Goal: Task Accomplishment & Management: Manage account settings

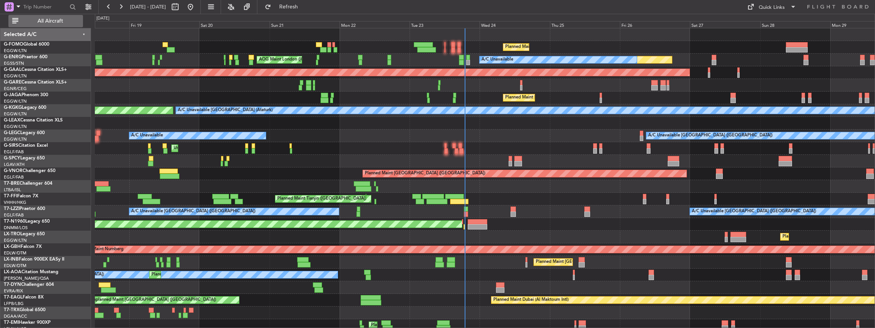
click at [53, 21] on span "All Aircraft" at bounding box center [50, 20] width 61 height 5
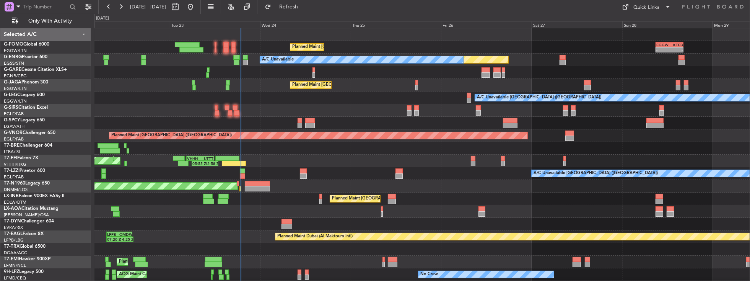
click at [298, 171] on div "Planned Maint London (Luton) - - EGGW 09:00 Z KTEB 16:20 Z Unplanned Maint Lond…" at bounding box center [423, 186] width 656 height 316
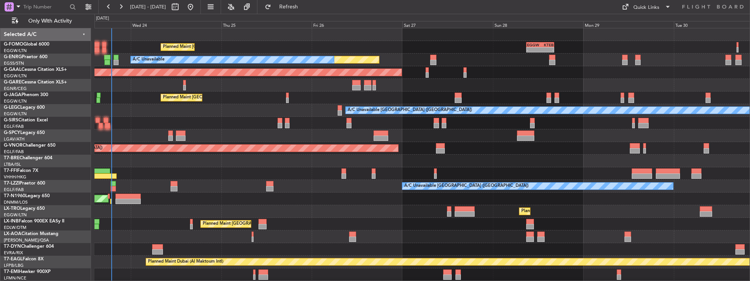
click at [264, 178] on div "VHHH 04:30 Z UTTT 11:50 Z 05:55 Z 12:58 Z Planned Maint Tianjin (Binhai)" at bounding box center [423, 173] width 656 height 13
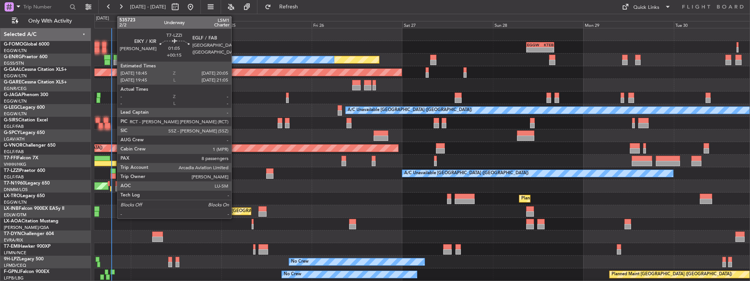
click at [113, 173] on div at bounding box center [113, 175] width 5 height 5
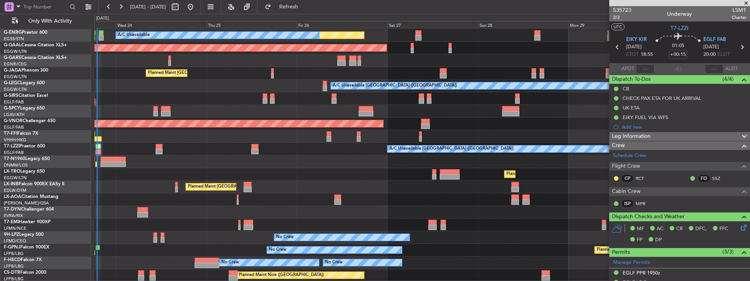
scroll to position [24, 0]
click at [339, 106] on div "Planned Maint [GEOGRAPHIC_DATA] ([GEOGRAPHIC_DATA]) - - EGGW 09:00 Z KTEB 16:20…" at bounding box center [423, 143] width 656 height 278
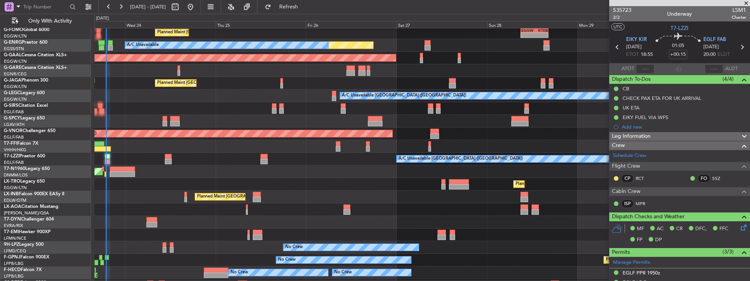
scroll to position [15, 0]
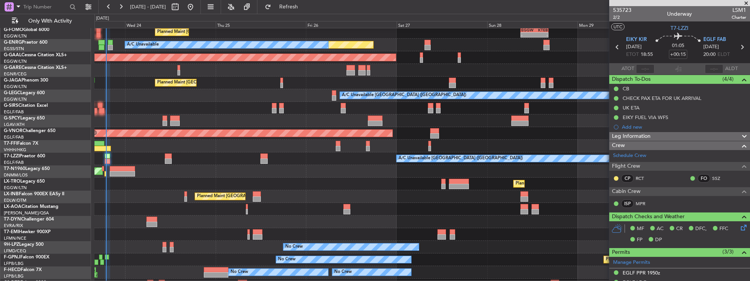
click at [395, 117] on div at bounding box center [423, 120] width 656 height 13
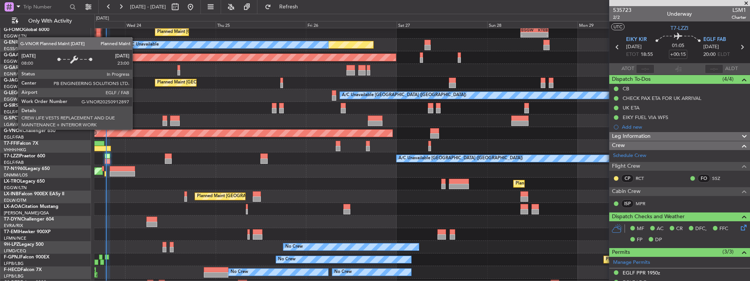
scroll to position [14, 0]
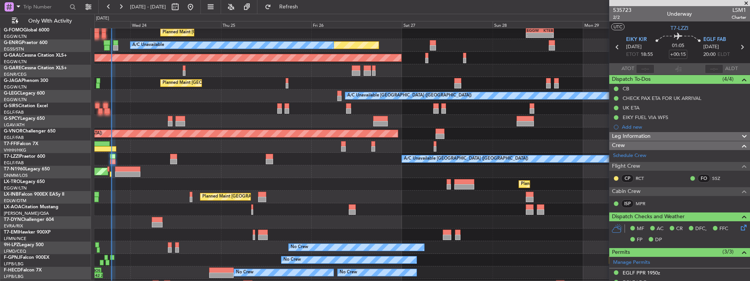
click at [142, 129] on div "Planned Maint [GEOGRAPHIC_DATA] ([GEOGRAPHIC_DATA])" at bounding box center [423, 133] width 656 height 13
click at [642, 68] on input "text" at bounding box center [645, 68] width 18 height 9
click at [664, 70] on section "ATOT 1853 ALDT" at bounding box center [679, 68] width 141 height 11
type input "18:53"
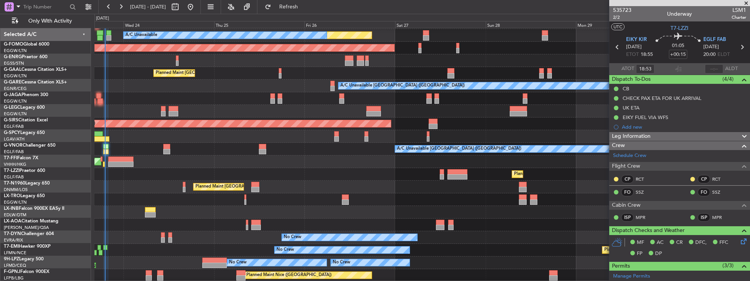
scroll to position [24, 0]
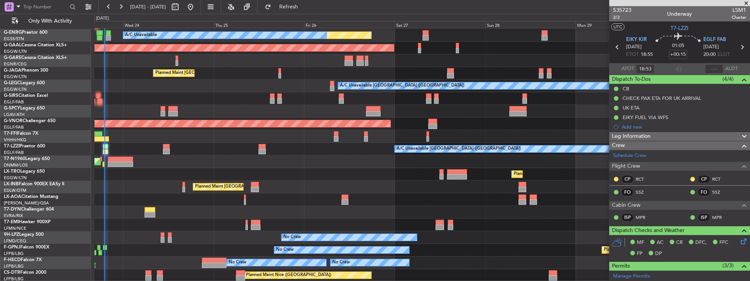
click at [196, 65] on div "Planned Maint London (Luton) - - EGGW 09:00 Z KTEB 16:20 Z Unplanned Maint Lond…" at bounding box center [423, 143] width 656 height 278
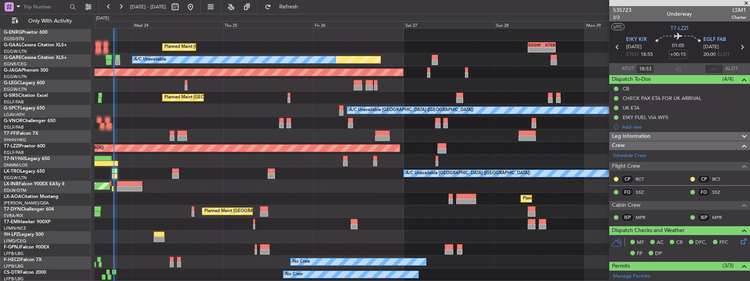
scroll to position [0, 0]
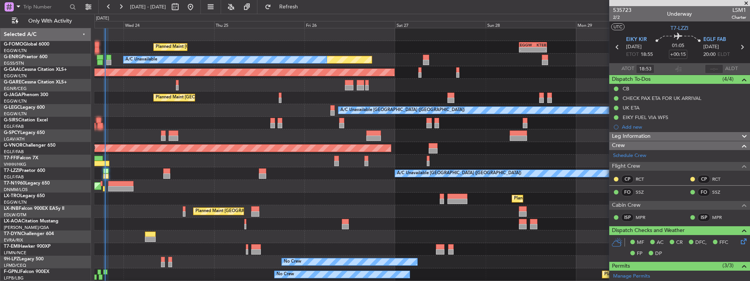
click at [221, 137] on div "Planned Maint London (Luton) - - EGGW 09:00 Z KTEB 16:20 Z Unplanned Maint Lond…" at bounding box center [423, 167] width 656 height 278
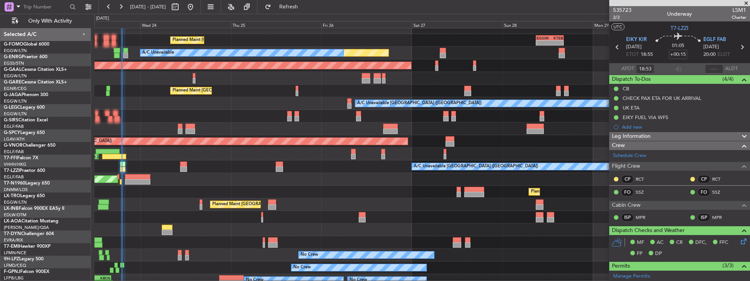
scroll to position [7, 0]
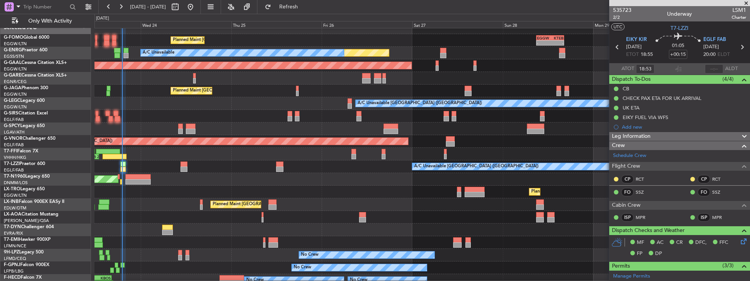
click at [175, 200] on div "Planned Maint London (Farnborough)" at bounding box center [423, 204] width 656 height 13
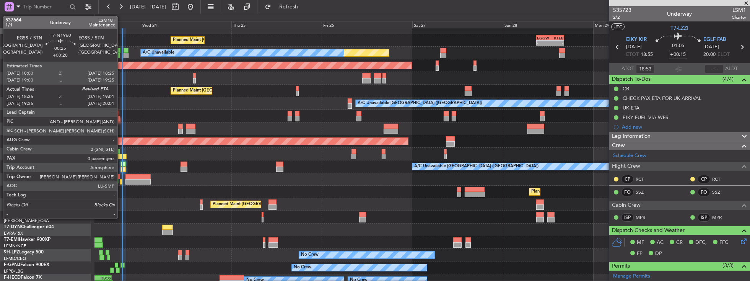
click at [121, 181] on div at bounding box center [121, 181] width 2 height 5
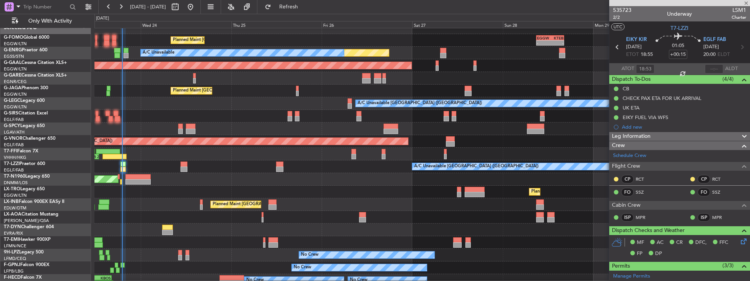
type input "+00:20"
type input "18:36"
type input "0"
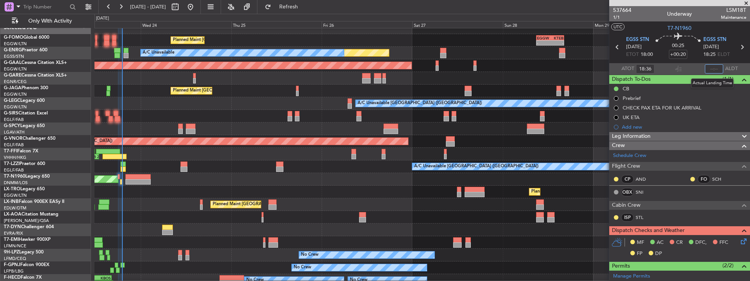
click at [712, 69] on input "text" at bounding box center [714, 68] width 18 height 9
click at [713, 69] on input "text" at bounding box center [714, 68] width 18 height 9
type input "19:01"
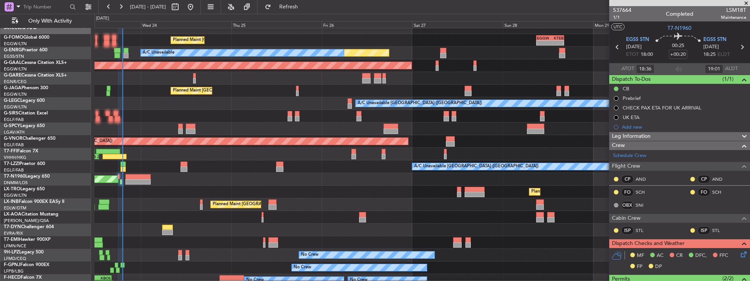
scroll to position [0, 0]
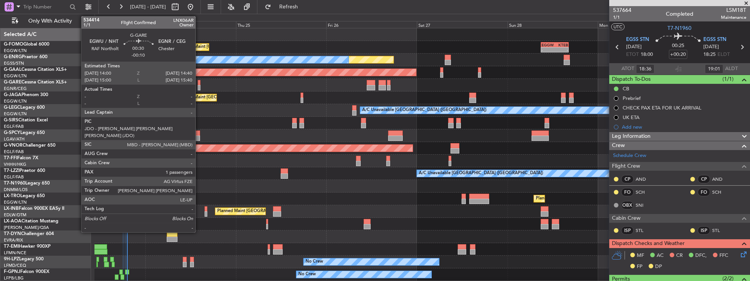
click at [199, 86] on div at bounding box center [199, 87] width 3 height 5
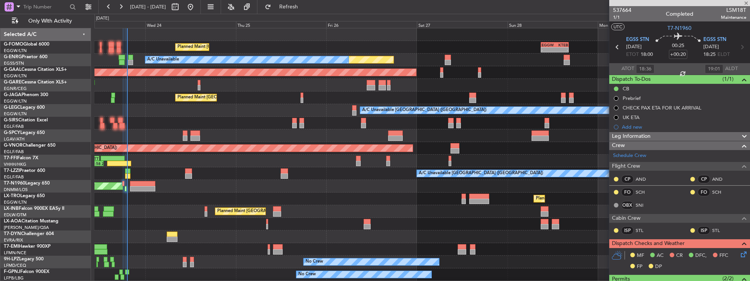
type input "-00:10"
type input "1"
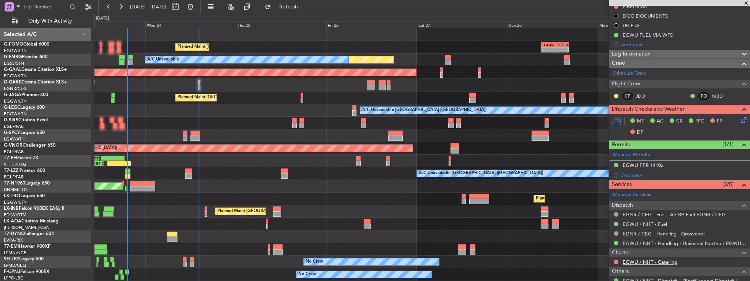
scroll to position [153, 0]
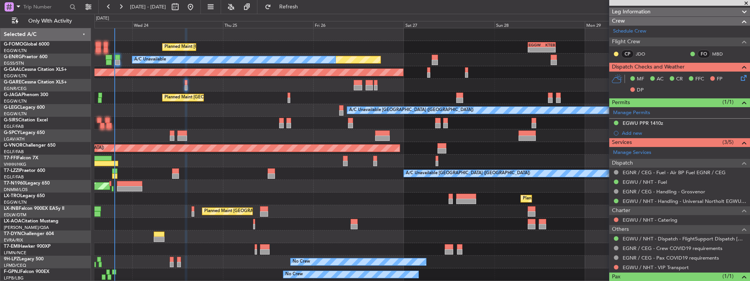
click at [322, 178] on div "Planned Maint London (Luton) - - EGGW 09:00 Z KTEB 16:20 Z Unplanned Maint Lond…" at bounding box center [423, 167] width 656 height 278
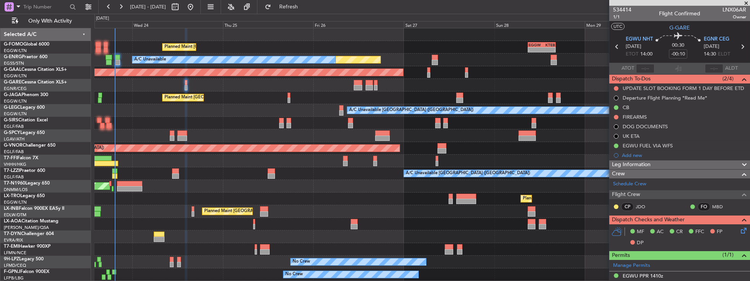
scroll to position [0, 0]
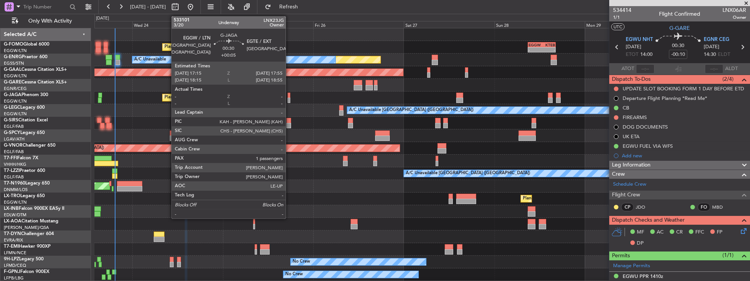
click at [290, 95] on div at bounding box center [289, 95] width 3 height 5
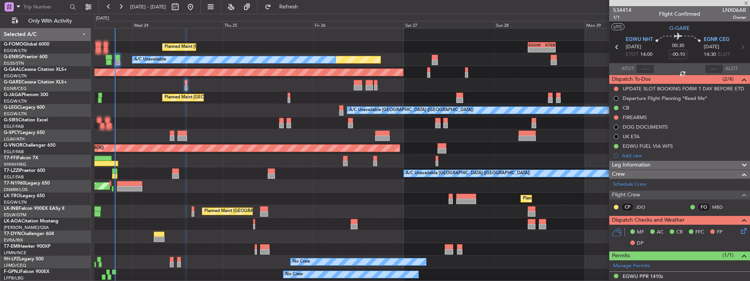
type input "+00:05"
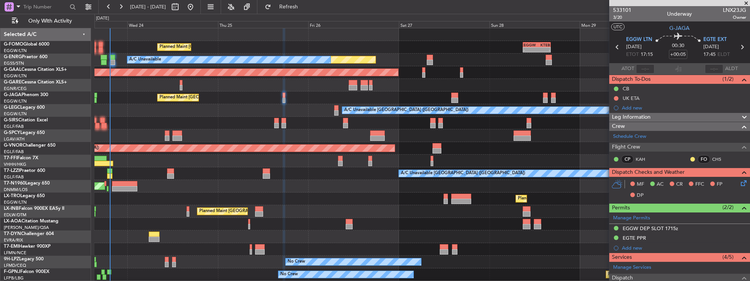
click at [281, 229] on div "Planned Maint [GEOGRAPHIC_DATA] ([GEOGRAPHIC_DATA]) - - EGGW 09:00 Z KTEB 16:20…" at bounding box center [423, 167] width 656 height 278
click at [285, 99] on div "Planned Maint [GEOGRAPHIC_DATA] ([GEOGRAPHIC_DATA])" at bounding box center [423, 97] width 656 height 13
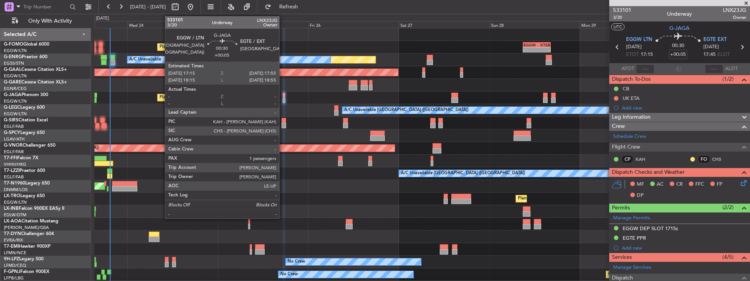
click at [283, 99] on div at bounding box center [284, 100] width 3 height 5
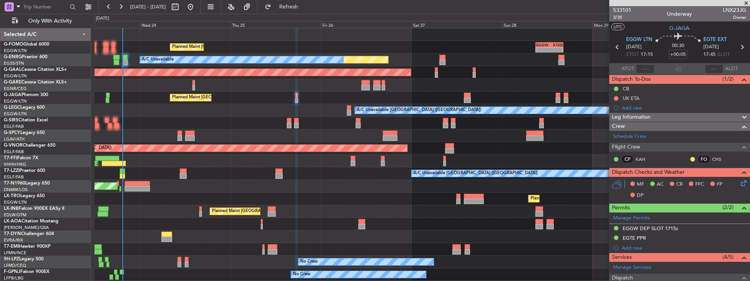
click at [215, 109] on div "A/C Unavailable [GEOGRAPHIC_DATA] ([GEOGRAPHIC_DATA])" at bounding box center [423, 110] width 656 height 13
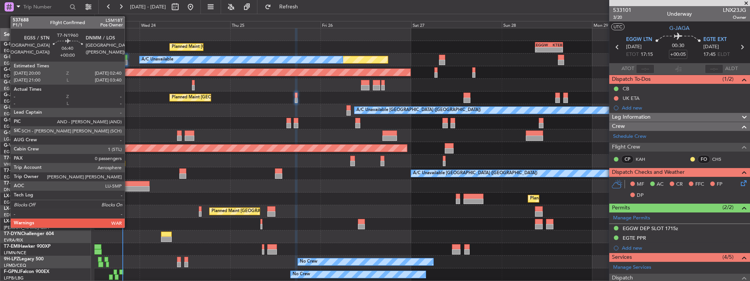
click at [129, 184] on div at bounding box center [136, 183] width 25 height 5
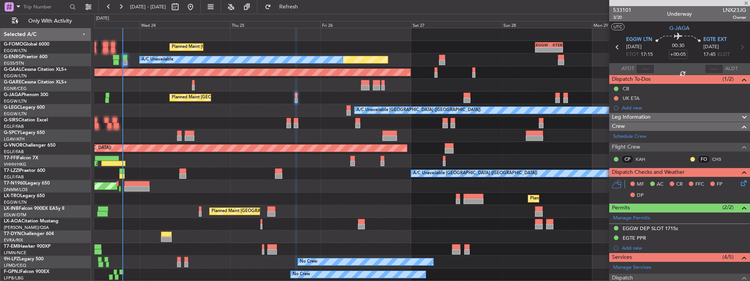
type input "0"
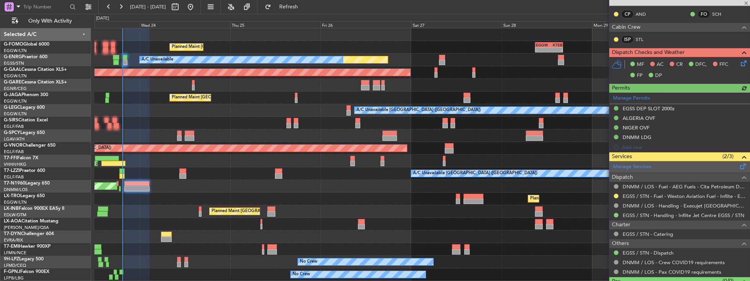
scroll to position [153, 0]
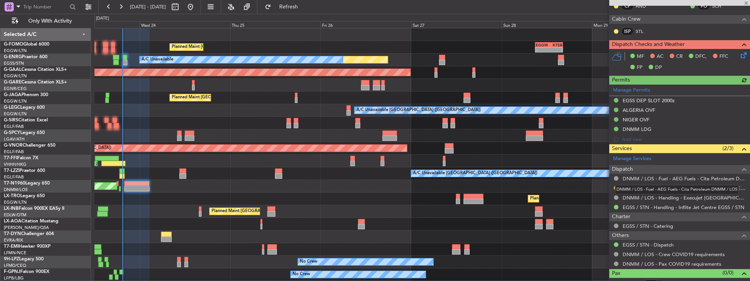
click at [615, 186] on div "DNMM / LOS - Fuel - AEG Fuels - Cita Petroleum DNMM / LOS" at bounding box center [677, 190] width 124 height 10
click at [614, 186] on button at bounding box center [616, 188] width 5 height 5
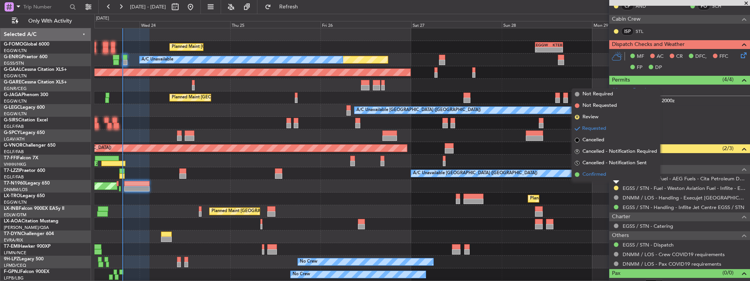
click at [605, 177] on span "Confirmed" at bounding box center [595, 175] width 24 height 8
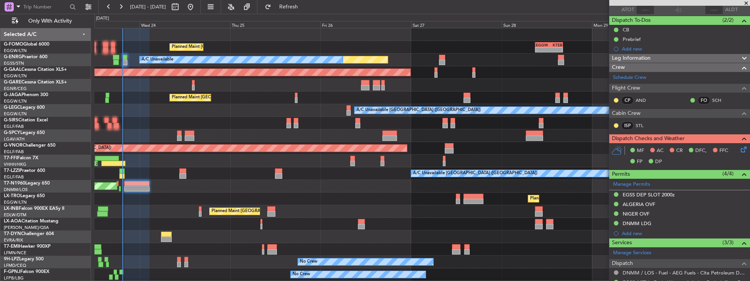
scroll to position [109, 0]
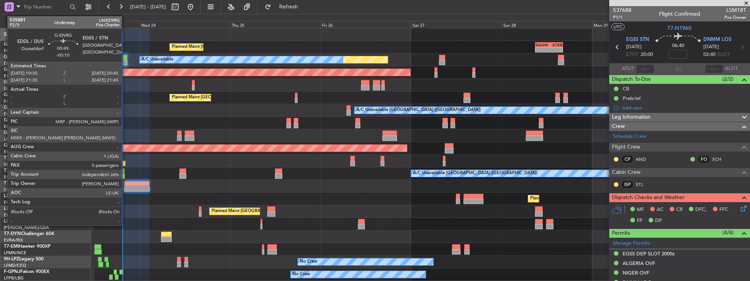
click at [125, 57] on div at bounding box center [124, 57] width 5 height 5
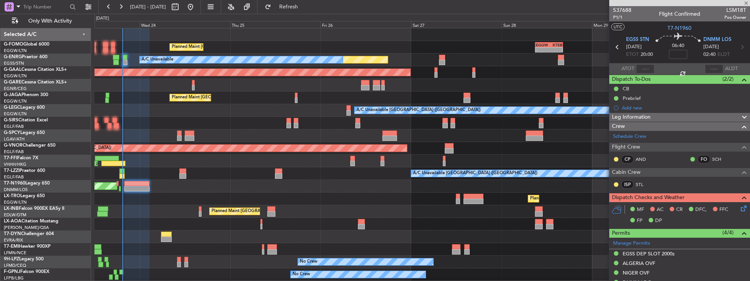
type input "-00:10"
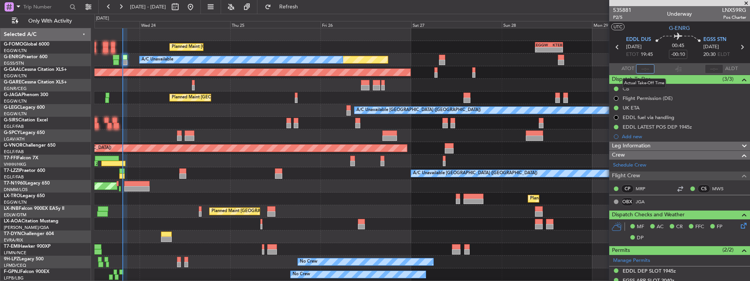
click at [648, 71] on input "text" at bounding box center [645, 68] width 18 height 9
click at [648, 70] on input "text" at bounding box center [645, 68] width 18 height 9
type input "19:26"
click at [686, 67] on section "ATOT 19:26 ALDT" at bounding box center [679, 68] width 141 height 11
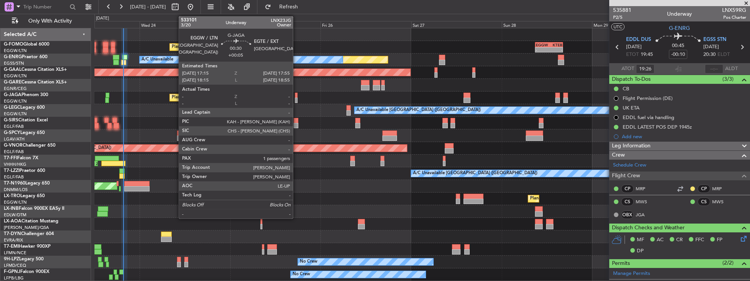
click at [297, 98] on div at bounding box center [296, 100] width 3 height 5
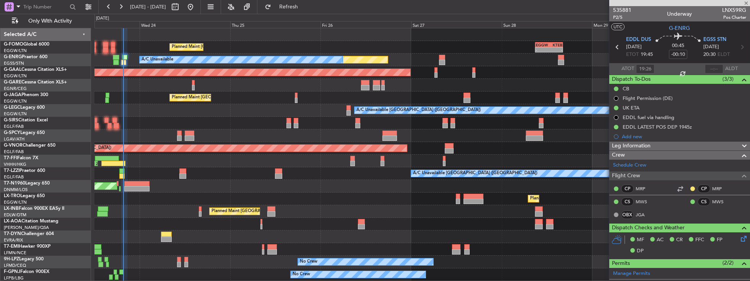
type input "+00:05"
type input "1"
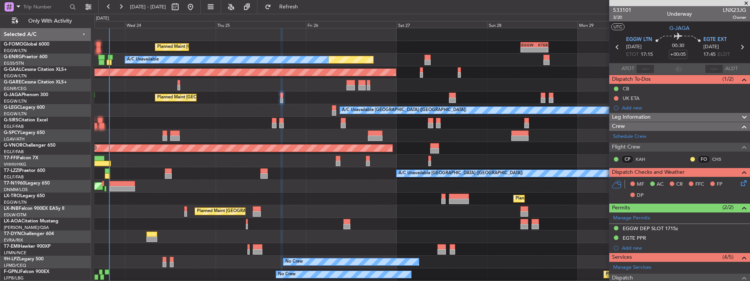
click at [290, 190] on div "Planned Maint London (Luton) - - EGGW 09:00 Z KTEB 16:20 Z Unplanned Maint Lond…" at bounding box center [423, 167] width 656 height 278
click at [740, 181] on icon at bounding box center [743, 182] width 6 height 6
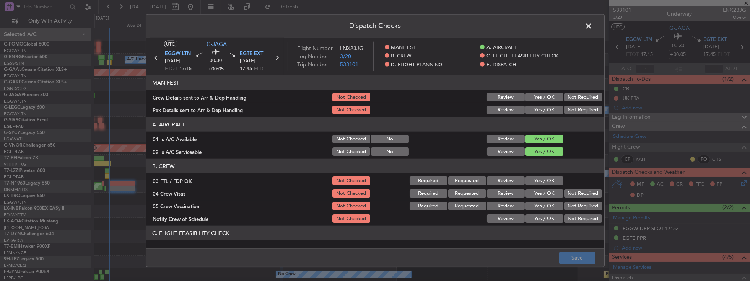
click at [532, 95] on button "Yes / OK" at bounding box center [545, 97] width 38 height 8
click at [530, 107] on button "Yes / OK" at bounding box center [545, 110] width 38 height 8
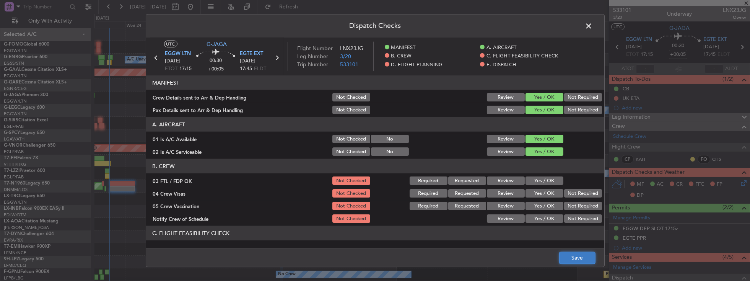
click at [579, 258] on button "Save" at bounding box center [577, 257] width 36 height 12
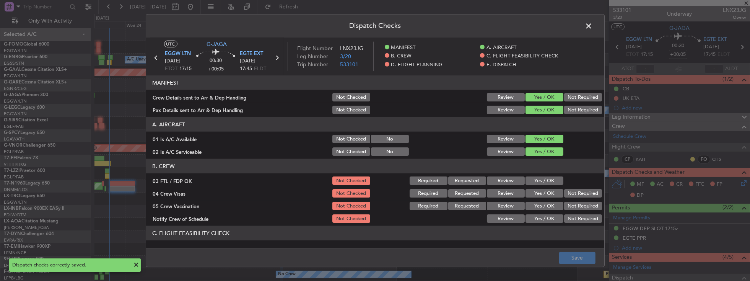
click at [593, 27] on span at bounding box center [593, 27] width 0 height 15
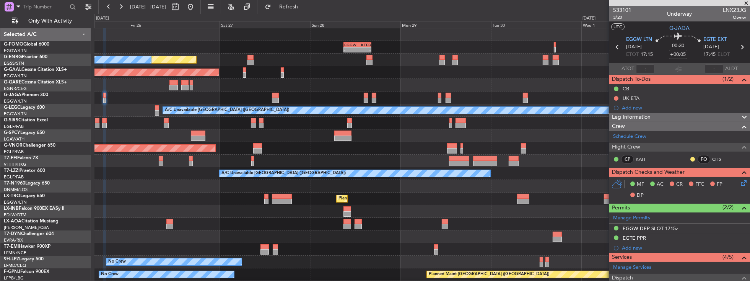
click at [184, 211] on div "Planned Maint [GEOGRAPHIC_DATA] ([GEOGRAPHIC_DATA])" at bounding box center [423, 211] width 656 height 13
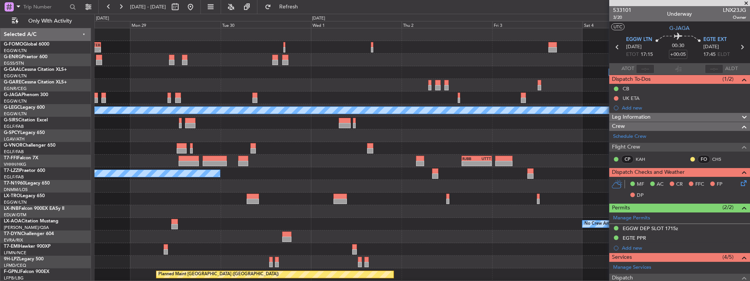
click at [287, 205] on div "- - EGGW 09:00 Z KTEB 16:20 Z Owner Planned Maint Dusseldorf A/C Unavailable Lo…" at bounding box center [423, 167] width 656 height 278
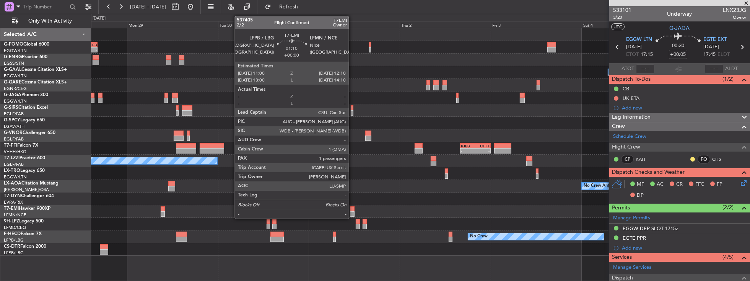
click at [353, 211] on div at bounding box center [352, 213] width 5 height 5
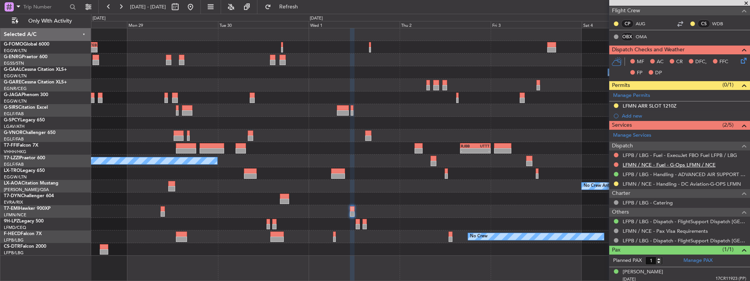
scroll to position [146, 0]
click at [617, 181] on button at bounding box center [616, 183] width 5 height 5
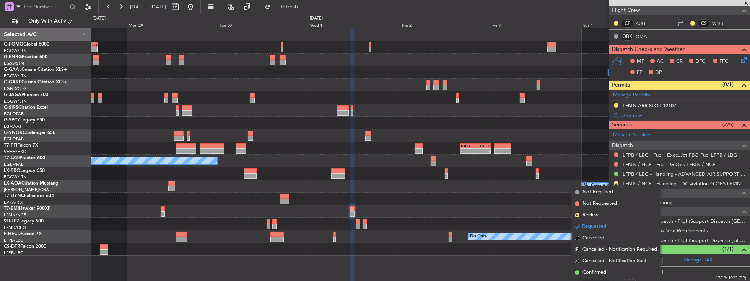
click at [590, 275] on span "Confirmed" at bounding box center [595, 273] width 24 height 8
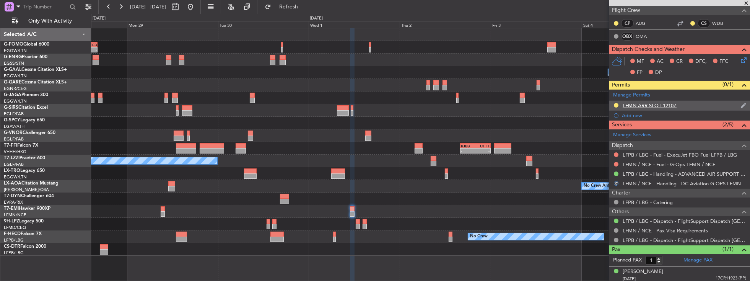
click at [699, 102] on div "LFMN ARR SLOT 1210Z" at bounding box center [679, 106] width 141 height 10
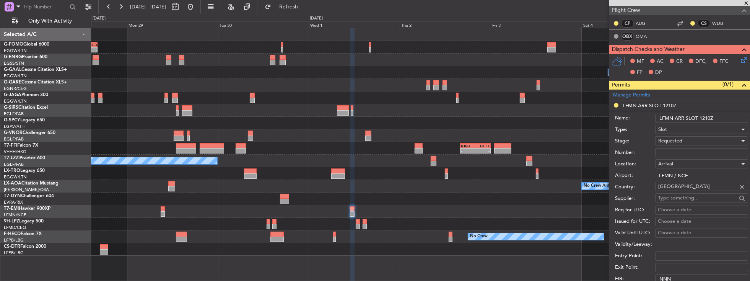
click at [686, 137] on div "Requested" at bounding box center [698, 140] width 81 height 11
click at [687, 194] on span "Received OK" at bounding box center [700, 197] width 83 height 11
click at [678, 150] on input "Number:" at bounding box center [701, 152] width 93 height 9
click at [681, 150] on input "Number:" at bounding box center [701, 152] width 93 height 9
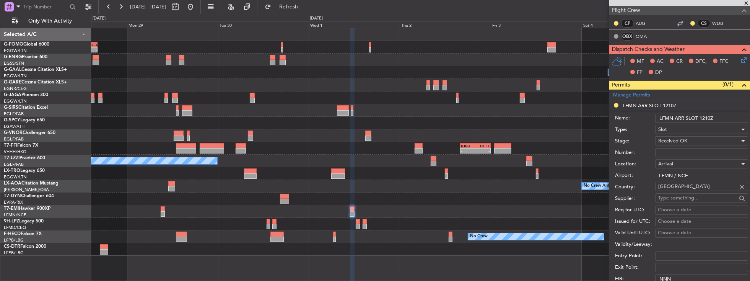
paste input "LFMNA000089852"
type input "LFMNA000089852"
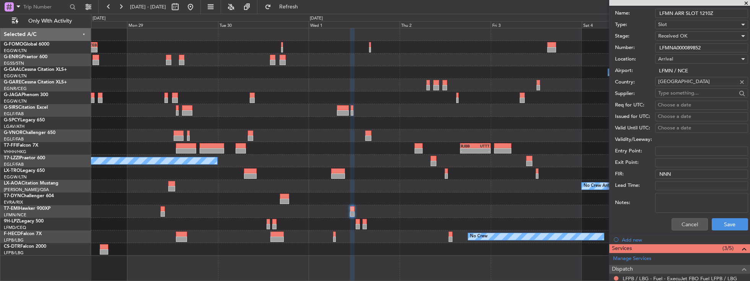
scroll to position [256, 0]
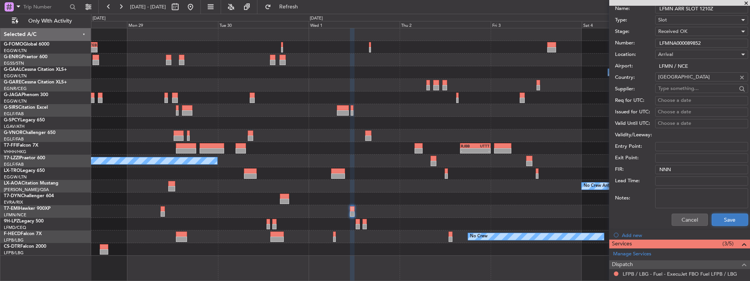
click at [729, 217] on button "Save" at bounding box center [730, 219] width 36 height 12
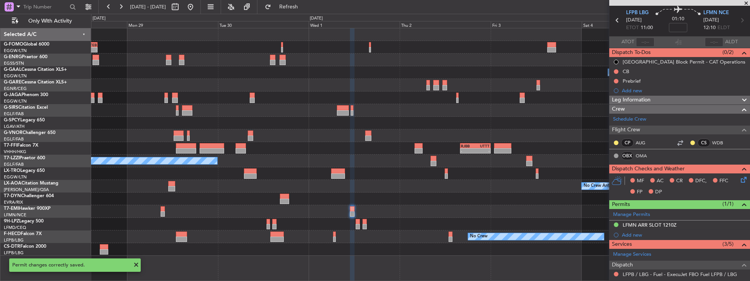
scroll to position [0, 0]
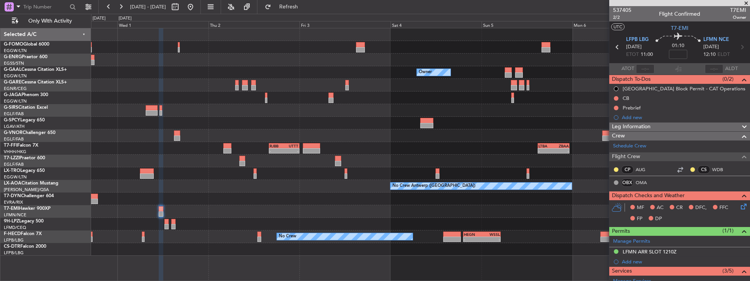
click at [342, 215] on div at bounding box center [420, 211] width 659 height 13
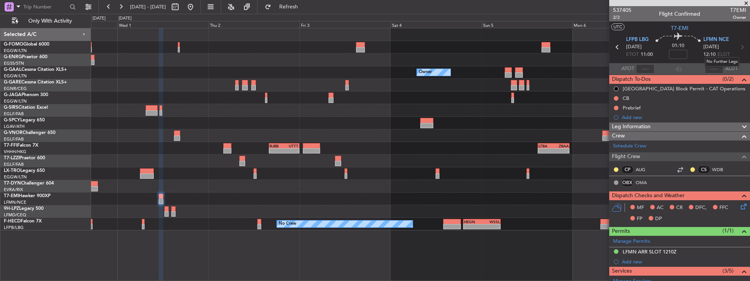
click at [739, 52] on mat-tooltip-component "No Further Legs" at bounding box center [722, 62] width 45 height 20
click at [740, 48] on icon at bounding box center [742, 47] width 10 height 10
click at [293, 3] on button "Refresh" at bounding box center [284, 7] width 46 height 12
click at [697, 53] on div "01:10" at bounding box center [678, 47] width 51 height 28
click at [642, 116] on div "Add new" at bounding box center [680, 117] width 117 height 7
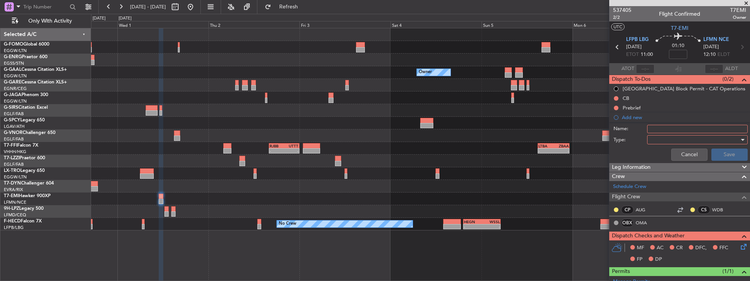
click at [686, 126] on input "Name:" at bounding box center [697, 129] width 101 height 8
click at [696, 125] on input "Fictive Departure 06JUN" at bounding box center [697, 129] width 101 height 8
drag, startPoint x: 706, startPoint y: 128, endPoint x: 696, endPoint y: 129, distance: 10.0
click at [696, 129] on input "Fictive Departure 05JUN" at bounding box center [697, 129] width 101 height 8
type input "Fictive Departure 05OCT"
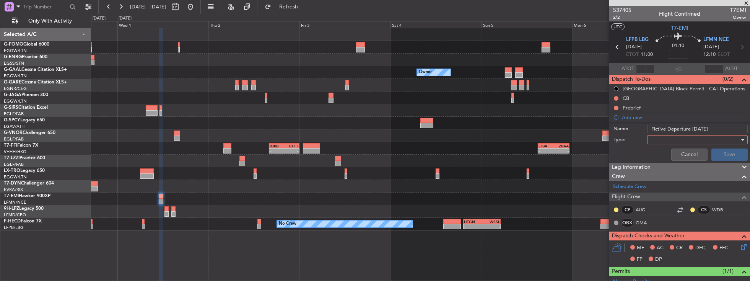
click at [706, 140] on div at bounding box center [694, 139] width 89 height 11
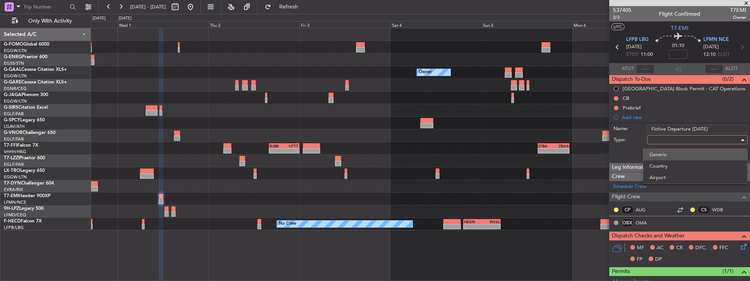
click at [660, 154] on span "Generic" at bounding box center [696, 154] width 92 height 11
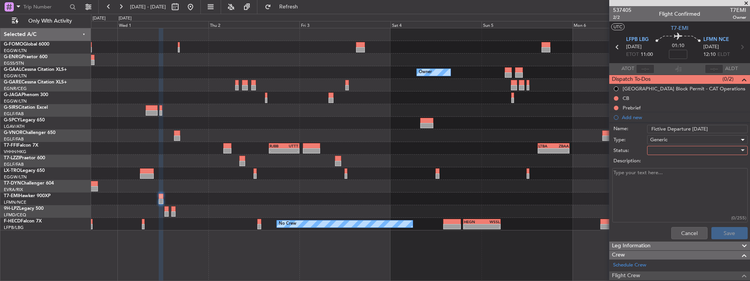
click at [658, 149] on div at bounding box center [694, 150] width 89 height 11
click at [670, 188] on span "Completed" at bounding box center [696, 187] width 92 height 11
click at [655, 173] on textarea "Description:" at bounding box center [680, 195] width 135 height 55
click at [642, 177] on textarea "Description:" at bounding box center [680, 195] width 135 height 55
paste textarea "LFMND000089853"
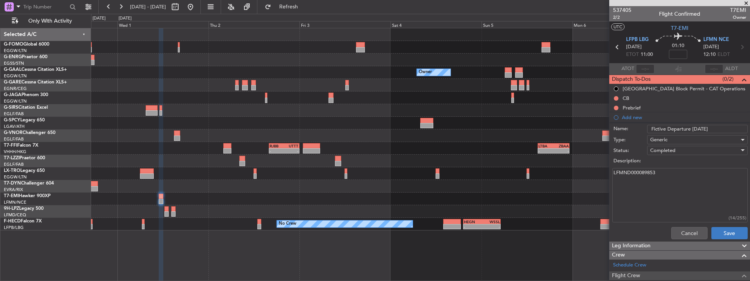
type textarea "LFMND000089853"
click at [722, 235] on button "Save" at bounding box center [730, 233] width 36 height 12
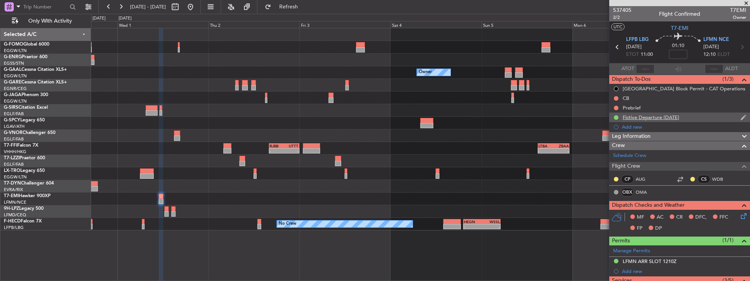
click at [688, 115] on div "Fictive Departure 05OCT" at bounding box center [679, 117] width 141 height 10
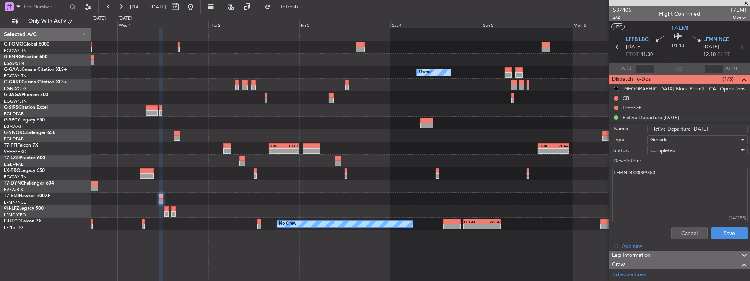
click at [691, 116] on li "Fictive Departure 05OCT Name: Fictive Departure 05OCT Type: Generic Status: Com…" at bounding box center [679, 177] width 141 height 130
click at [686, 231] on button "Cancel" at bounding box center [689, 233] width 36 height 12
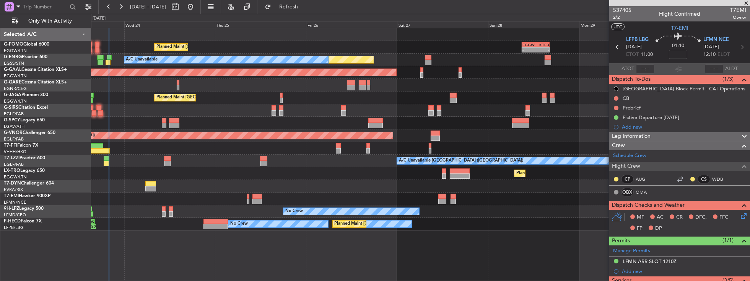
click at [750, 199] on html "30 Sep 2025 - 07 Oct 2025 Refresh Quick Links Only With Activity Planned Maint …" at bounding box center [375, 140] width 750 height 281
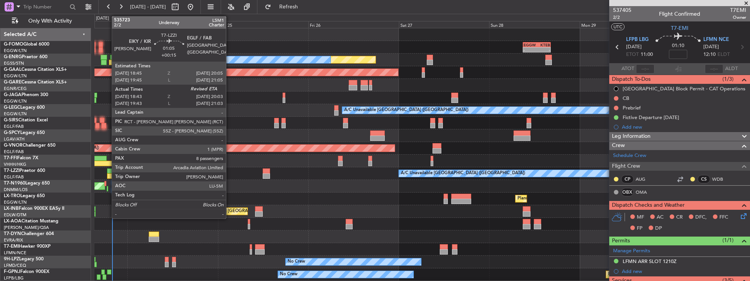
click at [109, 172] on div at bounding box center [109, 170] width 5 height 5
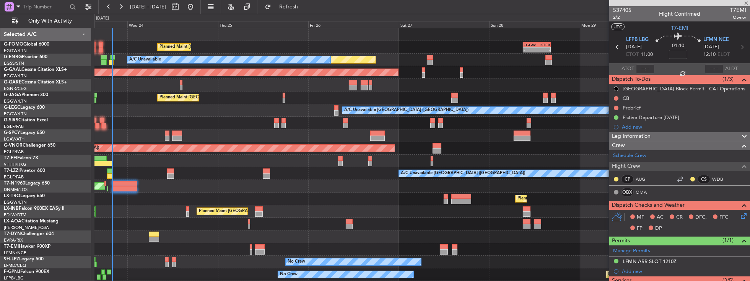
type input "+00:15"
type input "18:53"
type input "8"
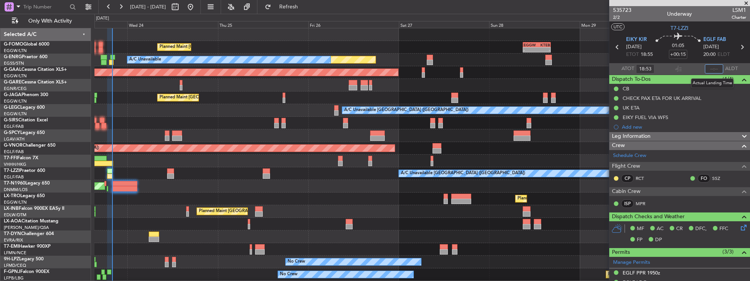
click at [712, 69] on input "text" at bounding box center [714, 68] width 18 height 9
type input "19:57"
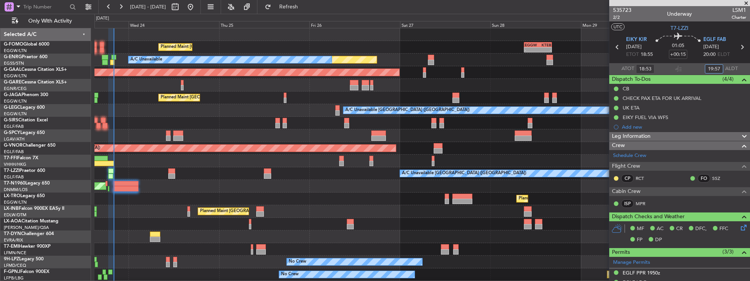
click at [192, 203] on div "Planned Maint [GEOGRAPHIC_DATA] ([GEOGRAPHIC_DATA])" at bounding box center [423, 198] width 656 height 13
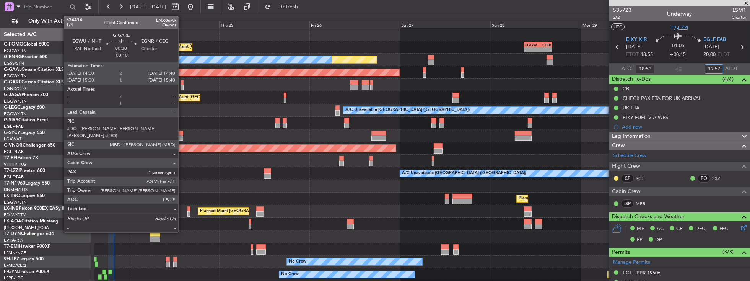
click at [182, 83] on div at bounding box center [182, 82] width 3 height 5
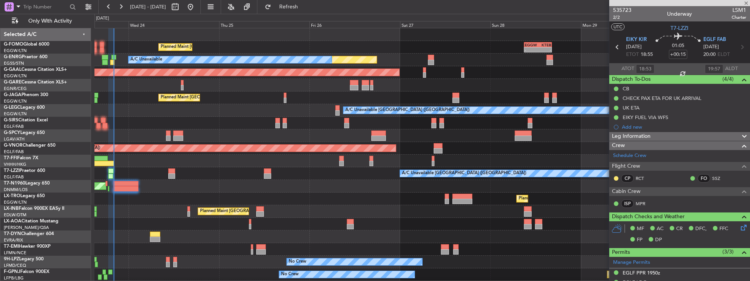
type input "-00:10"
type input "1"
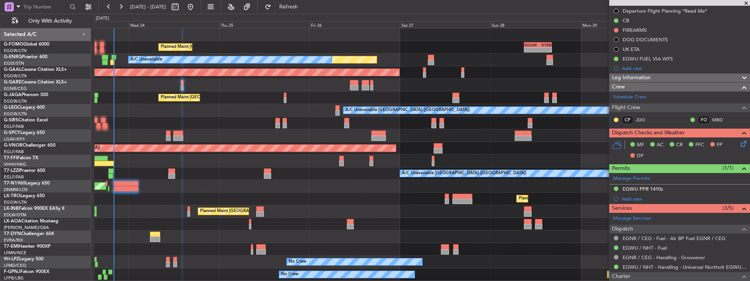
scroll to position [153, 0]
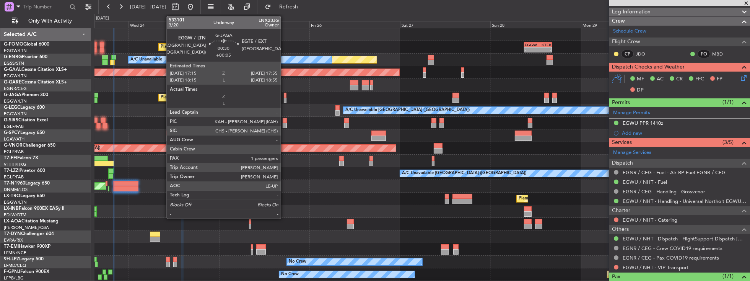
click at [285, 98] on div at bounding box center [285, 100] width 3 height 5
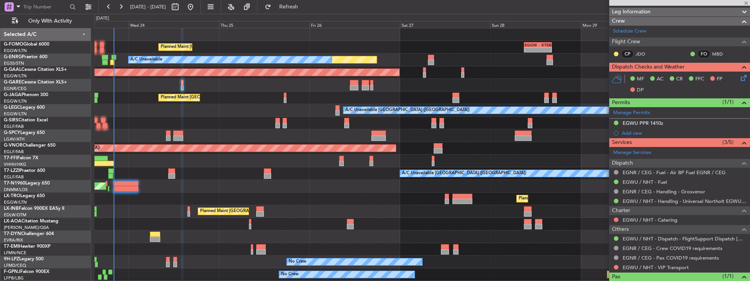
type input "+00:05"
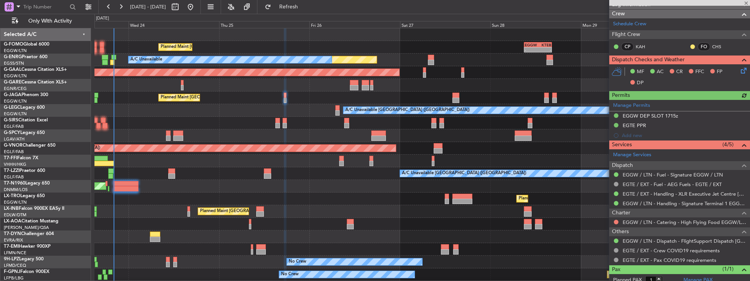
scroll to position [131, 0]
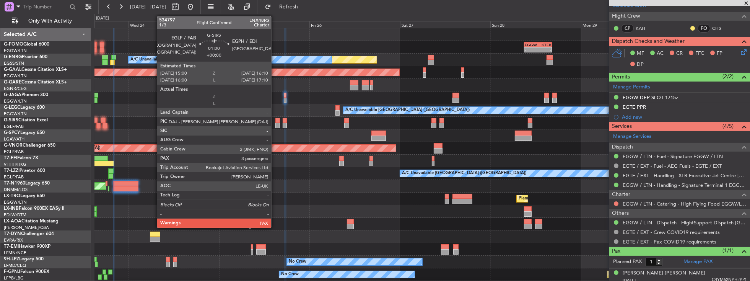
click at [275, 124] on div at bounding box center [277, 125] width 5 height 5
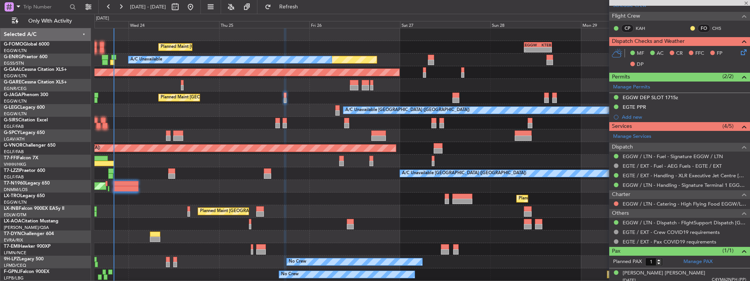
type input "5"
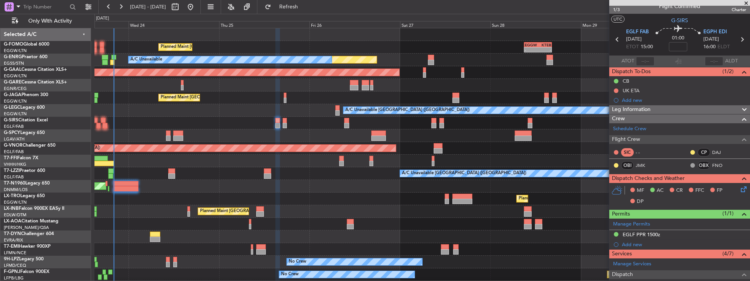
scroll to position [0, 0]
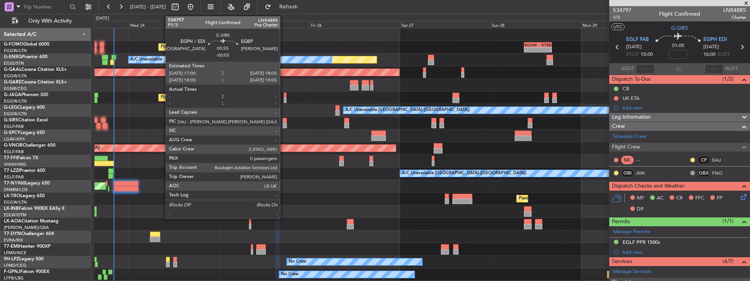
click at [284, 124] on div at bounding box center [285, 125] width 4 height 5
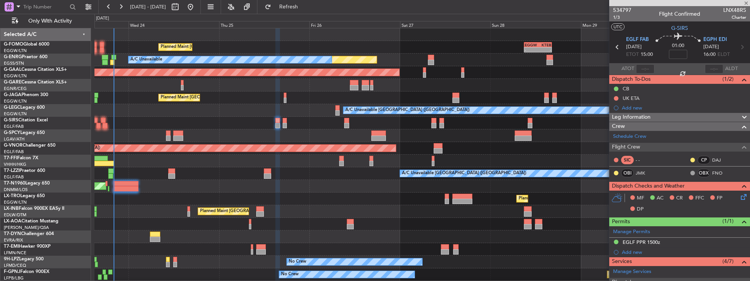
type input "-00:05"
type input "0"
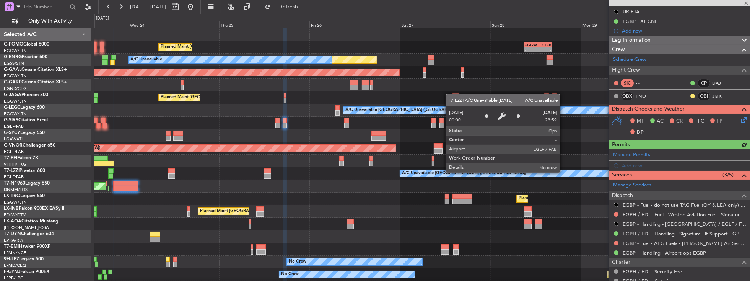
scroll to position [87, 0]
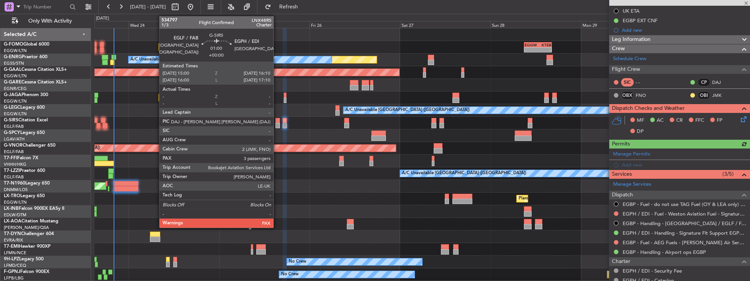
click at [277, 125] on div at bounding box center [277, 125] width 5 height 5
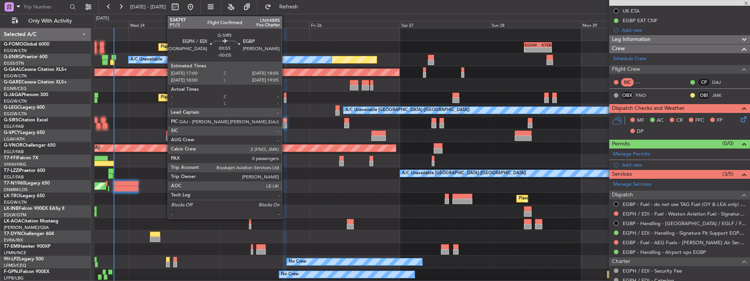
type input "5"
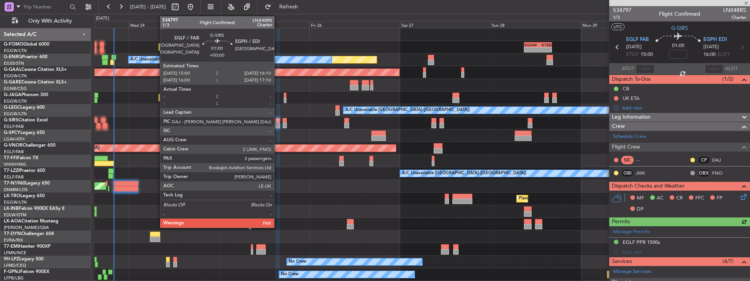
click at [277, 121] on div at bounding box center [277, 120] width 5 height 5
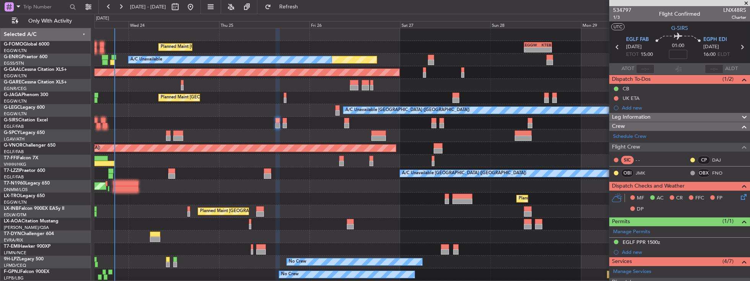
scroll to position [44, 0]
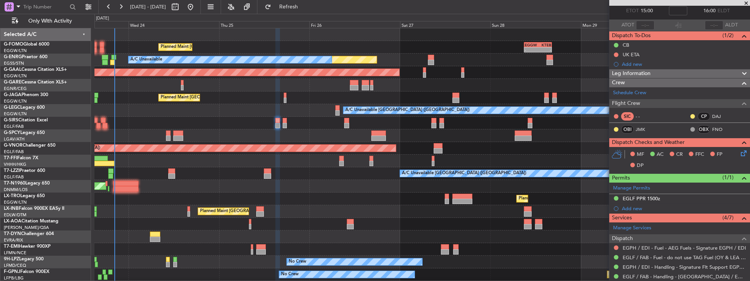
click at [740, 151] on icon at bounding box center [743, 152] width 6 height 6
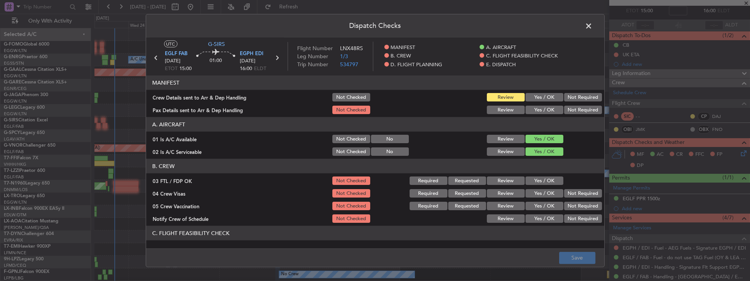
click at [552, 101] on button "Yes / OK" at bounding box center [545, 97] width 38 height 8
click at [542, 114] on div "Yes / OK" at bounding box center [544, 109] width 39 height 11
click at [539, 112] on button "Yes / OK" at bounding box center [545, 110] width 38 height 8
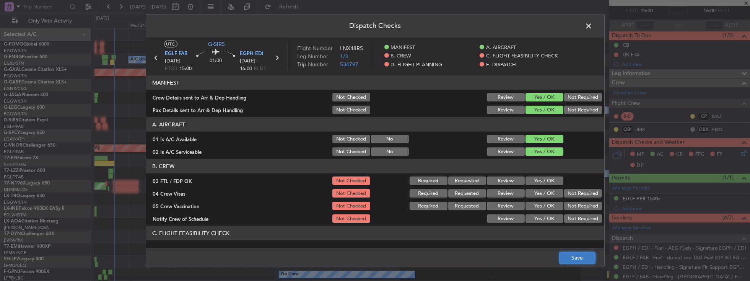
click at [582, 258] on button "Save" at bounding box center [577, 257] width 36 height 12
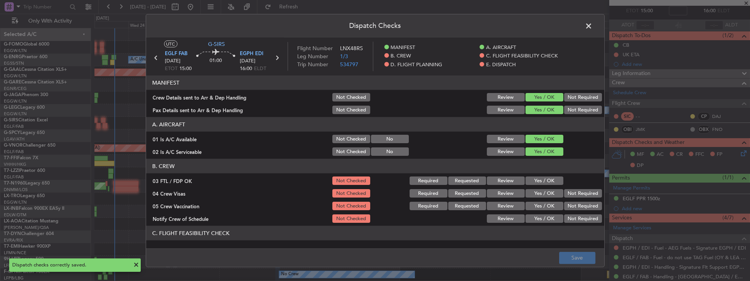
click at [593, 26] on span at bounding box center [593, 27] width 0 height 15
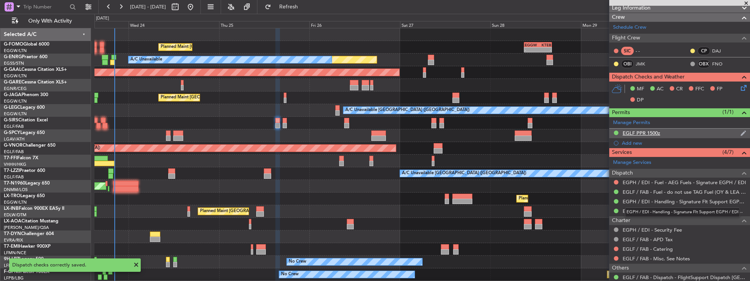
scroll to position [65, 0]
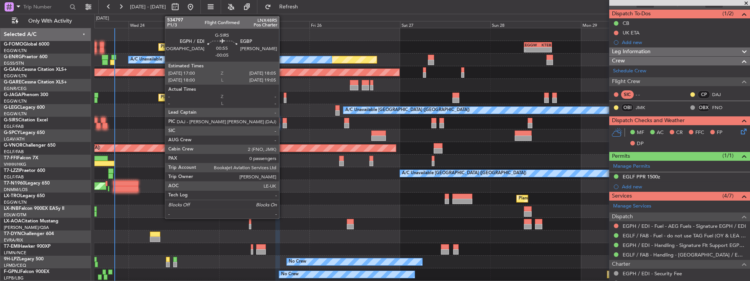
click at [283, 123] on div at bounding box center [285, 125] width 4 height 5
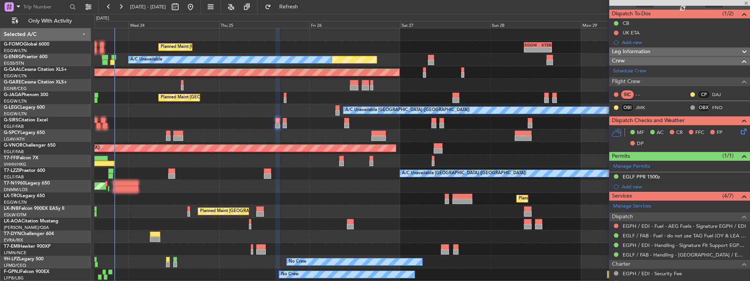
type input "-00:05"
type input "0"
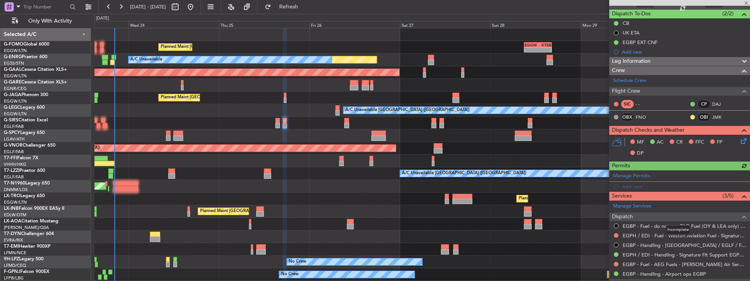
scroll to position [87, 0]
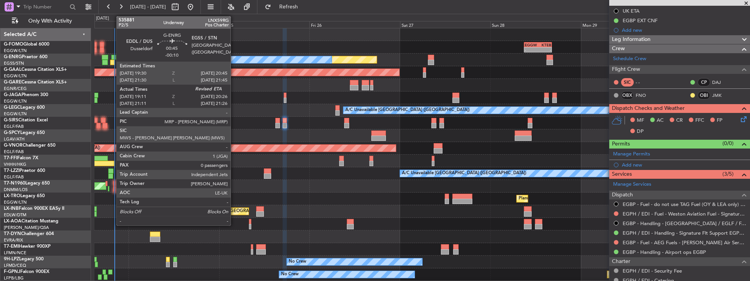
click at [112, 58] on div at bounding box center [113, 57] width 5 height 5
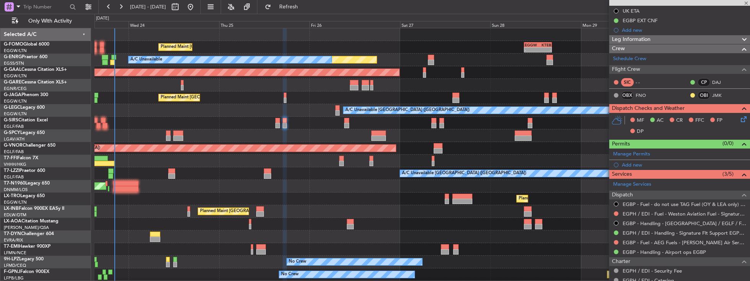
type input "-00:10"
type input "19:26"
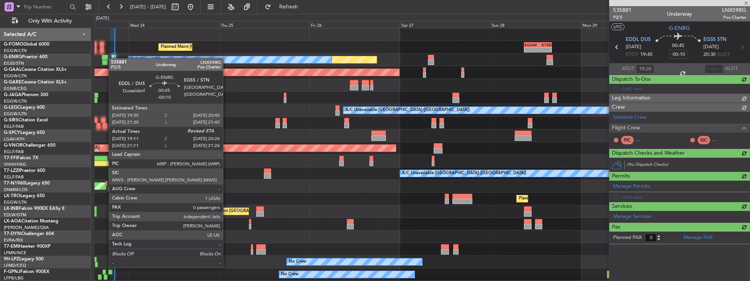
scroll to position [0, 0]
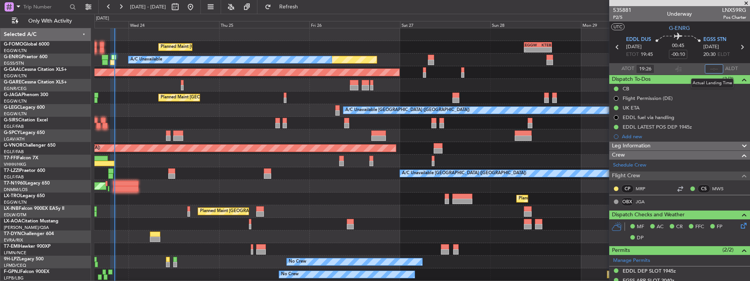
click at [714, 68] on input "text" at bounding box center [714, 68] width 18 height 9
type input "19:26"
click at [714, 68] on mat-tooltip-component "Estimated Landing Time" at bounding box center [708, 68] width 60 height 20
click at [721, 70] on input "text" at bounding box center [714, 68] width 18 height 9
type input "1"
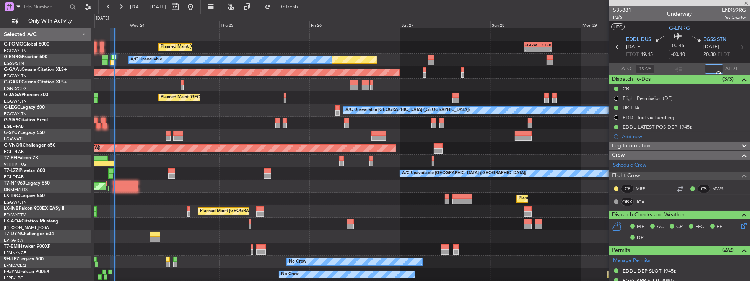
type input "20:17"
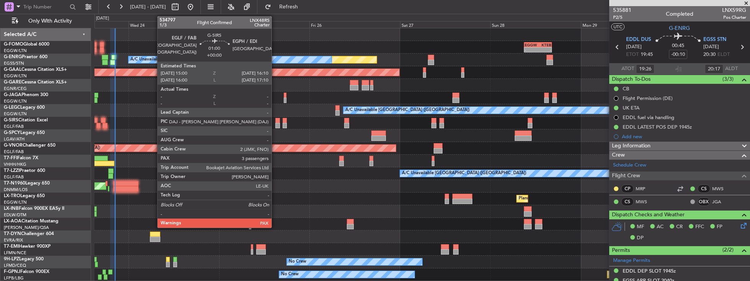
click at [275, 123] on div at bounding box center [277, 125] width 5 height 5
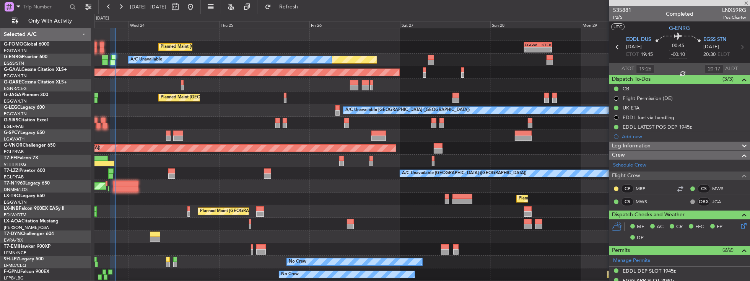
type input "5"
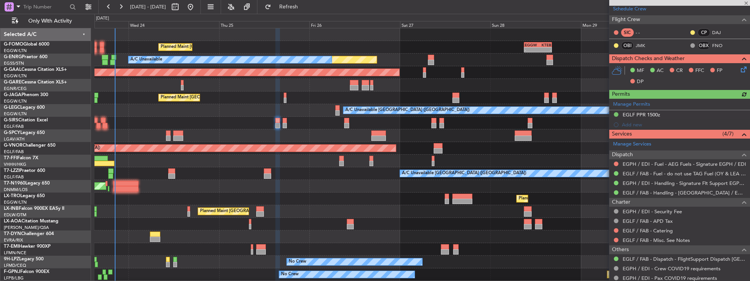
scroll to position [109, 0]
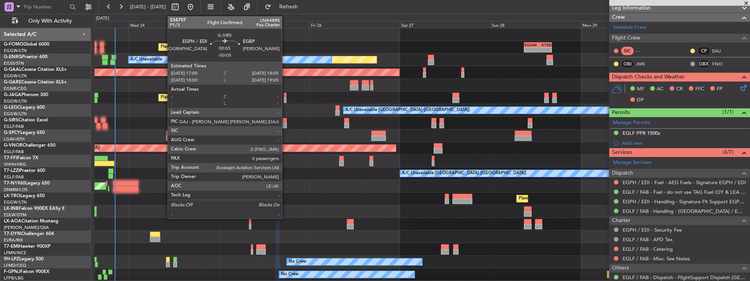
click at [286, 122] on div at bounding box center [285, 120] width 4 height 5
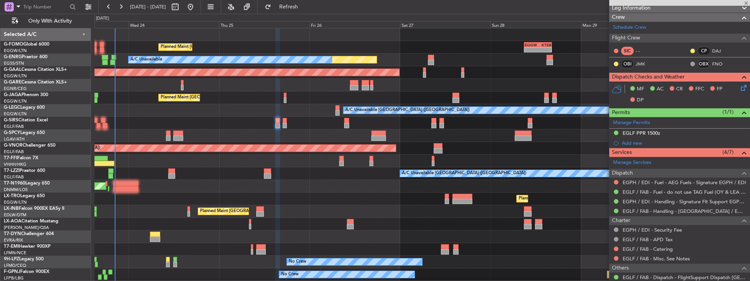
type input "-00:05"
type input "0"
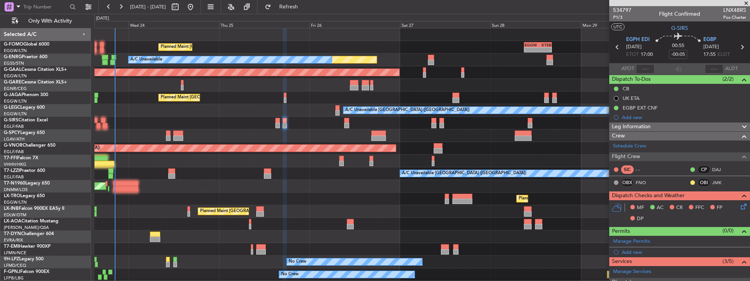
click at [741, 205] on icon at bounding box center [743, 205] width 6 height 6
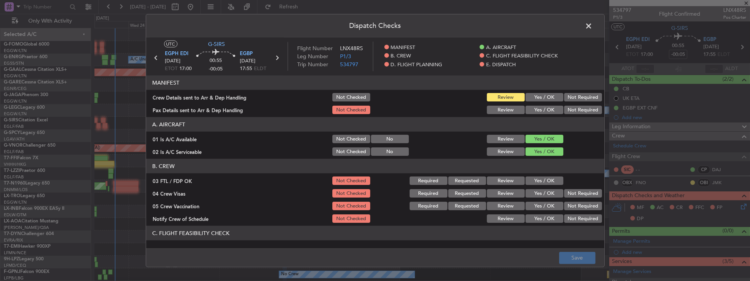
click at [545, 96] on button "Yes / OK" at bounding box center [545, 97] width 38 height 8
click at [542, 107] on button "Yes / OK" at bounding box center [545, 110] width 38 height 8
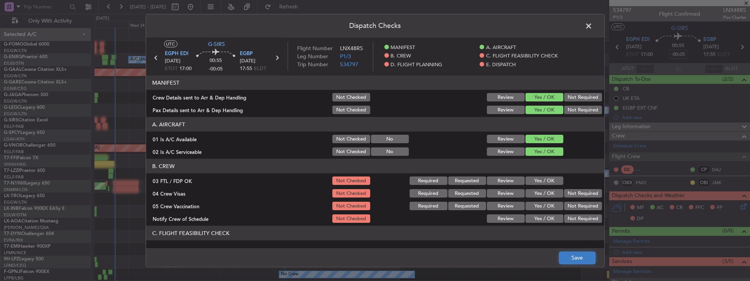
click at [583, 256] on button "Save" at bounding box center [577, 257] width 36 height 12
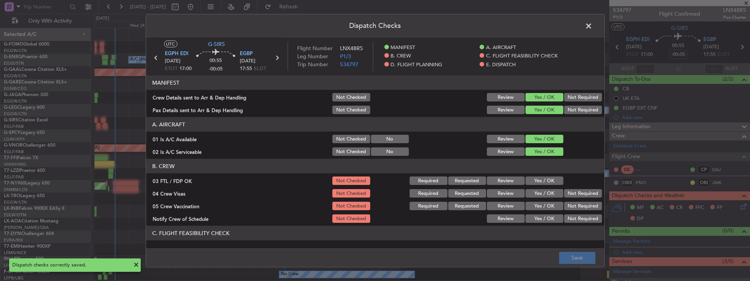
click at [593, 24] on span at bounding box center [593, 27] width 0 height 15
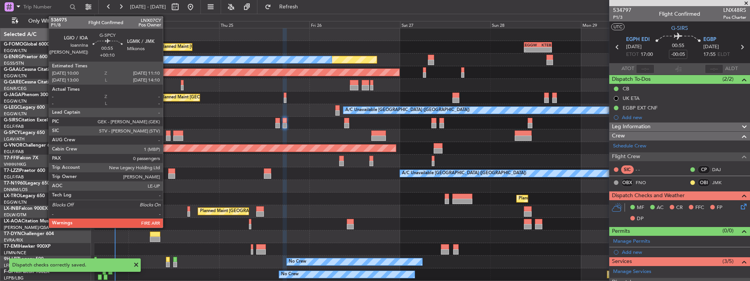
click at [167, 136] on div at bounding box center [168, 137] width 5 height 5
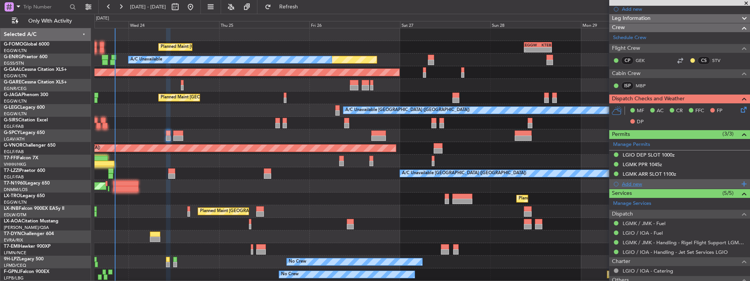
scroll to position [153, 0]
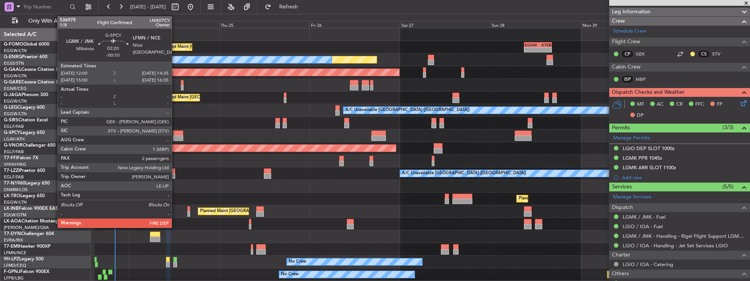
click at [176, 139] on div at bounding box center [178, 137] width 10 height 5
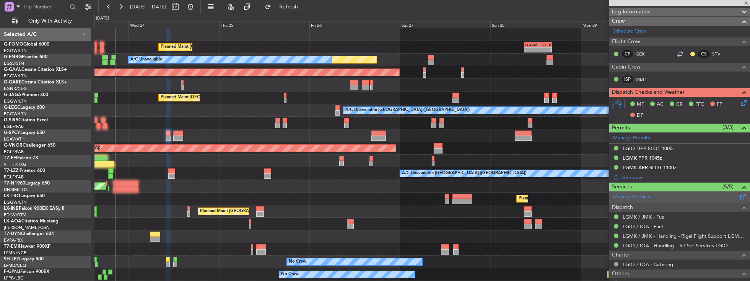
type input "-00:10"
type input "2"
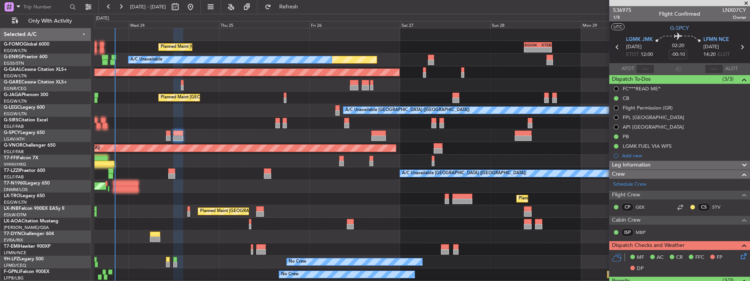
scroll to position [153, 0]
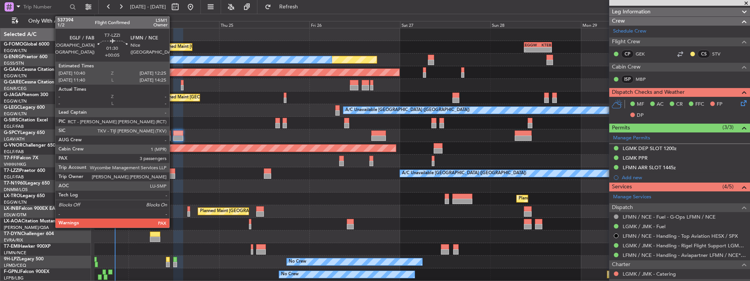
click at [173, 172] on div at bounding box center [171, 170] width 7 height 5
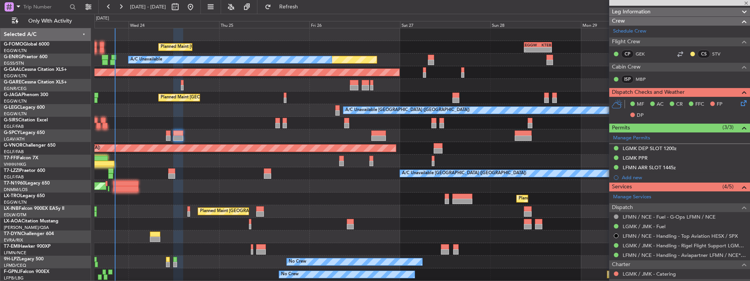
type input "+00:05"
type input "3"
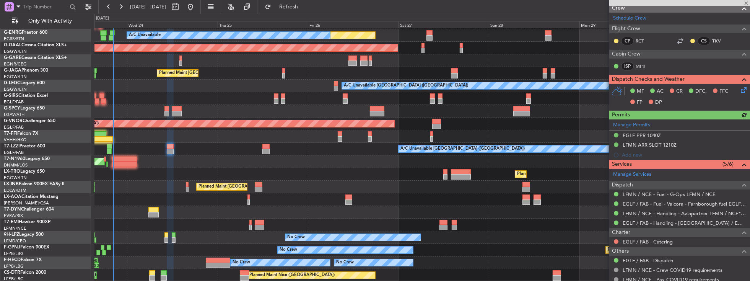
scroll to position [109, 0]
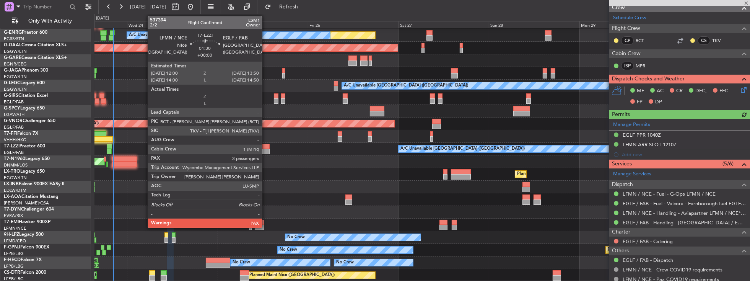
click at [266, 149] on div at bounding box center [265, 151] width 7 height 5
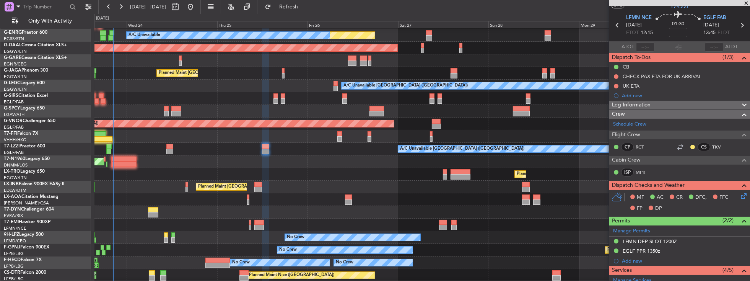
scroll to position [24, 0]
click at [355, 172] on div "Planned Maint London (Luton) - - EGGW 09:00 Z KTEB 16:20 Z Unplanned Maint Lond…" at bounding box center [423, 143] width 656 height 278
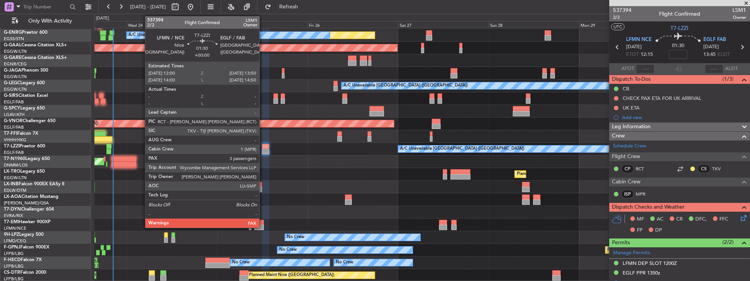
click at [263, 150] on div at bounding box center [265, 151] width 7 height 5
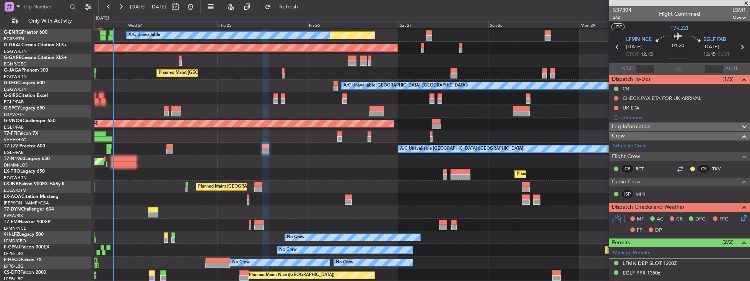
click at [740, 218] on icon at bounding box center [743, 216] width 6 height 6
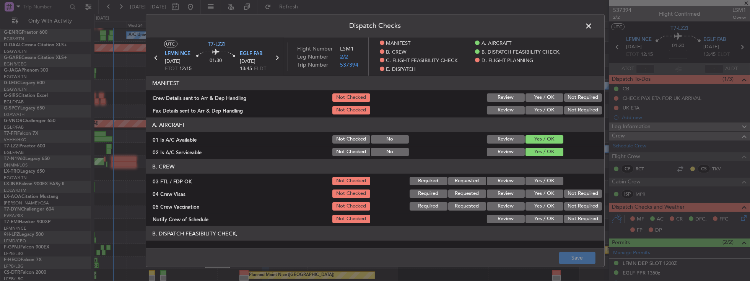
click at [547, 99] on button "Yes / OK" at bounding box center [545, 97] width 38 height 8
click at [545, 110] on button "Yes / OK" at bounding box center [545, 110] width 38 height 8
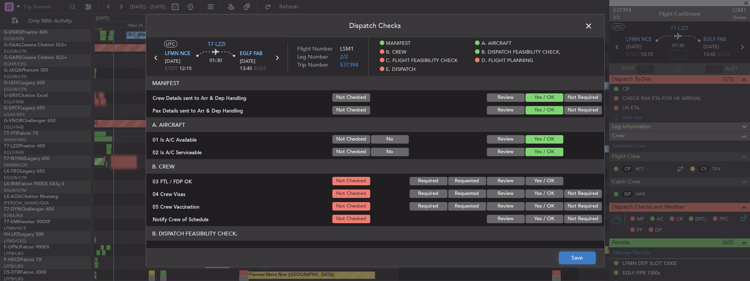
click at [584, 256] on button "Save" at bounding box center [577, 257] width 36 height 12
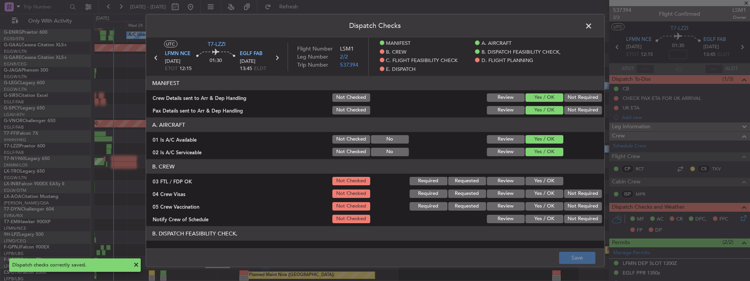
click at [593, 25] on span at bounding box center [593, 27] width 0 height 15
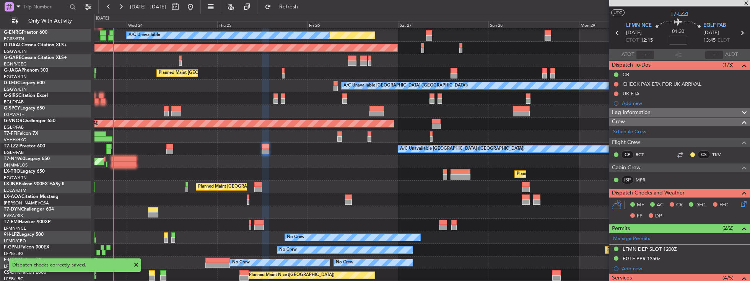
scroll to position [22, 0]
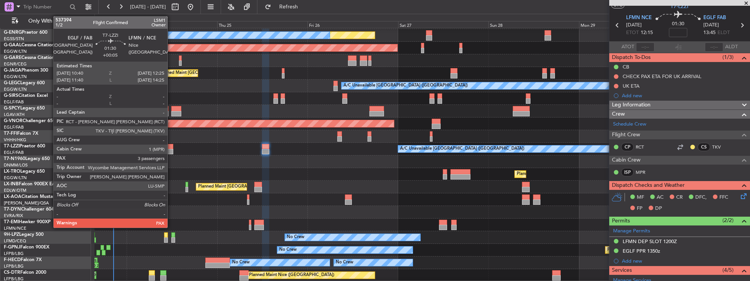
click at [171, 151] on div at bounding box center [169, 151] width 7 height 5
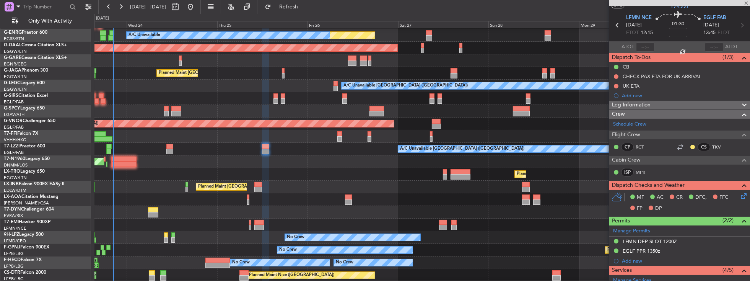
type input "+00:05"
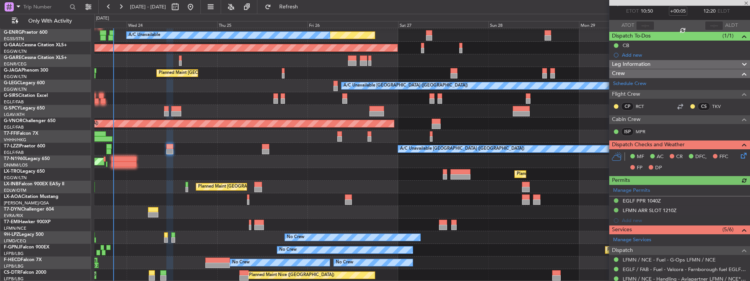
scroll to position [44, 0]
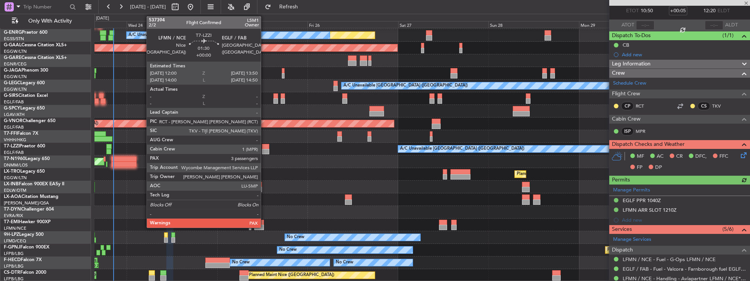
click at [265, 149] on div at bounding box center [265, 151] width 7 height 5
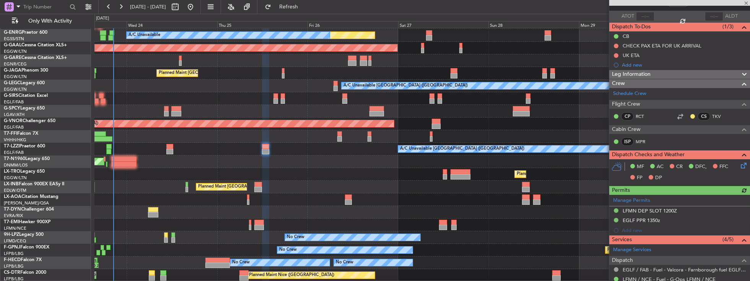
scroll to position [87, 0]
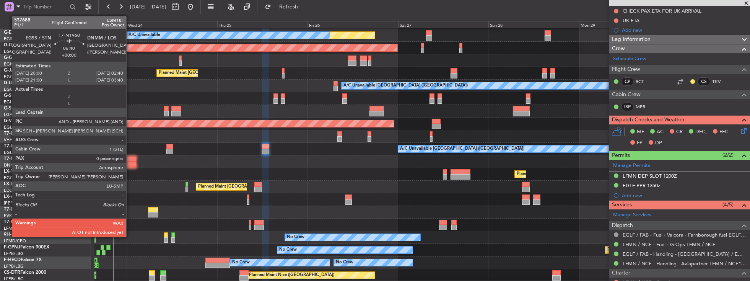
click at [130, 161] on div at bounding box center [123, 163] width 25 height 5
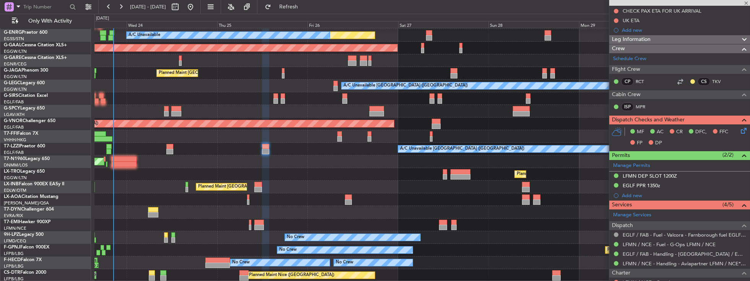
type input "0"
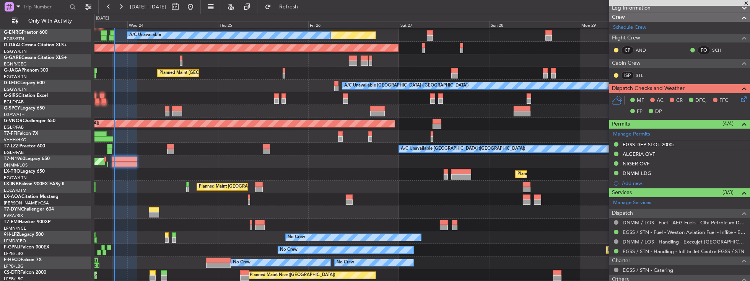
scroll to position [24, 0]
click at [176, 201] on div "Planned Maint [GEOGRAPHIC_DATA] ([GEOGRAPHIC_DATA]) - - EGGW 09:00 Z KTEB 16:20…" at bounding box center [423, 143] width 656 height 278
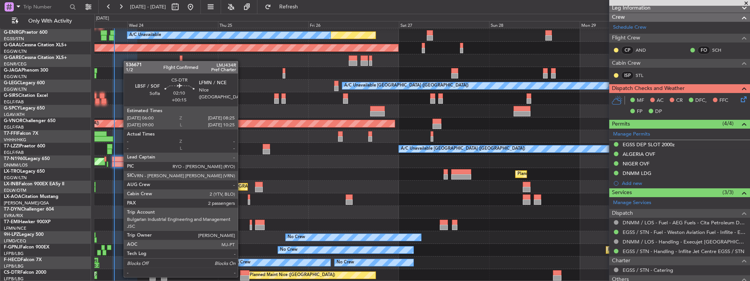
click at [242, 276] on div at bounding box center [244, 277] width 9 height 5
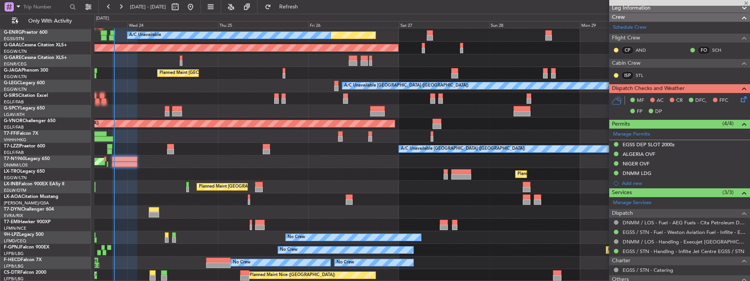
type input "+00:15"
type input "2"
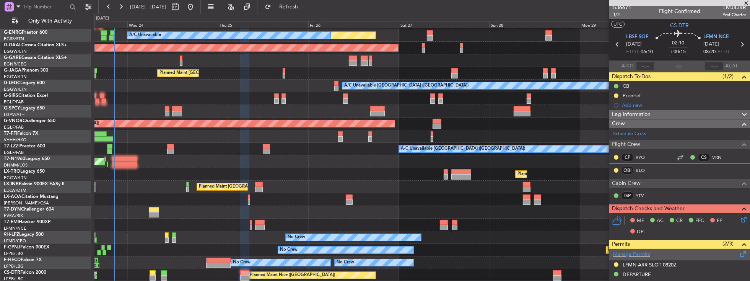
scroll to position [0, 0]
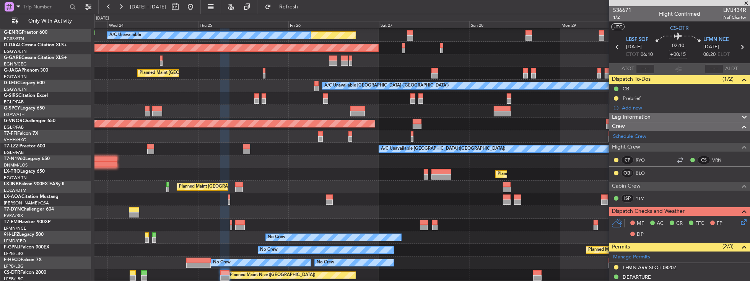
click at [555, 265] on div "Planned Maint London (Luton) - - EGGW 09:00 Z KTEB 16:20 Z Unplanned Maint Lond…" at bounding box center [423, 143] width 656 height 278
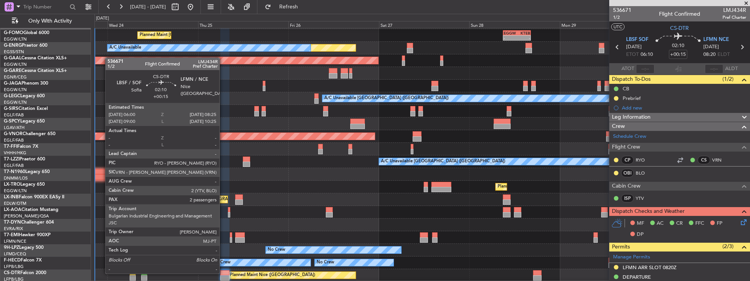
click at [223, 273] on div at bounding box center [224, 272] width 9 height 5
click at [223, 272] on div at bounding box center [224, 272] width 9 height 5
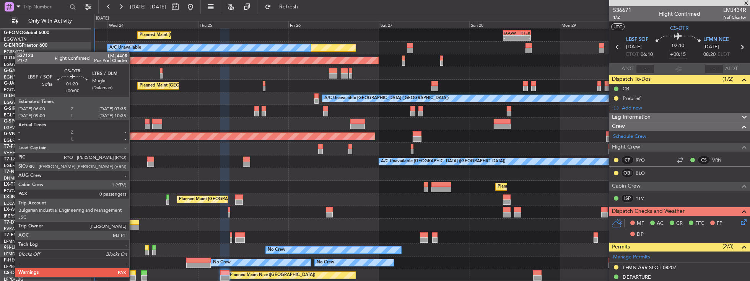
click at [133, 276] on div at bounding box center [133, 277] width 6 height 5
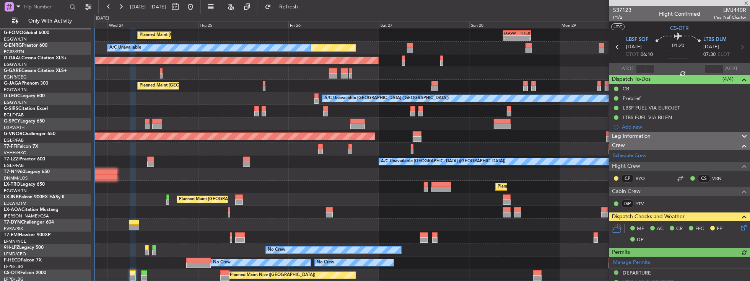
scroll to position [44, 0]
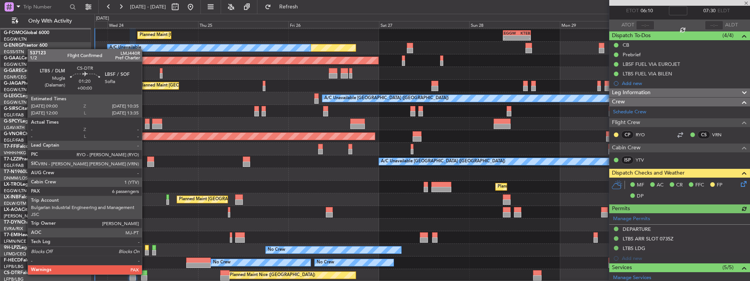
click at [145, 274] on div at bounding box center [144, 272] width 6 height 5
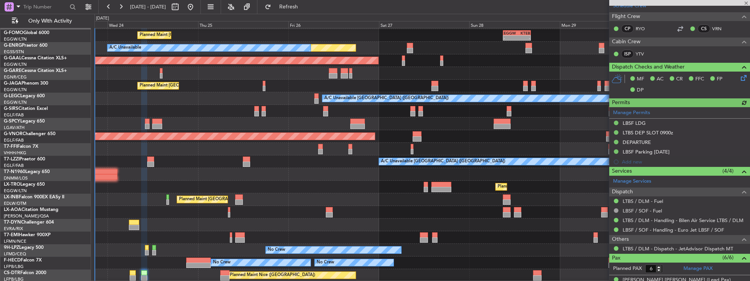
scroll to position [153, 0]
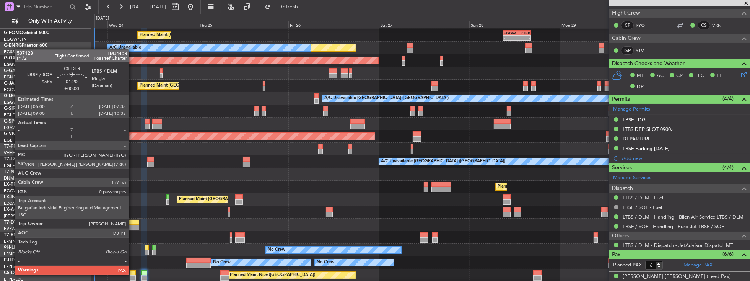
click at [133, 274] on div at bounding box center [133, 272] width 6 height 5
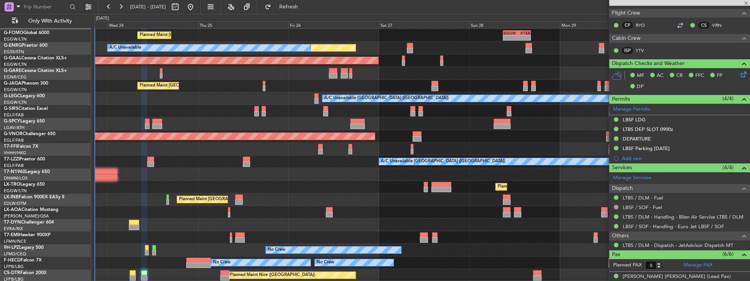
type input "0"
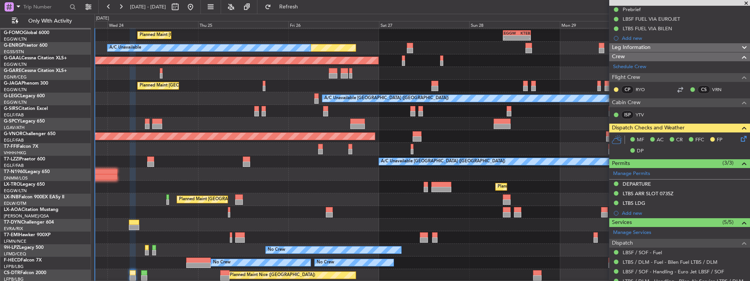
scroll to position [132, 0]
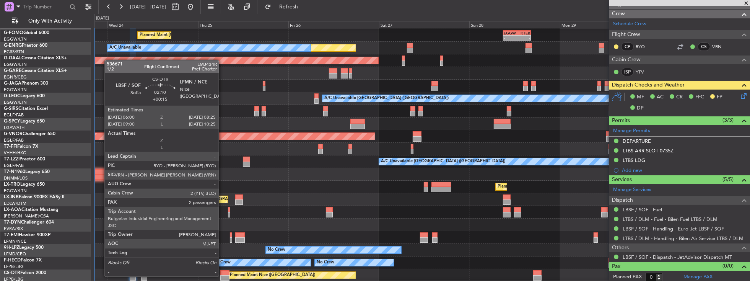
click at [223, 275] on div at bounding box center [224, 277] width 9 height 5
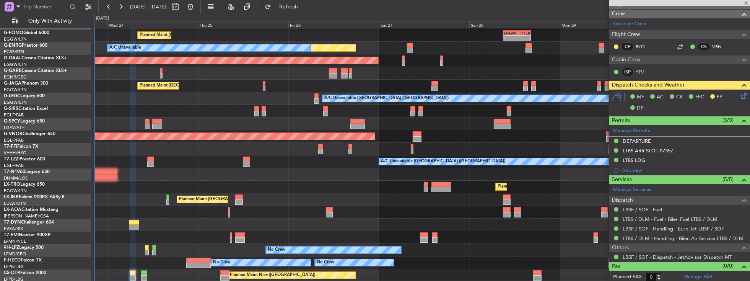
type input "+00:15"
type input "2"
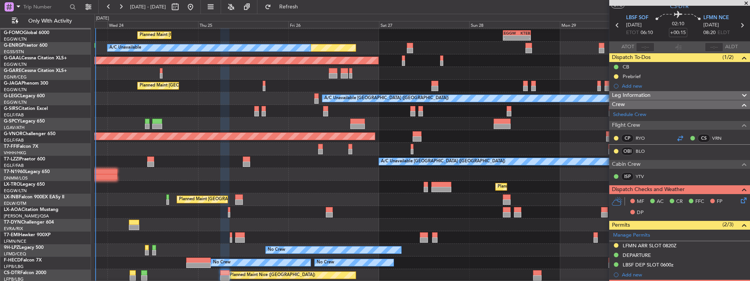
scroll to position [0, 0]
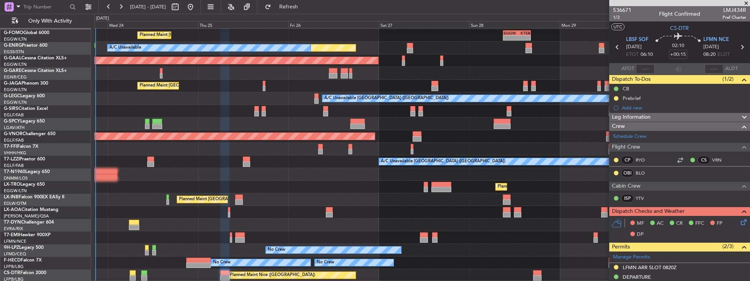
click at [742, 219] on icon at bounding box center [743, 221] width 6 height 6
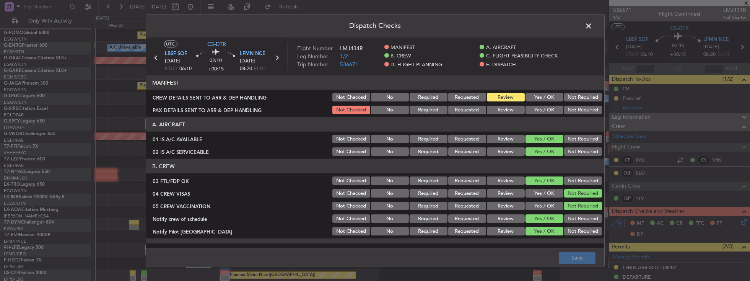
click at [532, 96] on button "Yes / OK" at bounding box center [545, 97] width 38 height 8
click at [533, 109] on button "Yes / OK" at bounding box center [545, 110] width 38 height 8
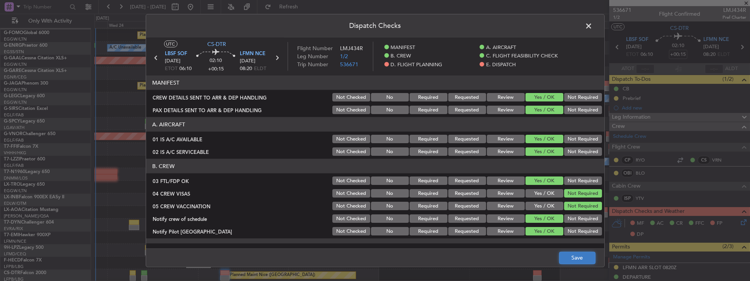
click at [585, 257] on button "Save" at bounding box center [577, 257] width 36 height 12
click at [593, 24] on span at bounding box center [593, 27] width 0 height 15
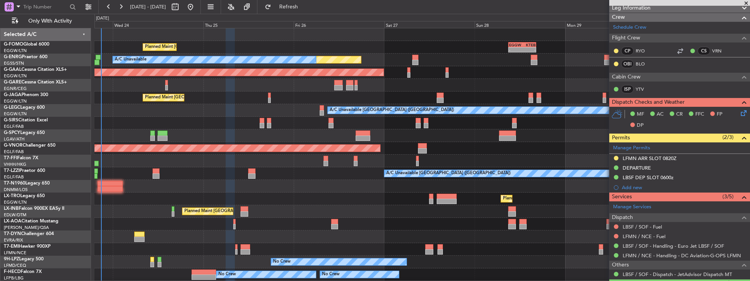
click at [266, 103] on div "Planned Maint London (Luton) - - EGGW 09:00 Z KTEB 16:20 Z Unplanned Maint Lond…" at bounding box center [423, 160] width 656 height 265
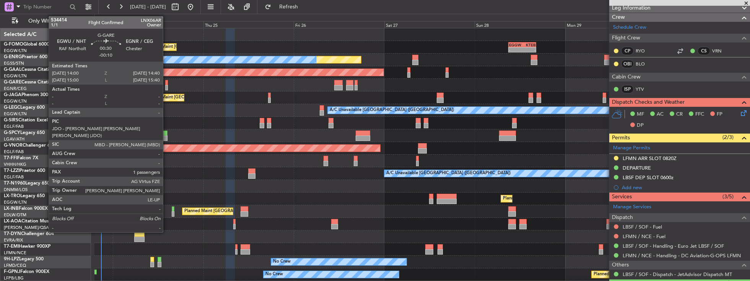
click at [167, 85] on div at bounding box center [166, 87] width 3 height 5
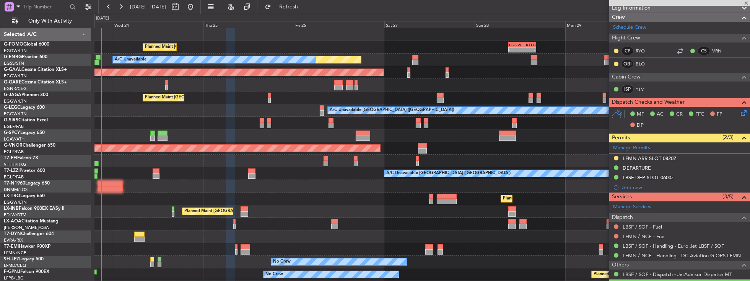
type input "-00:10"
type input "1"
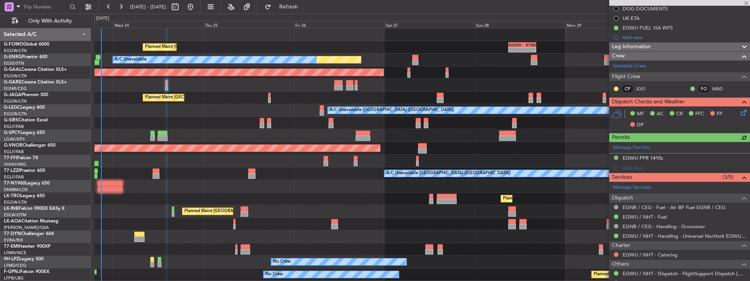
scroll to position [131, 0]
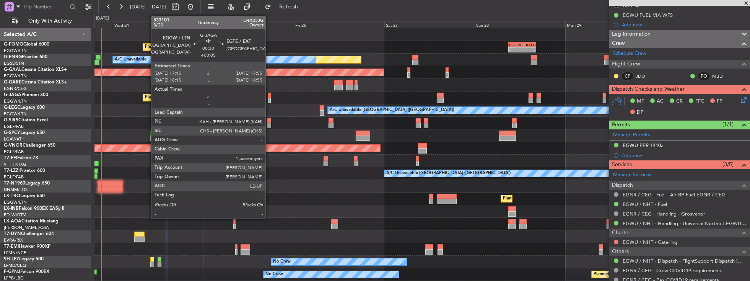
click at [269, 99] on div at bounding box center [269, 100] width 3 height 5
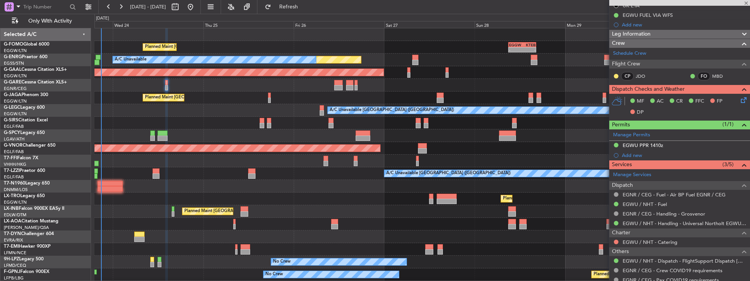
type input "+00:05"
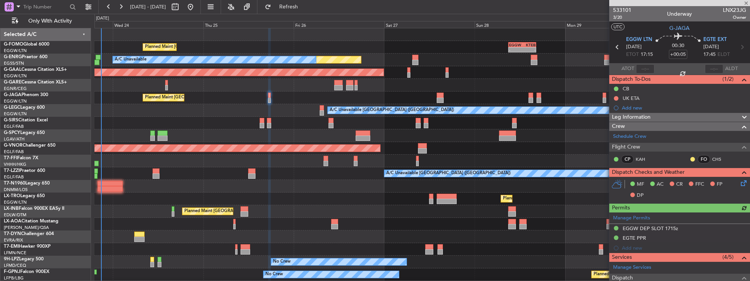
scroll to position [109, 0]
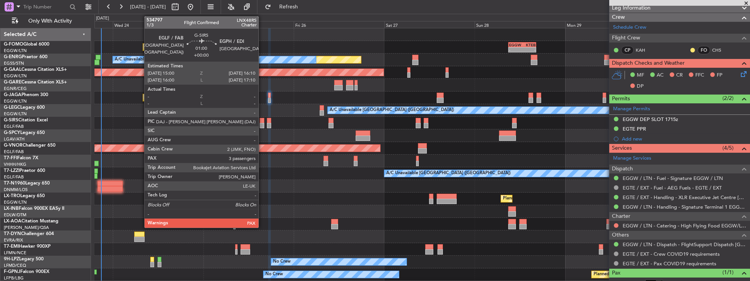
click at [262, 121] on div at bounding box center [262, 120] width 5 height 5
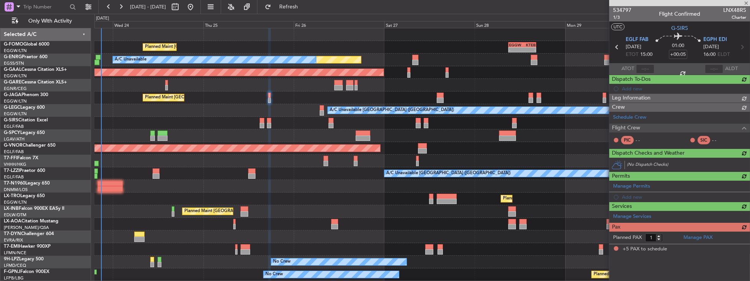
type input "5"
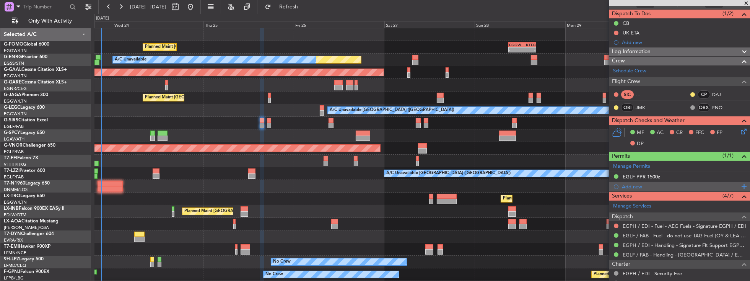
scroll to position [44, 0]
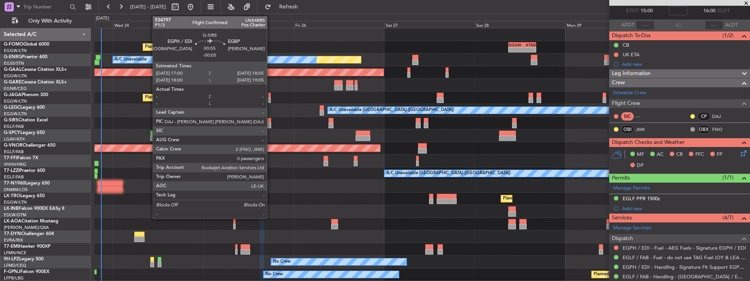
click at [271, 125] on div at bounding box center [269, 125] width 4 height 5
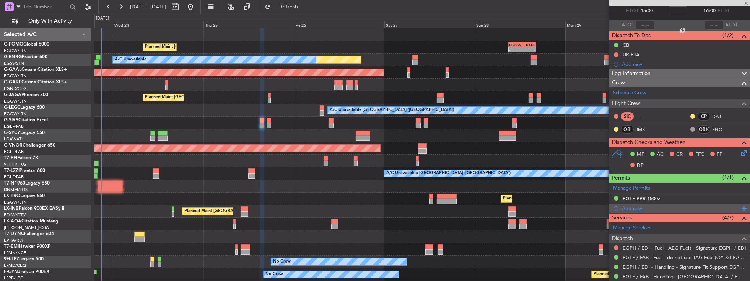
type input "-00:05"
type input "0"
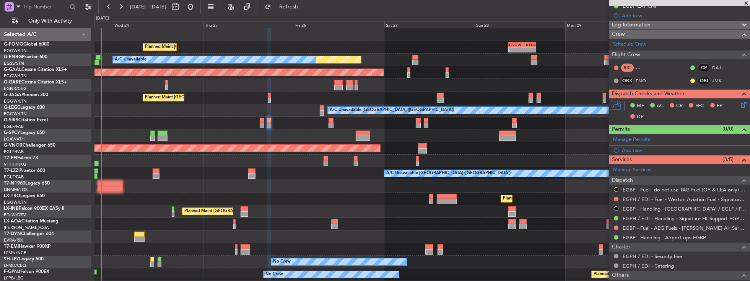
scroll to position [109, 0]
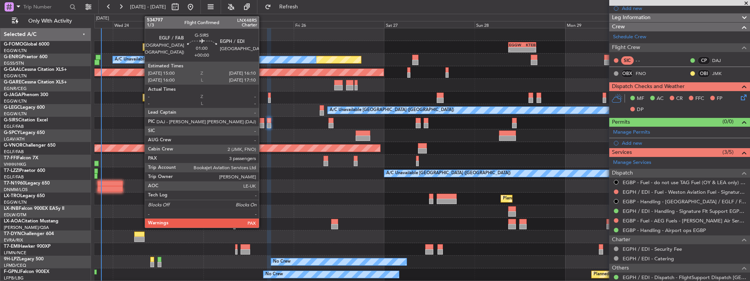
click at [263, 124] on div at bounding box center [262, 125] width 5 height 5
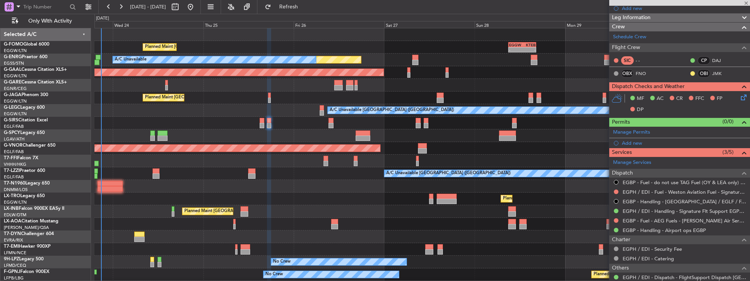
type input "5"
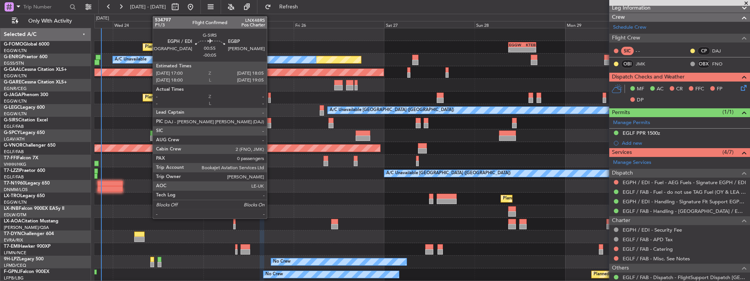
click at [271, 123] on div at bounding box center [269, 125] width 4 height 5
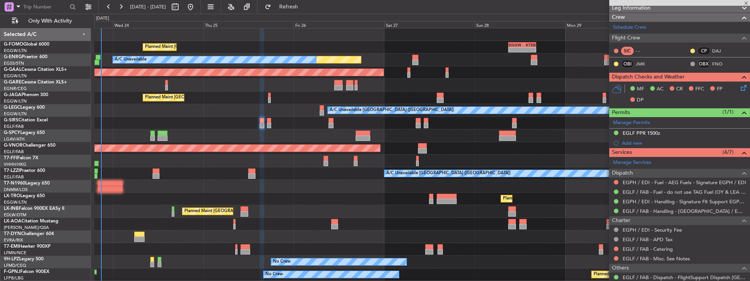
type input "-00:05"
type input "0"
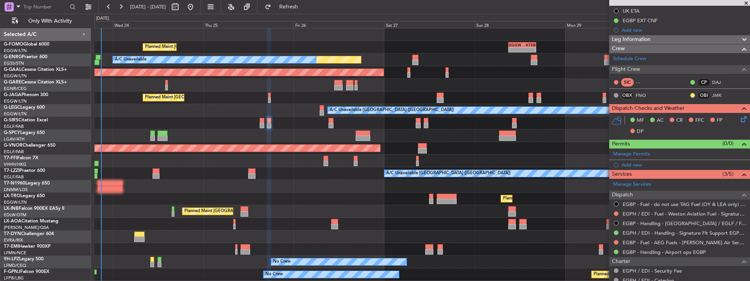
scroll to position [0, 0]
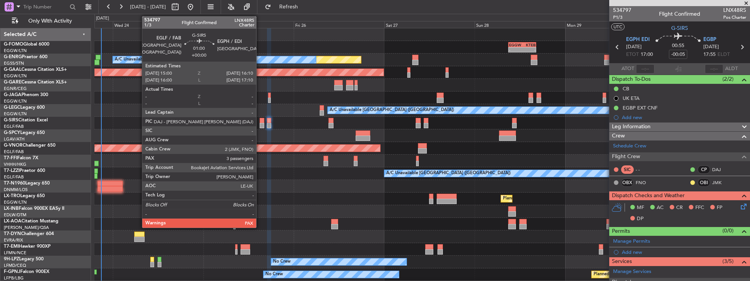
click at [260, 123] on div at bounding box center [262, 125] width 5 height 5
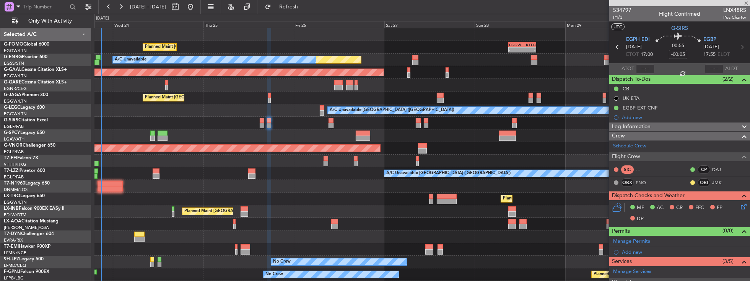
type input "5"
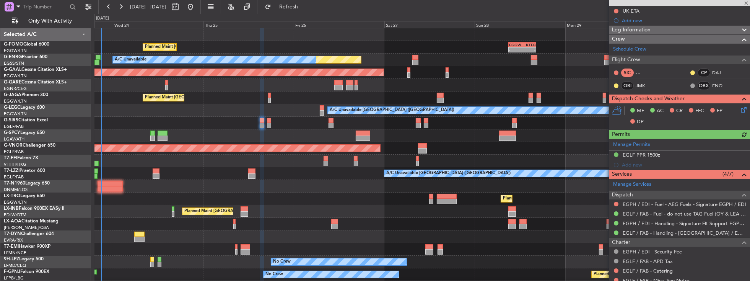
scroll to position [109, 0]
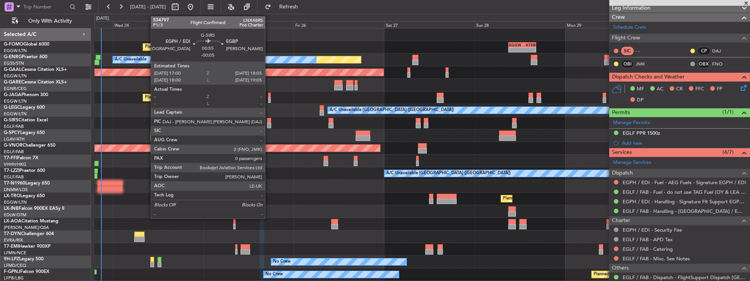
click at [269, 124] on div at bounding box center [269, 125] width 4 height 5
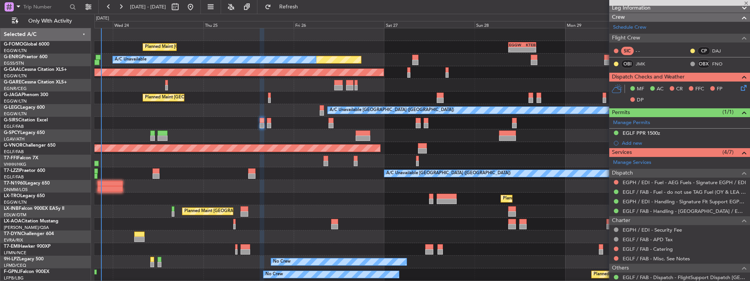
type input "-00:05"
type input "0"
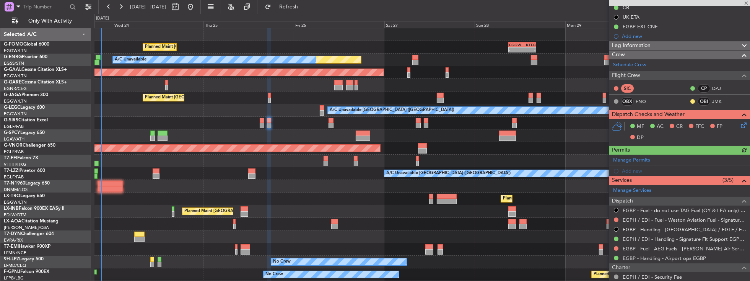
scroll to position [87, 0]
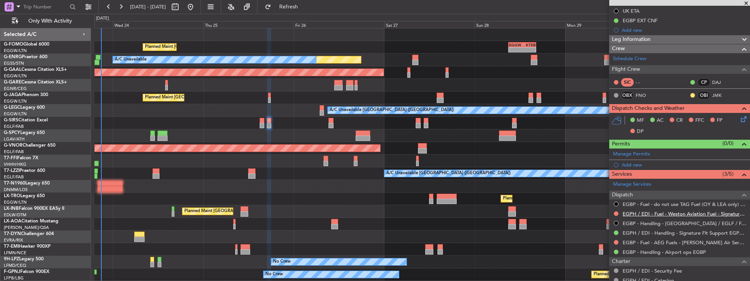
click at [660, 210] on link "EGPH / EDI - Fuel - Weston Aviation Fuel - Signature - EGPH / EDI" at bounding box center [685, 213] width 124 height 7
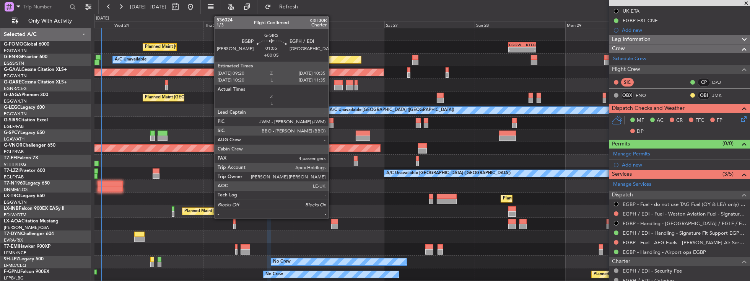
click at [332, 123] on div at bounding box center [331, 125] width 5 height 5
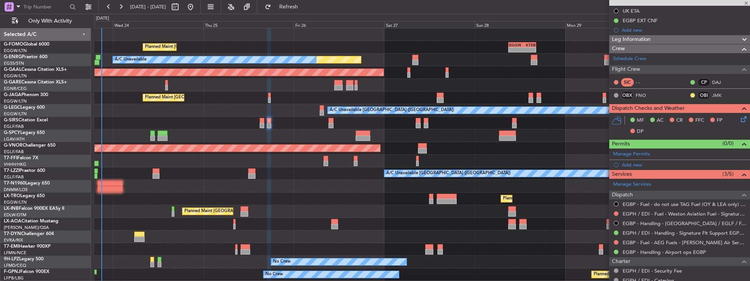
type input "+00:05"
type input "4"
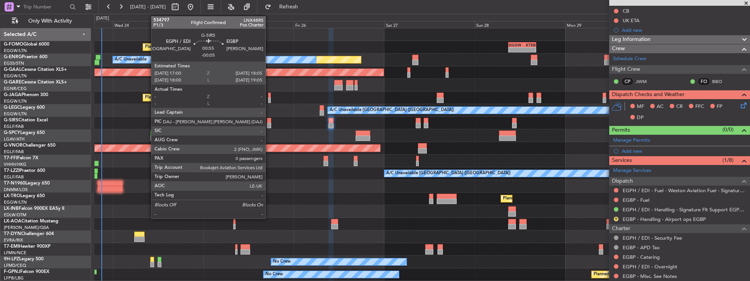
click at [269, 123] on div at bounding box center [269, 125] width 4 height 5
type input "-00:05"
type input "0"
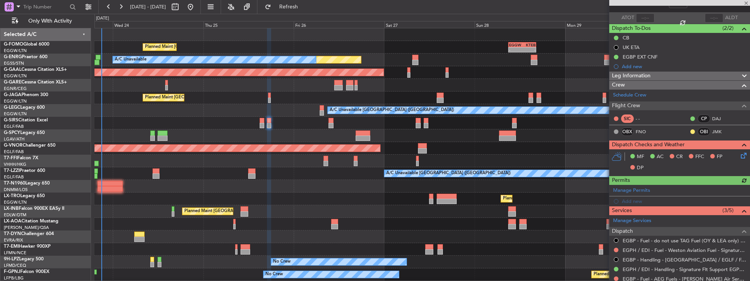
scroll to position [65, 0]
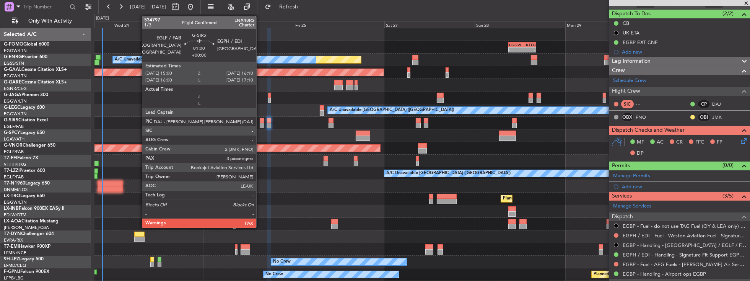
click at [260, 123] on div at bounding box center [262, 125] width 5 height 5
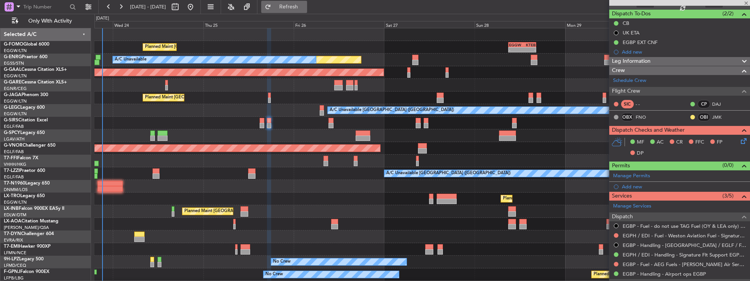
type input "5"
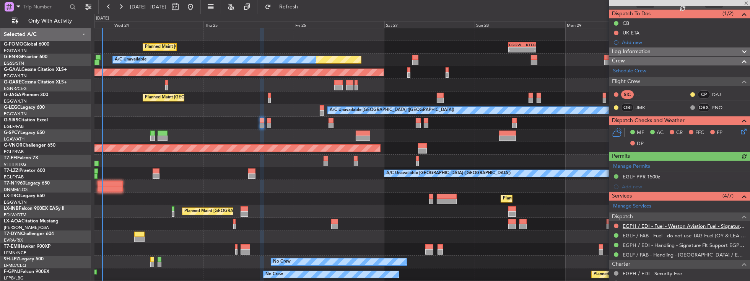
click at [642, 225] on link "EGPH / EDI - Fuel - Weston Aviation Fuel - Signature - EGPH / EDI" at bounding box center [685, 226] width 124 height 7
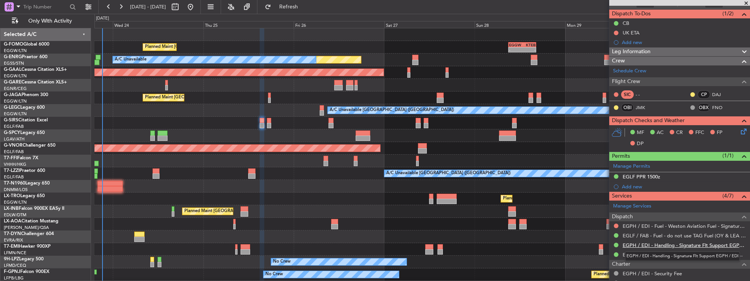
click at [639, 244] on link "EGPH / EDI - Handling - Signature Flt Support EGPH / EDI" at bounding box center [685, 245] width 124 height 7
click at [305, 7] on span "Refresh" at bounding box center [289, 6] width 32 height 5
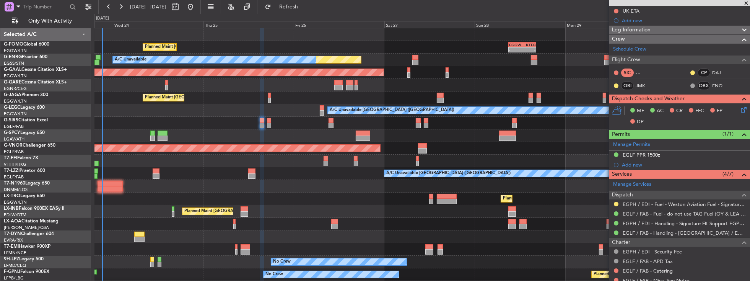
scroll to position [87, 0]
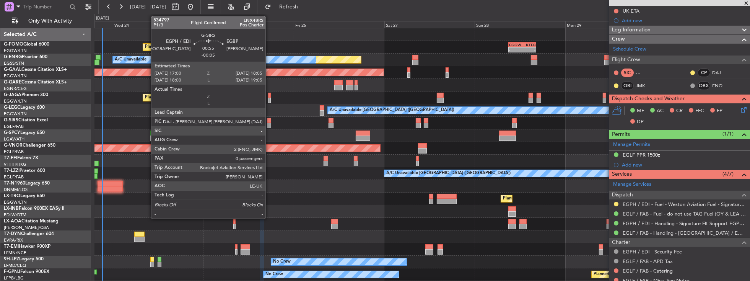
click at [269, 123] on div at bounding box center [269, 125] width 4 height 5
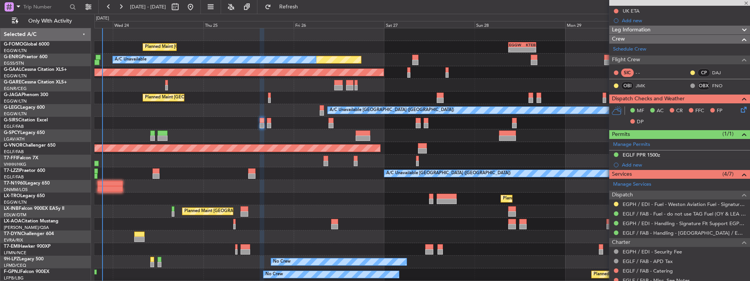
type input "-00:05"
type input "0"
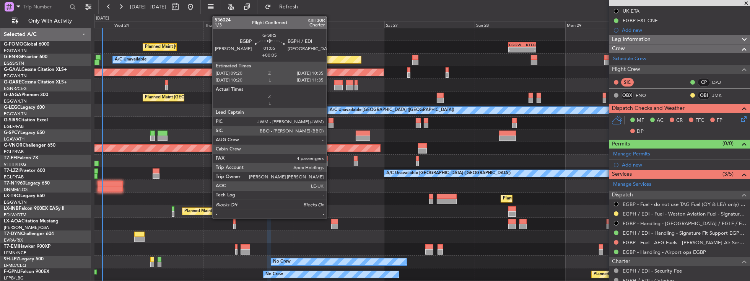
click at [331, 125] on div at bounding box center [331, 125] width 5 height 5
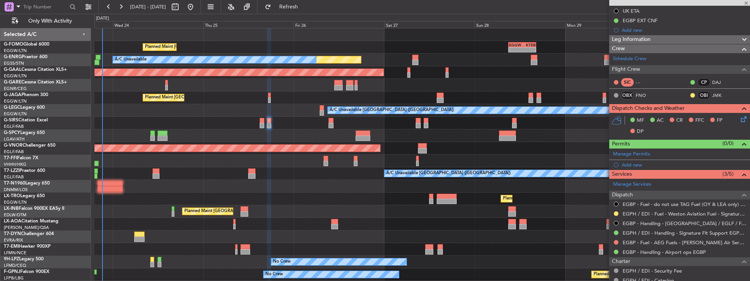
type input "+00:05"
type input "4"
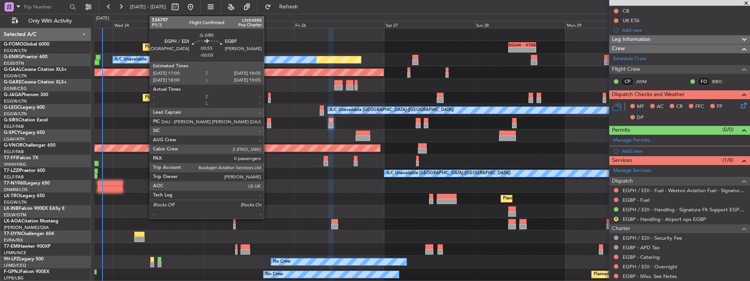
click at [268, 121] on div at bounding box center [269, 120] width 4 height 5
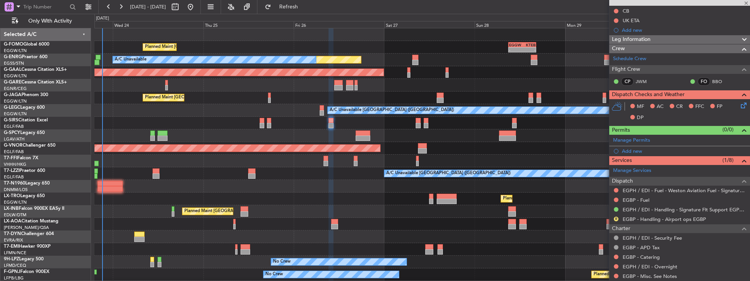
type input "-00:05"
type input "0"
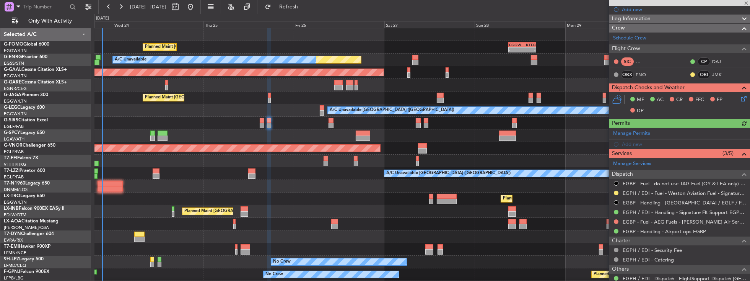
scroll to position [109, 0]
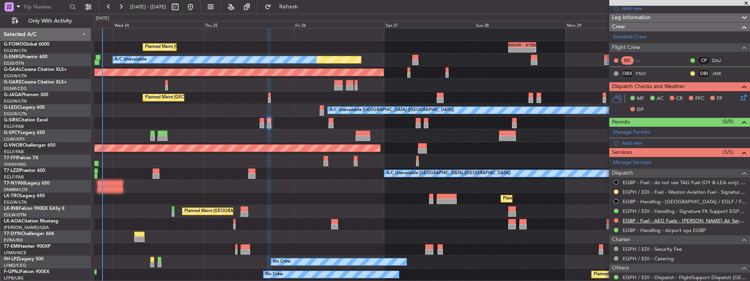
click at [642, 219] on link "EGBP - Fuel - AEG Fuels - Kemble Air Services EGBP" at bounding box center [685, 220] width 124 height 7
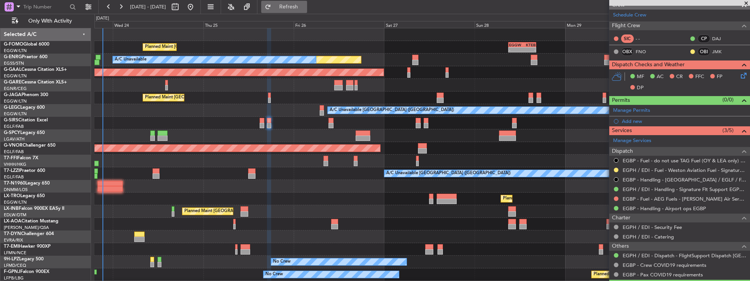
click at [299, 7] on span "Refresh" at bounding box center [289, 6] width 32 height 5
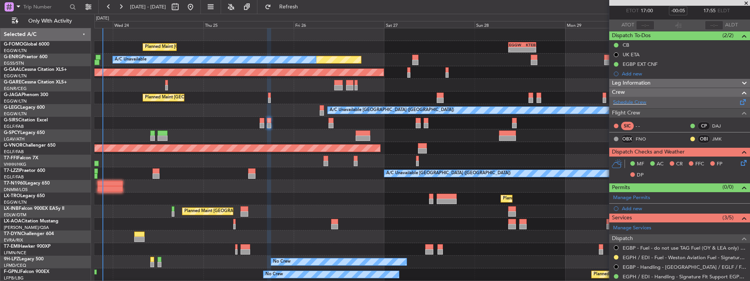
scroll to position [0, 0]
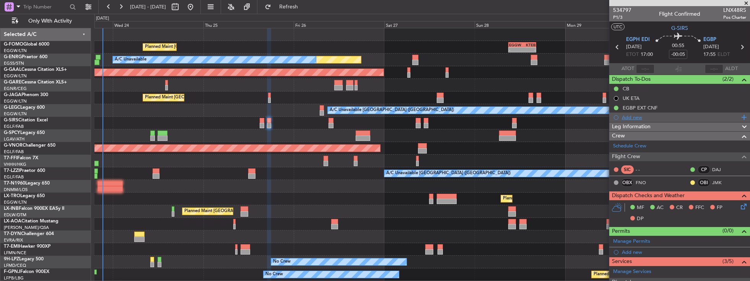
click at [681, 117] on div "Add new" at bounding box center [680, 117] width 117 height 7
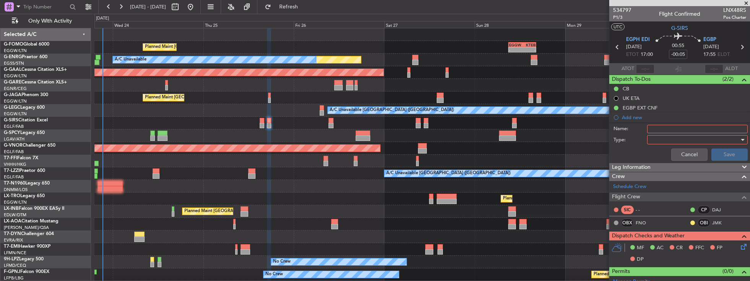
click at [669, 130] on input "Name:" at bounding box center [697, 129] width 101 height 8
drag, startPoint x: 665, startPoint y: 127, endPoint x: 649, endPoint y: 129, distance: 15.8
click at [649, 129] on input "VHHH FUEL VIA HANDLER" at bounding box center [697, 129] width 101 height 8
type input "EGBP FUEL VIA HANDLER"
click at [691, 138] on div at bounding box center [694, 139] width 89 height 11
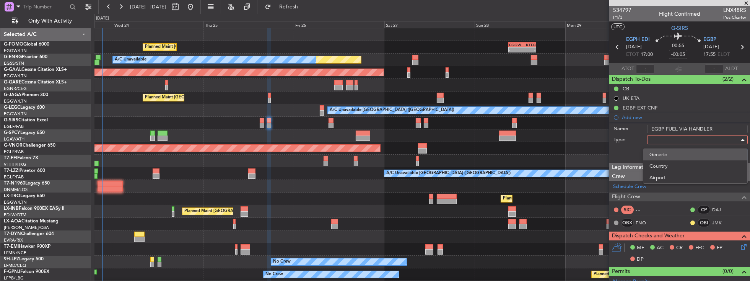
click at [669, 153] on span "Generic" at bounding box center [696, 154] width 92 height 11
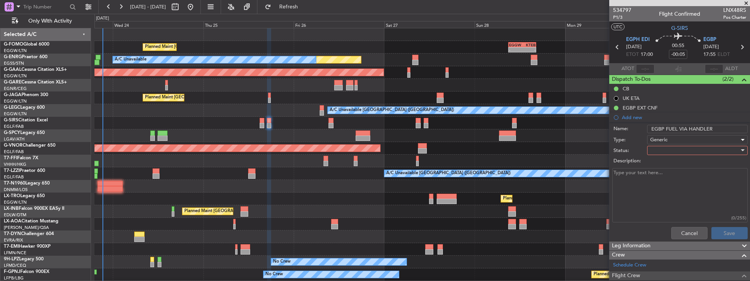
click at [663, 147] on div at bounding box center [694, 150] width 89 height 11
click at [656, 177] on span "In Progress" at bounding box center [696, 176] width 92 height 11
click at [728, 233] on button "Save" at bounding box center [730, 233] width 36 height 12
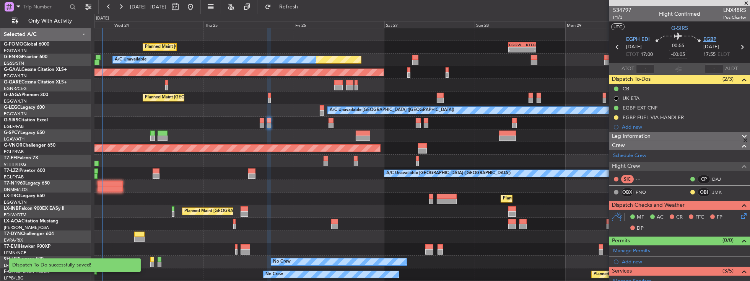
click at [710, 40] on span "EGBP" at bounding box center [710, 40] width 13 height 8
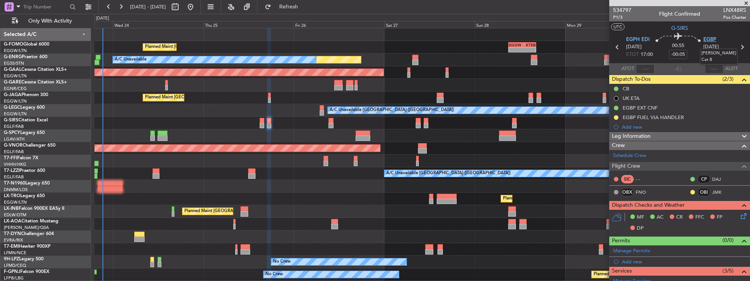
click at [705, 39] on span "EGBP" at bounding box center [710, 40] width 13 height 8
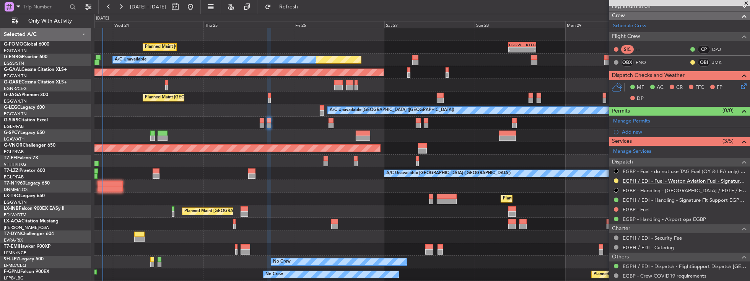
scroll to position [131, 0]
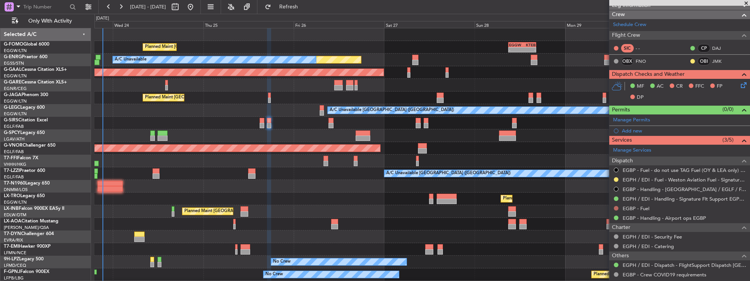
click at [616, 206] on button at bounding box center [616, 208] width 5 height 5
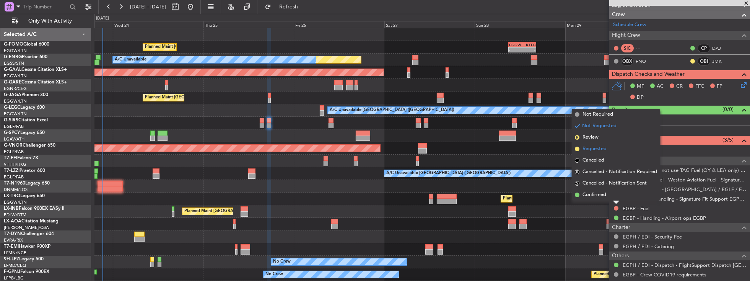
click at [598, 148] on span "Requested" at bounding box center [595, 149] width 24 height 8
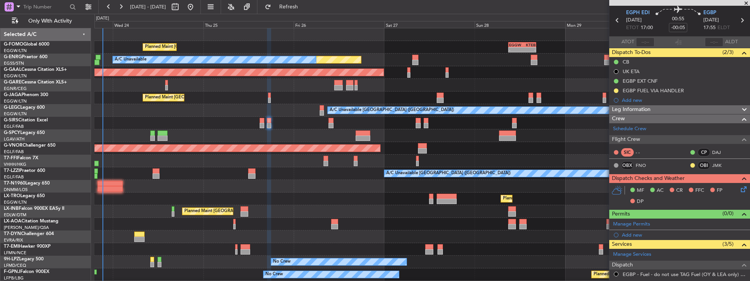
scroll to position [22, 0]
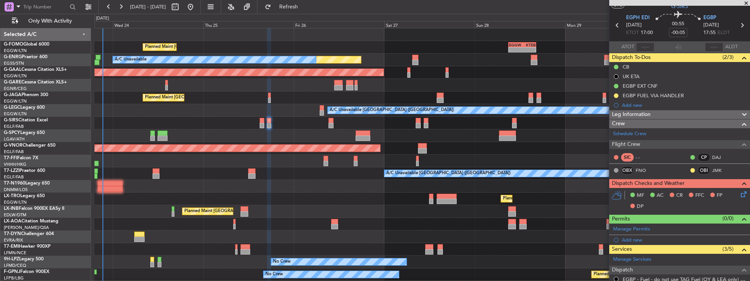
click at [740, 26] on icon at bounding box center [742, 25] width 10 height 10
type input "+00:05"
type input "4"
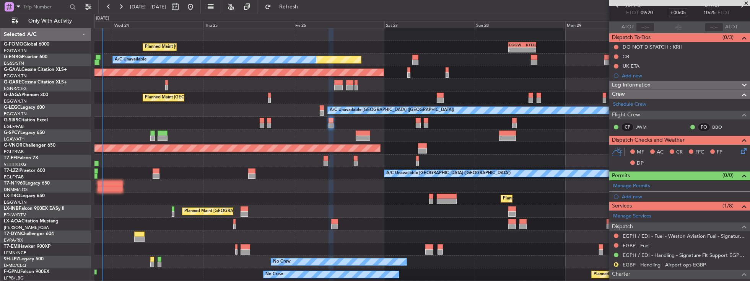
scroll to position [87, 0]
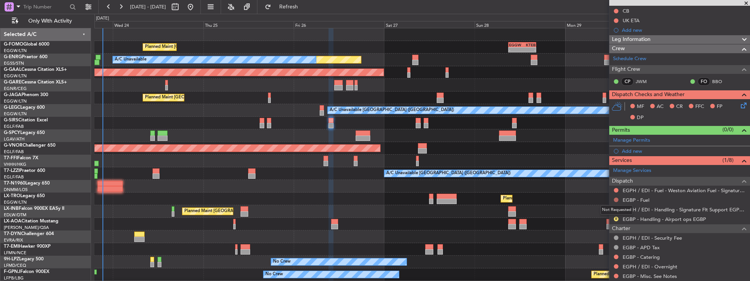
click at [616, 197] on button at bounding box center [616, 199] width 5 height 5
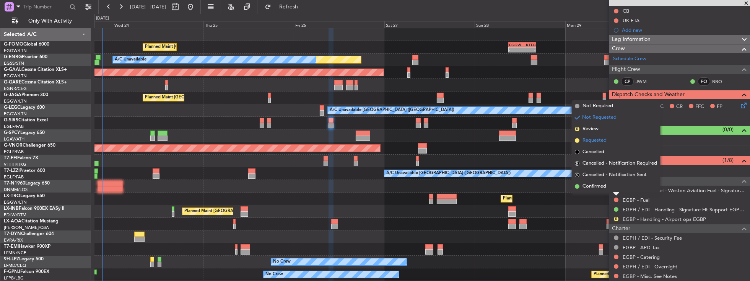
click at [606, 140] on span "Requested" at bounding box center [595, 141] width 24 height 8
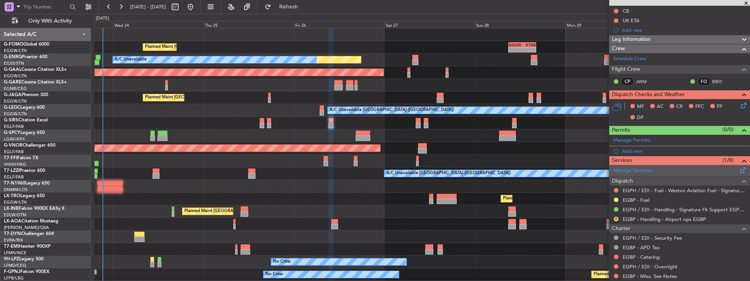
scroll to position [22, 0]
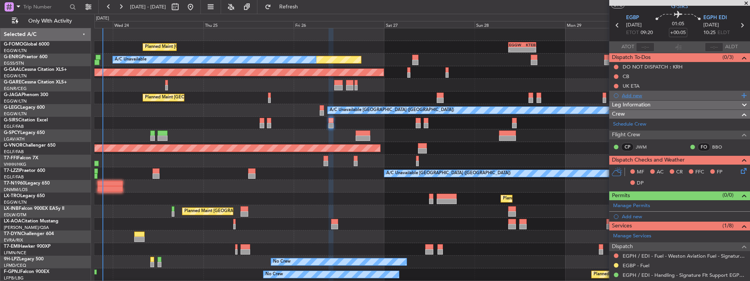
click at [642, 93] on div "Add new" at bounding box center [680, 95] width 117 height 7
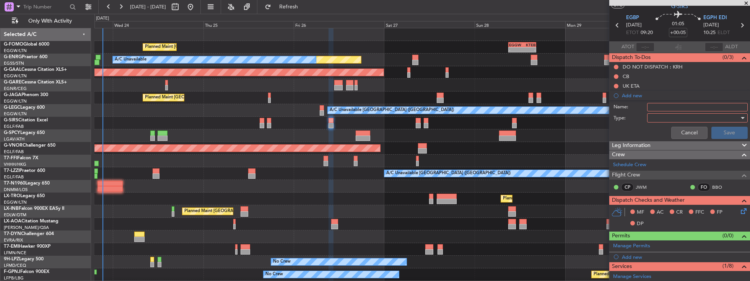
click at [657, 105] on input "Name:" at bounding box center [697, 107] width 101 height 8
drag, startPoint x: 665, startPoint y: 106, endPoint x: 649, endPoint y: 106, distance: 15.3
click at [649, 106] on input "VHHH FUEL VIA HANDLER" at bounding box center [697, 107] width 101 height 8
type input "EGBP FUEL VIA HANDLER"
click at [671, 116] on div at bounding box center [694, 117] width 89 height 11
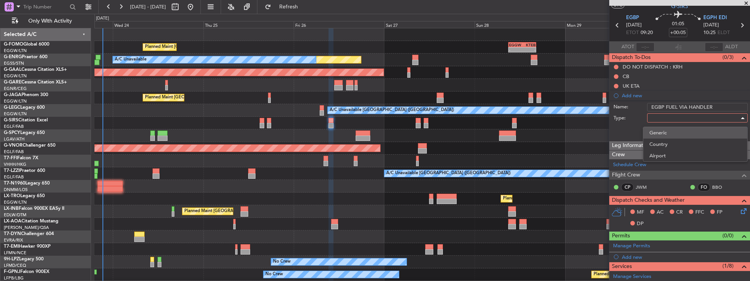
click at [659, 135] on span "Generic" at bounding box center [696, 132] width 92 height 11
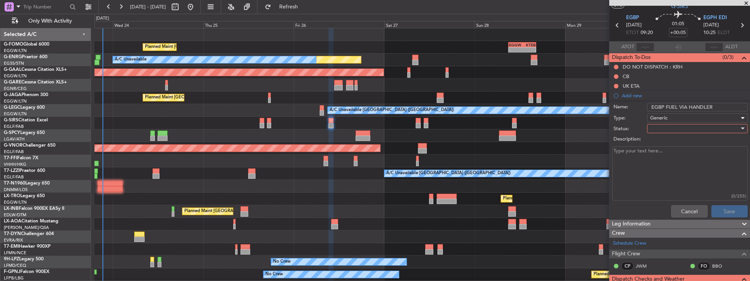
click at [658, 128] on div at bounding box center [694, 128] width 89 height 11
click at [667, 153] on span "In Progress" at bounding box center [696, 154] width 92 height 11
click at [724, 212] on button "Save" at bounding box center [730, 211] width 36 height 12
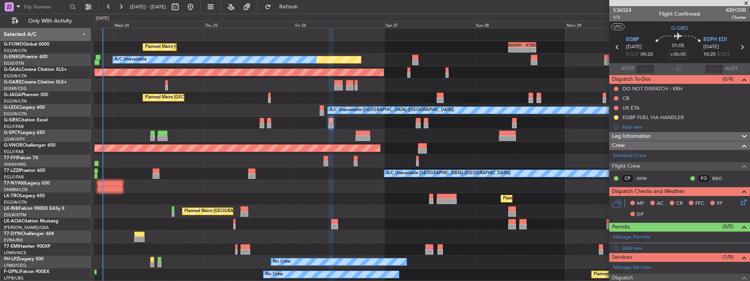
scroll to position [22, 0]
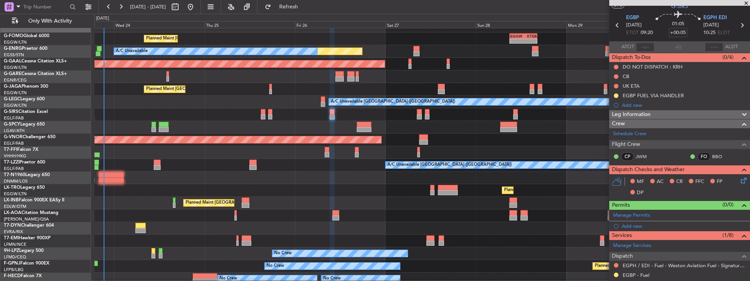
click at [245, 168] on div "A/C Unavailable [GEOGRAPHIC_DATA] ([GEOGRAPHIC_DATA]) A/C Unavailable [GEOGRAPH…" at bounding box center [423, 165] width 656 height 13
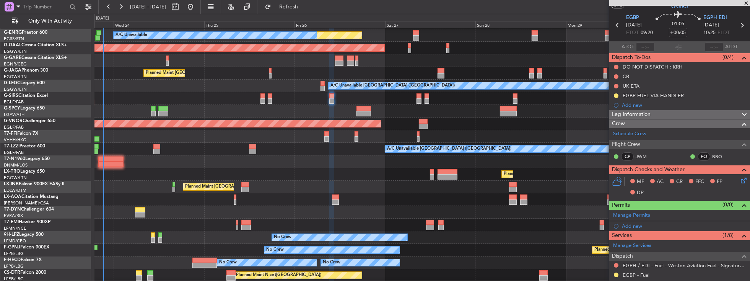
scroll to position [24, 0]
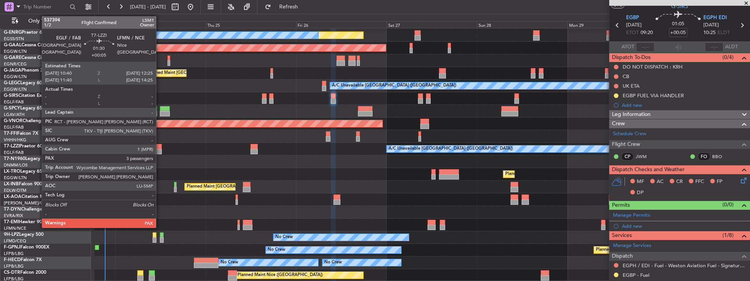
click at [160, 149] on div at bounding box center [158, 151] width 7 height 5
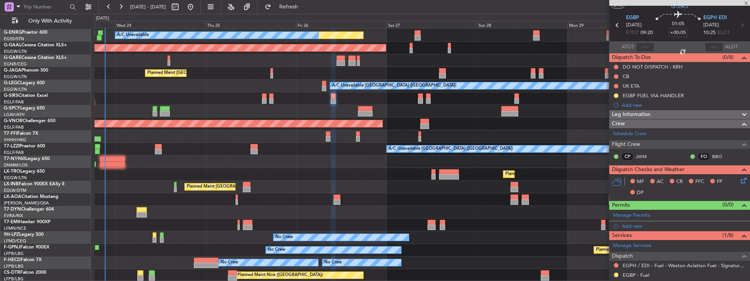
type input "3"
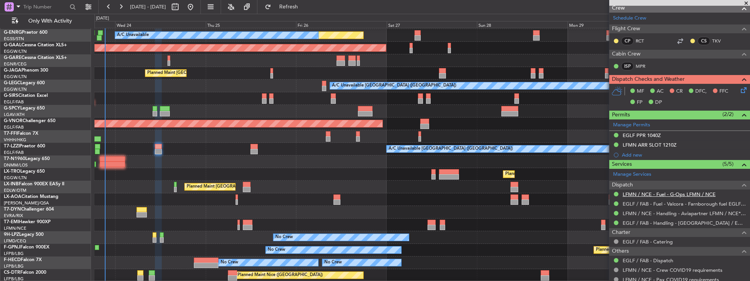
scroll to position [109, 0]
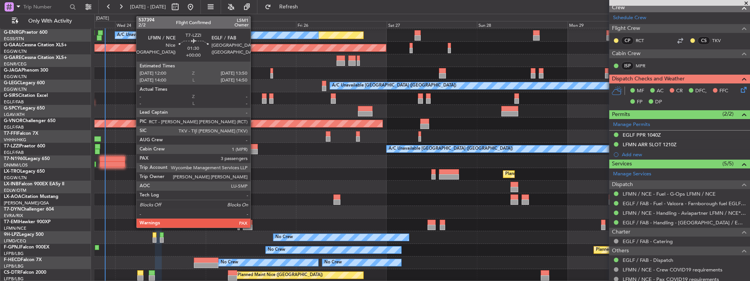
click at [254, 149] on div at bounding box center [254, 151] width 7 height 5
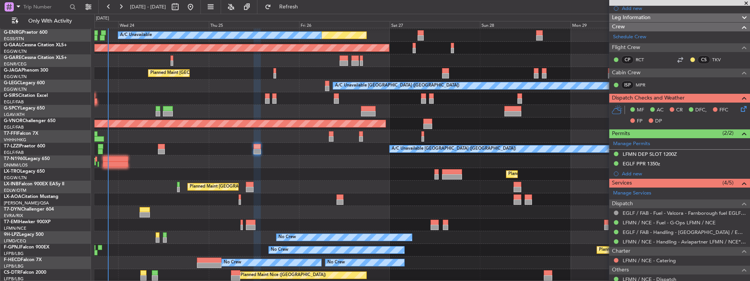
scroll to position [24, 0]
click at [293, 187] on div "Planned Maint [GEOGRAPHIC_DATA] ([GEOGRAPHIC_DATA]) - - EGGW 09:00 Z KTEB 16:20…" at bounding box center [423, 143] width 656 height 278
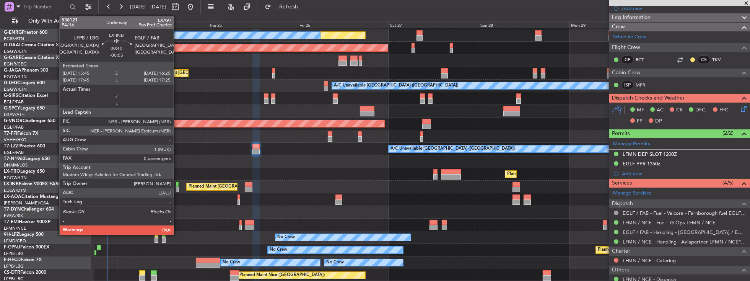
click at [178, 187] on div at bounding box center [177, 189] width 3 height 5
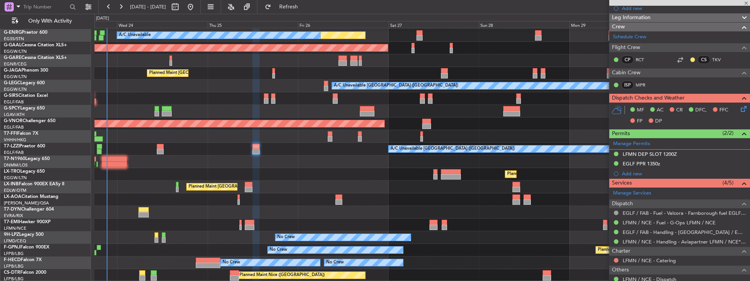
type input "-00:05"
type input "0"
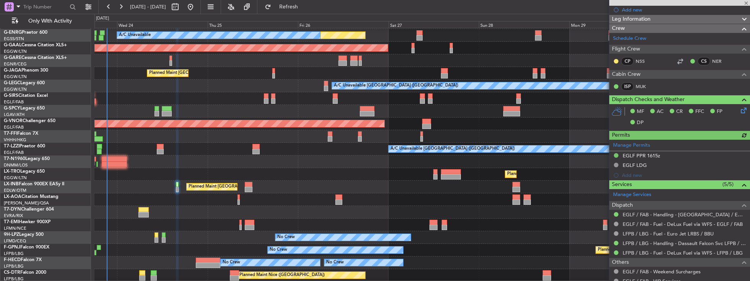
scroll to position [153, 0]
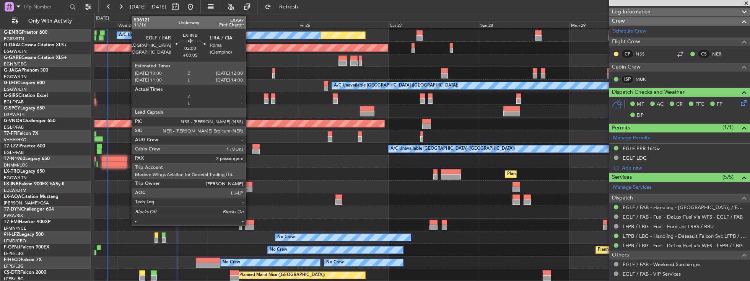
click at [249, 186] on div at bounding box center [249, 184] width 8 height 5
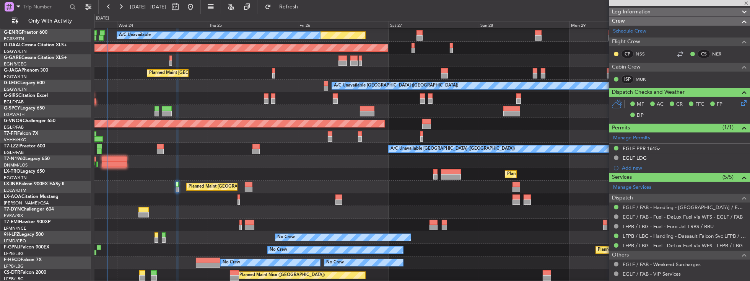
type input "+00:05"
type input "2"
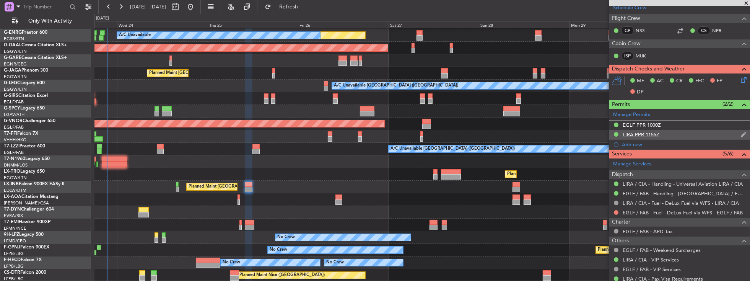
scroll to position [218, 0]
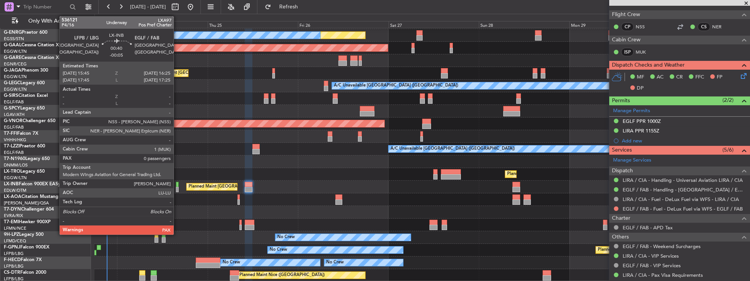
click at [178, 188] on div at bounding box center [177, 189] width 3 height 5
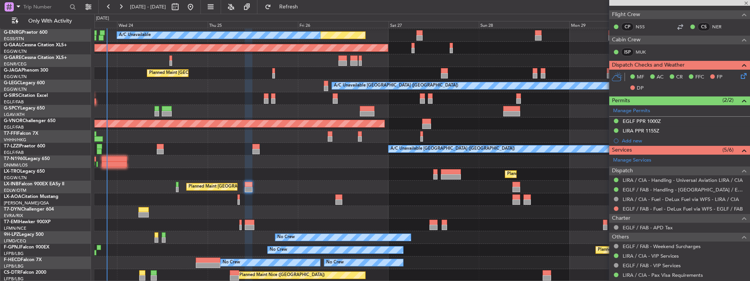
type input "-00:05"
type input "0"
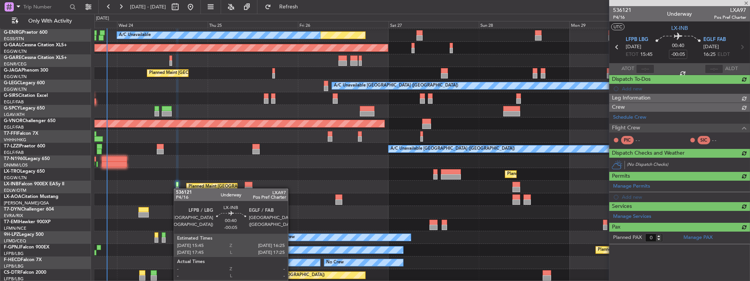
scroll to position [0, 0]
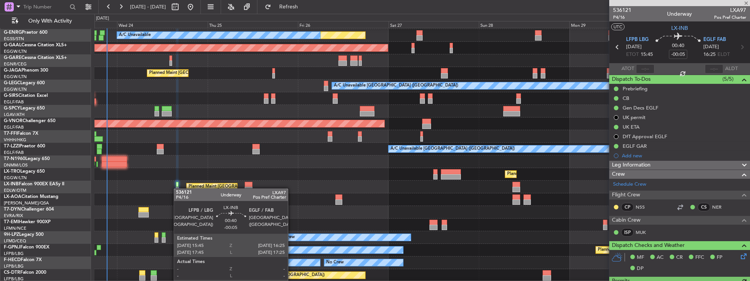
click at [315, 178] on div "Planned Maint [GEOGRAPHIC_DATA] ([GEOGRAPHIC_DATA])" at bounding box center [423, 174] width 656 height 13
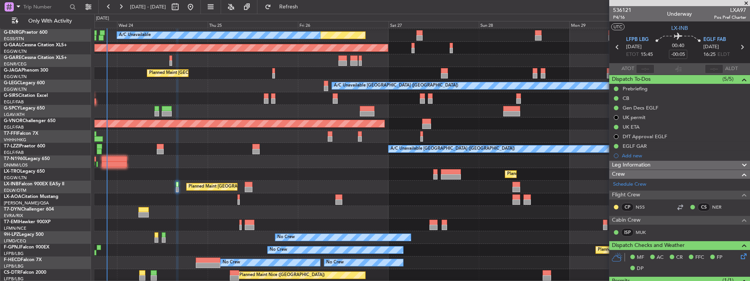
scroll to position [189, 0]
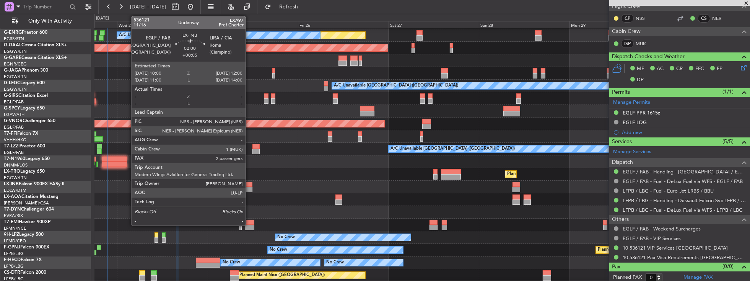
click at [249, 186] on div at bounding box center [249, 184] width 8 height 5
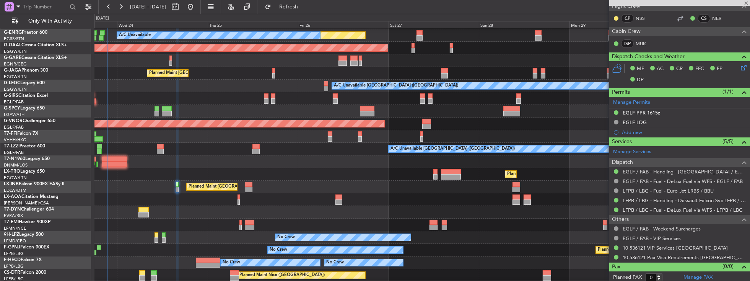
type input "+00:05"
type input "2"
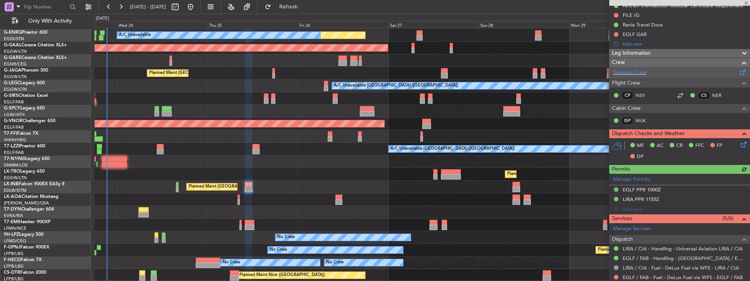
scroll to position [175, 0]
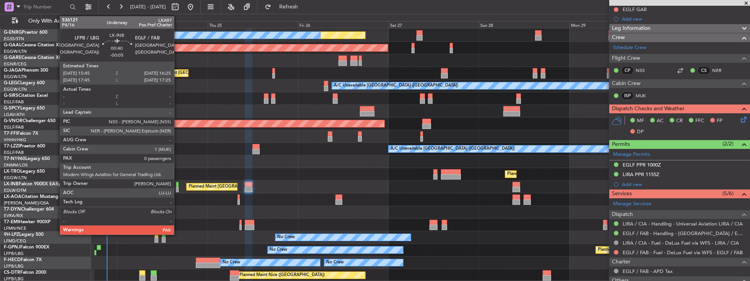
click at [178, 187] on div at bounding box center [177, 189] width 3 height 5
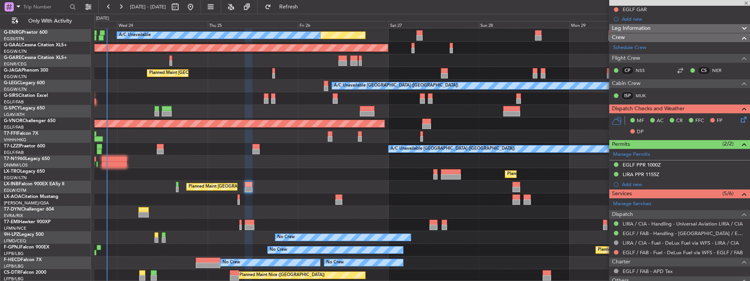
type input "-00:05"
type input "0"
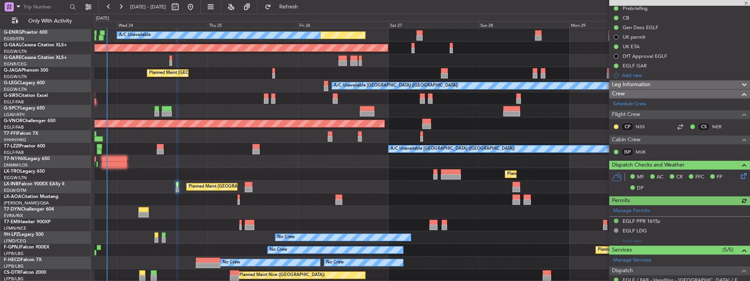
scroll to position [153, 0]
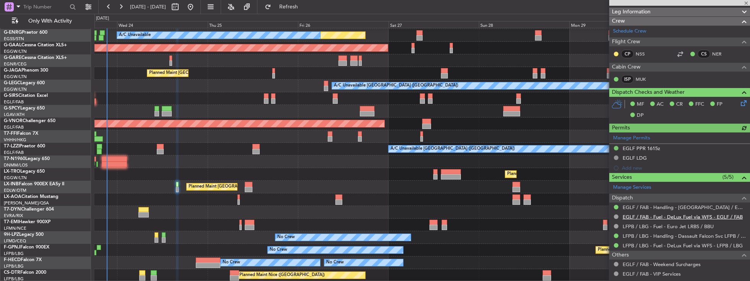
click at [645, 215] on link "EGLF / FAB - Fuel - DeLux Fuel via WFS - EGLF / FAB" at bounding box center [683, 216] width 120 height 7
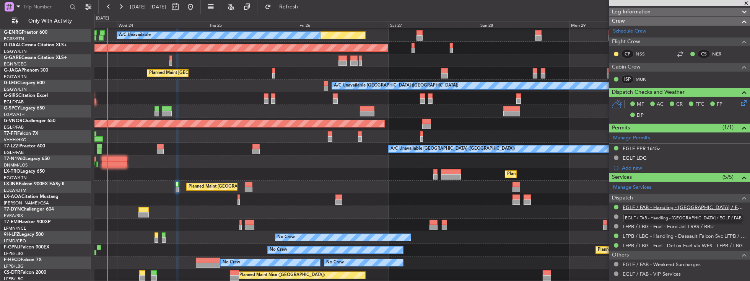
click at [658, 204] on link "EGLF / FAB - Handling - [GEOGRAPHIC_DATA] / EGLF / FAB" at bounding box center [685, 207] width 124 height 7
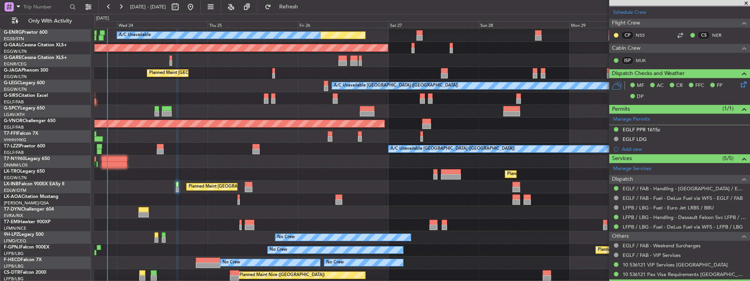
scroll to position [189, 0]
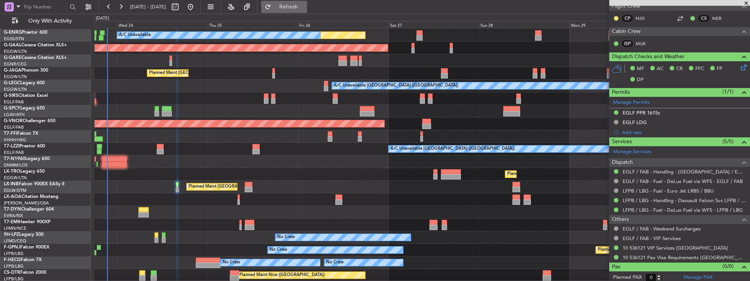
click at [305, 5] on span "Refresh" at bounding box center [289, 6] width 32 height 5
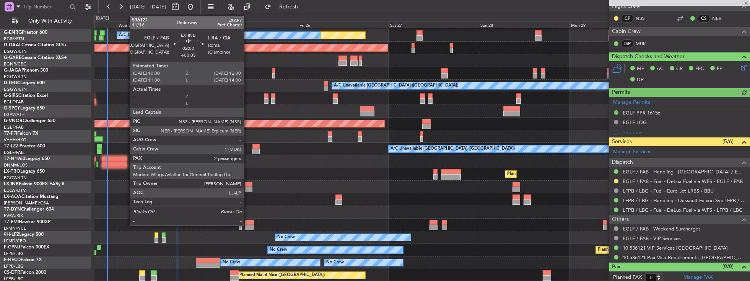
click at [248, 186] on div at bounding box center [249, 184] width 8 height 5
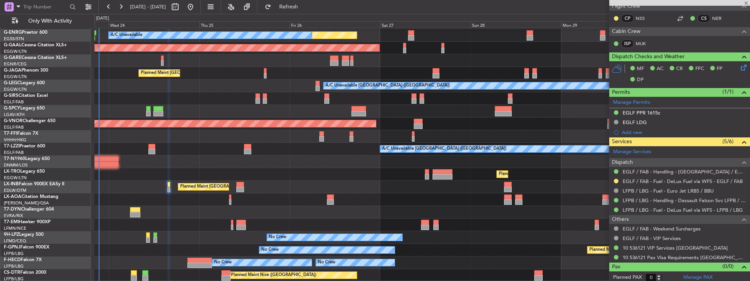
scroll to position [24, 0]
type input "+00:05"
type input "2"
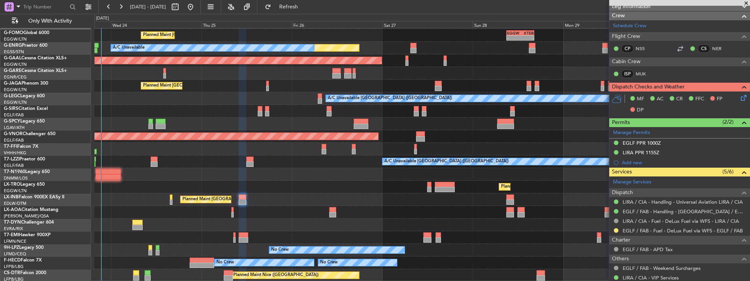
scroll to position [11, 0]
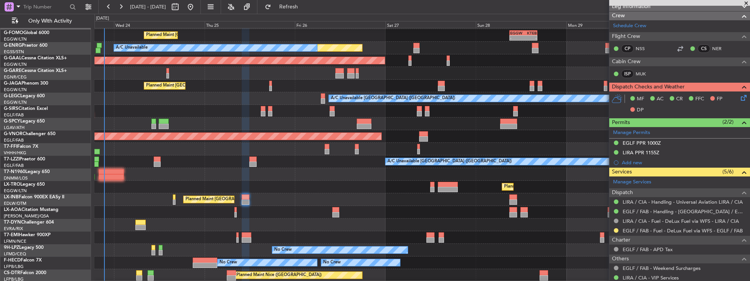
click at [402, 205] on div "Planned Maint [GEOGRAPHIC_DATA] ([GEOGRAPHIC_DATA]) - - EGGW 09:00 Z KTEB 16:20…" at bounding box center [423, 148] width 656 height 265
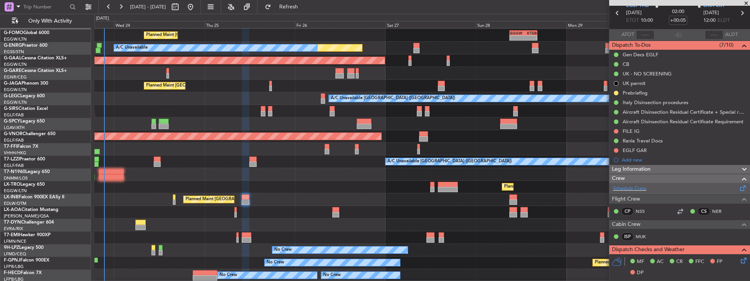
scroll to position [0, 0]
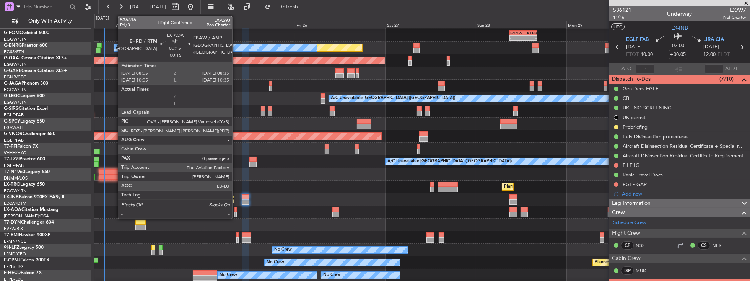
click at [236, 213] on div at bounding box center [236, 214] width 2 height 5
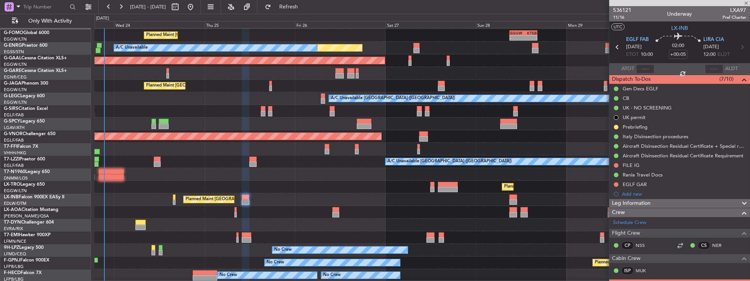
type input "-00:15"
type input "0"
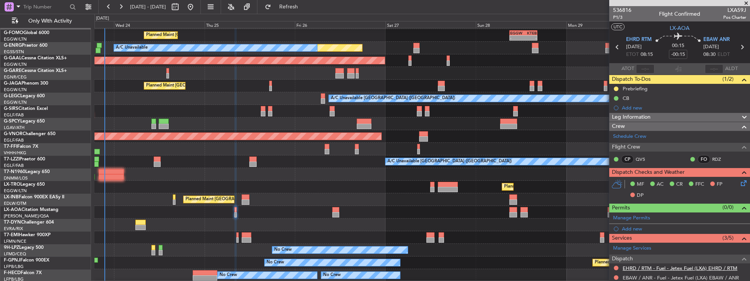
click at [644, 266] on link "EHRD / RTM - Fuel - Jetex Fuel (LXA) EHRD / RTM" at bounding box center [680, 268] width 115 height 7
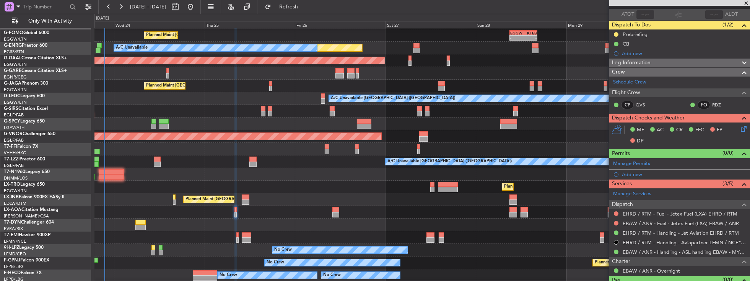
scroll to position [65, 0]
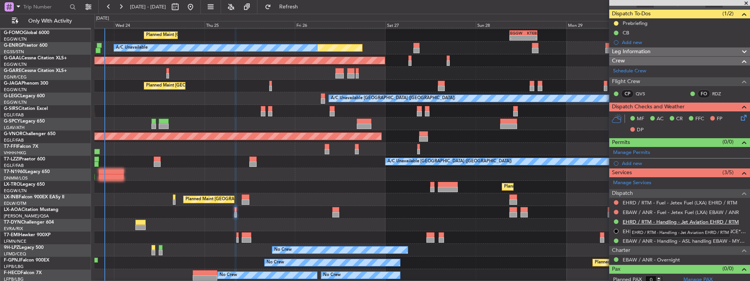
click at [646, 220] on link "EHRD / RTM - Handling - Jet Aviation EHRD / RTM" at bounding box center [681, 221] width 116 height 7
click at [305, 8] on span "Refresh" at bounding box center [289, 6] width 32 height 5
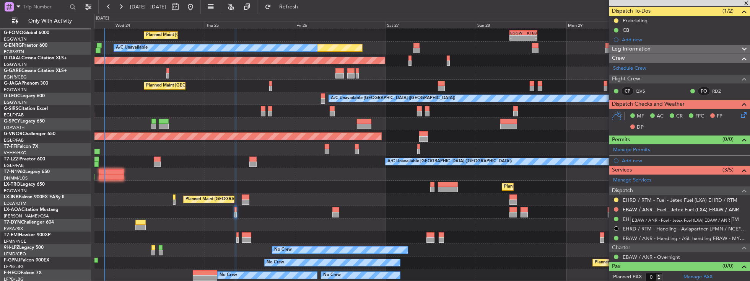
click at [637, 208] on link "EBAW / ANR - Fuel - Jetex Fuel (LXA) EBAW / ANR" at bounding box center [681, 209] width 116 height 7
click at [636, 236] on link "EBAW / ANR - Handling - ASL handling EBAW - MYHANDLING" at bounding box center [685, 238] width 124 height 7
click at [303, 8] on span "Refresh" at bounding box center [289, 6] width 32 height 5
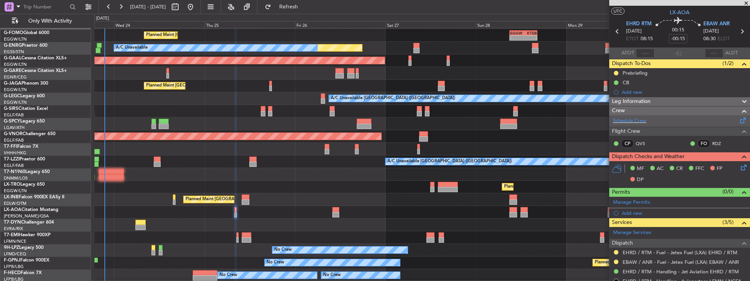
scroll to position [22, 0]
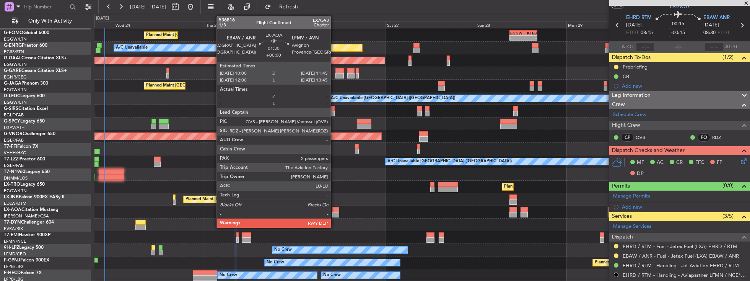
click at [335, 210] on div at bounding box center [335, 209] width 7 height 5
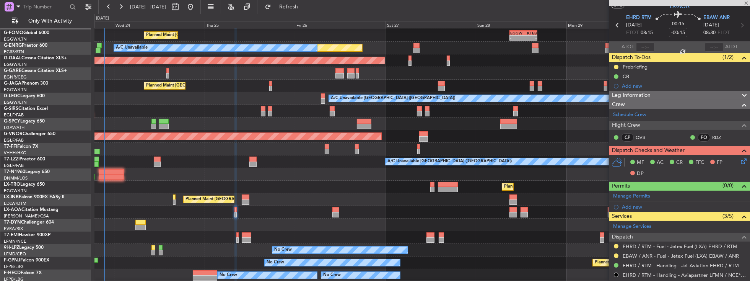
type input "2"
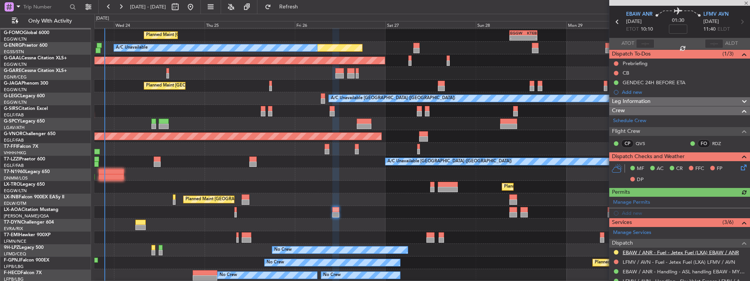
scroll to position [87, 0]
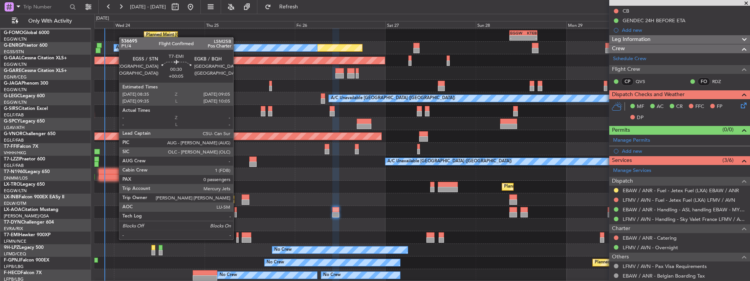
click at [237, 239] on div at bounding box center [237, 239] width 2 height 5
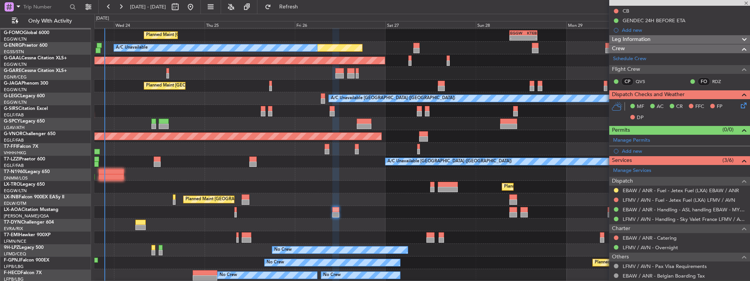
type input "+00:05"
type input "0"
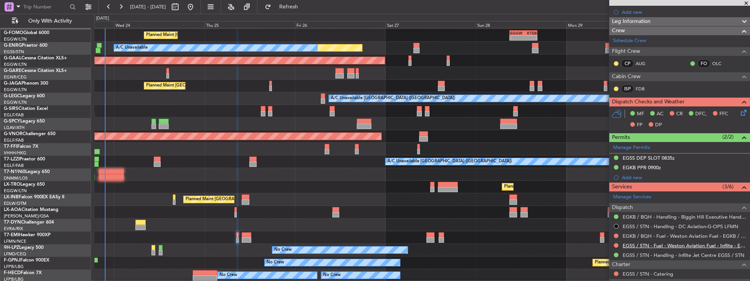
scroll to position [131, 0]
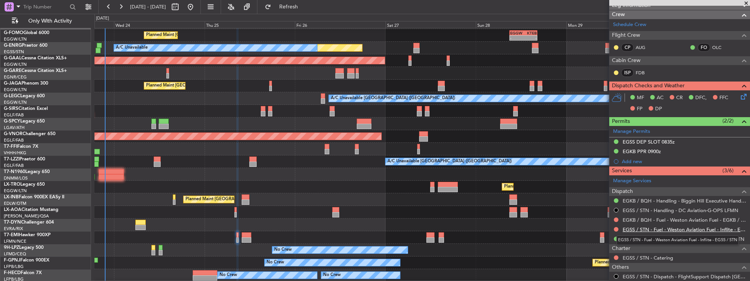
click at [652, 228] on link "EGSS / STN - Fuel - Weston Aviation Fuel - Inflite - EGSS / STN" at bounding box center [685, 229] width 124 height 7
click at [650, 238] on link "EGSS / STN - Handling - Inflite Jet Centre EGSS / STN" at bounding box center [684, 239] width 122 height 7
click at [305, 8] on span "Refresh" at bounding box center [289, 6] width 32 height 5
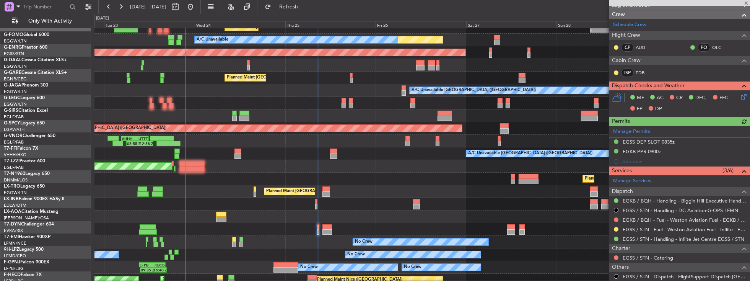
scroll to position [20, 0]
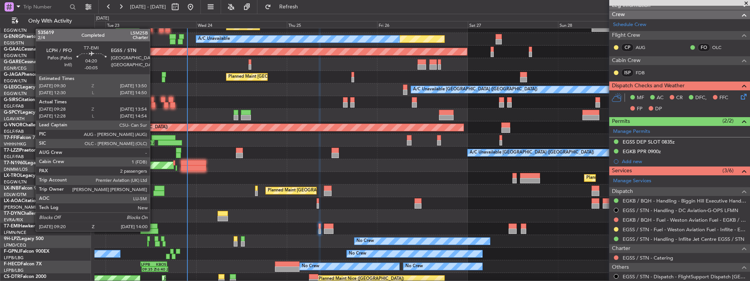
click at [154, 230] on div at bounding box center [149, 230] width 18 height 5
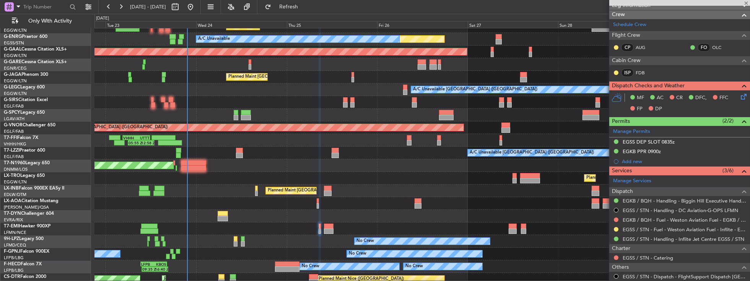
type input "-00:05"
type input "09:28"
type input "13:54"
type input "2"
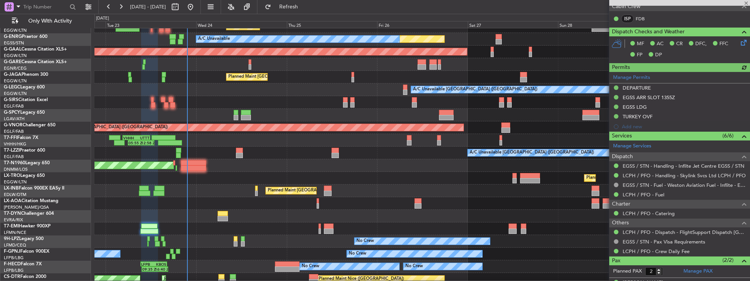
scroll to position [197, 0]
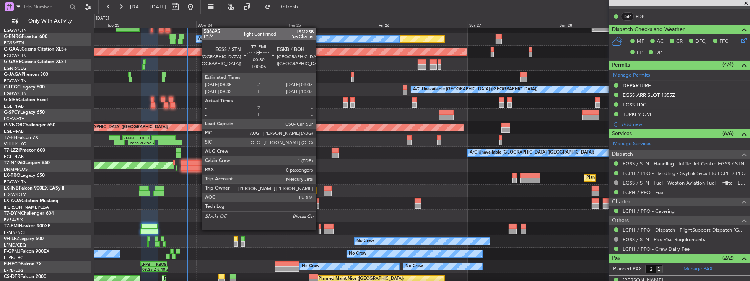
click at [319, 230] on div at bounding box center [320, 230] width 2 height 5
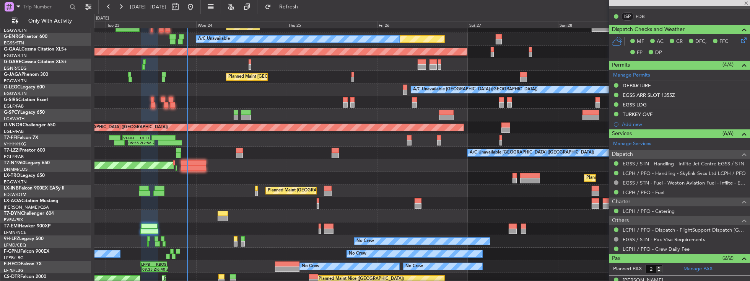
type input "+00:05"
type input "0"
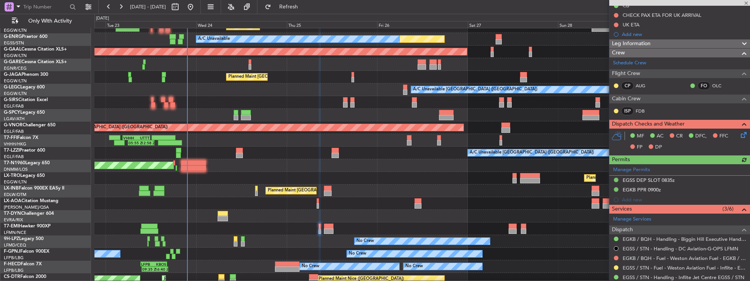
scroll to position [131, 0]
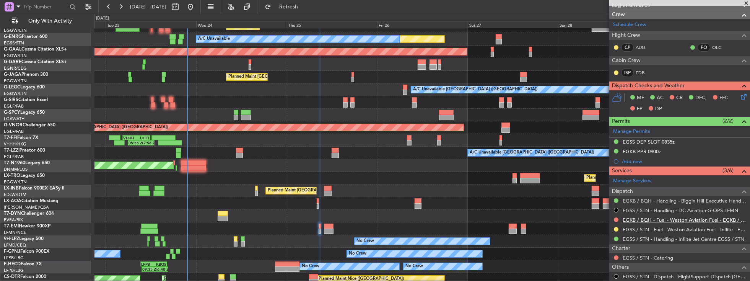
click at [645, 218] on link "EGKB / BQH - Fuel - Weston Aviation Fuel - EGKB / BQH" at bounding box center [685, 220] width 124 height 7
click at [633, 200] on link "EGKB / BQH - Handling - Biggin Hill Executive Handling EGKB / BQH" at bounding box center [685, 200] width 124 height 7
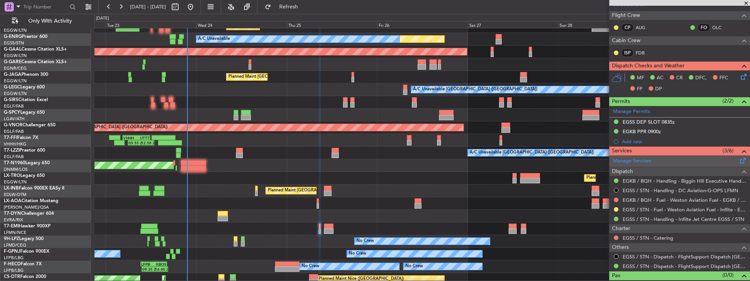
scroll to position [160, 0]
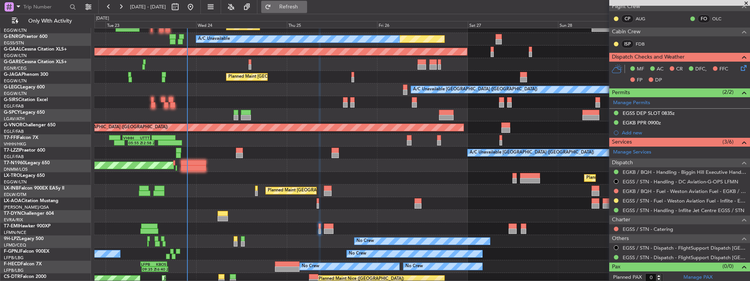
click at [296, 9] on button "Refresh" at bounding box center [284, 7] width 46 height 12
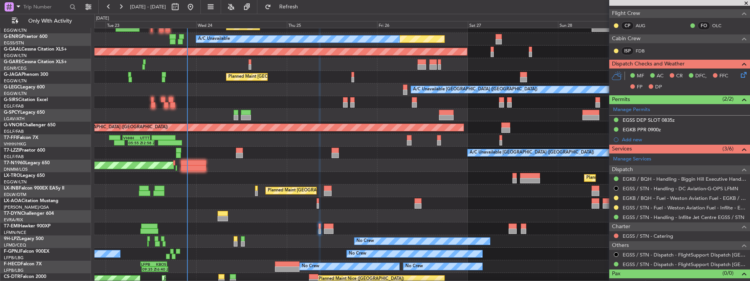
scroll to position [153, 0]
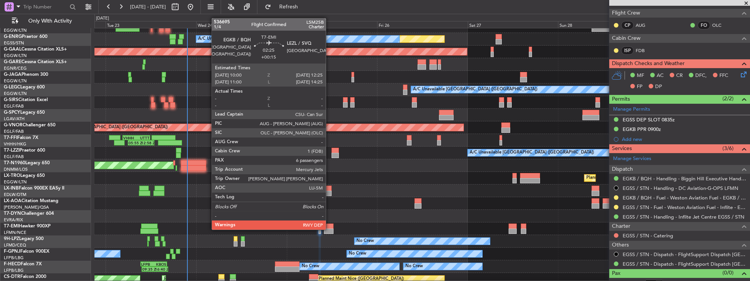
click at [330, 229] on div at bounding box center [328, 230] width 9 height 5
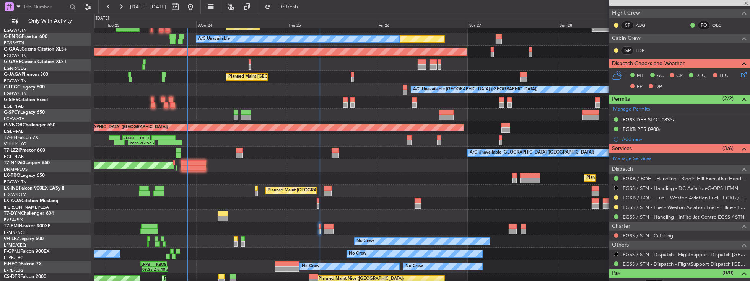
type input "+00:15"
type input "6"
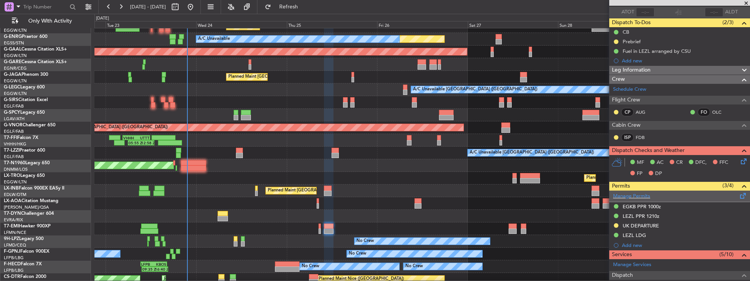
scroll to position [131, 0]
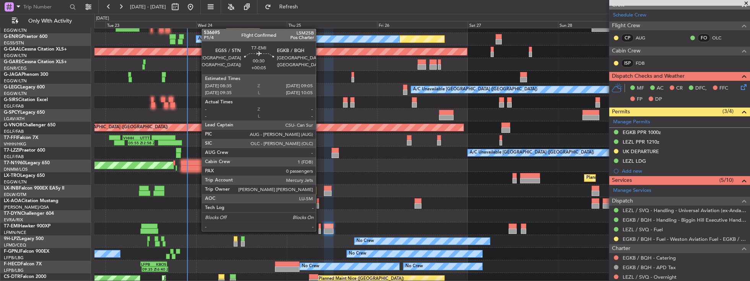
click at [320, 230] on div at bounding box center [320, 230] width 2 height 5
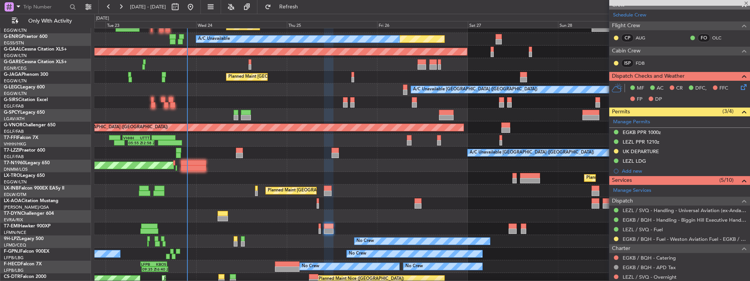
type input "+00:05"
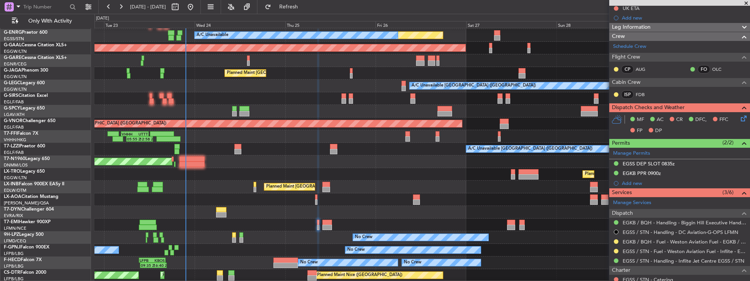
scroll to position [24, 0]
click at [313, 242] on div "Planned Maint London (Luton) - - EGGW 09:00 Z KTEB 16:20 Z Unplanned Maint Lond…" at bounding box center [423, 143] width 656 height 278
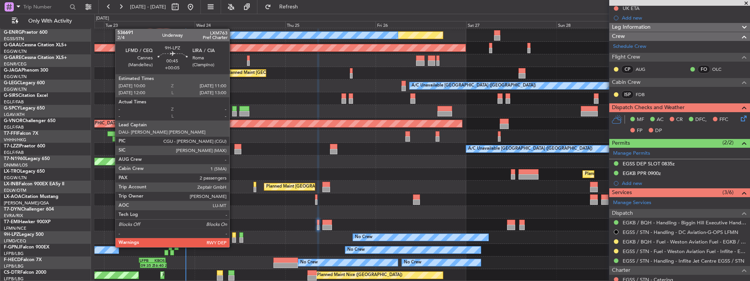
click at [233, 240] on div at bounding box center [234, 239] width 4 height 5
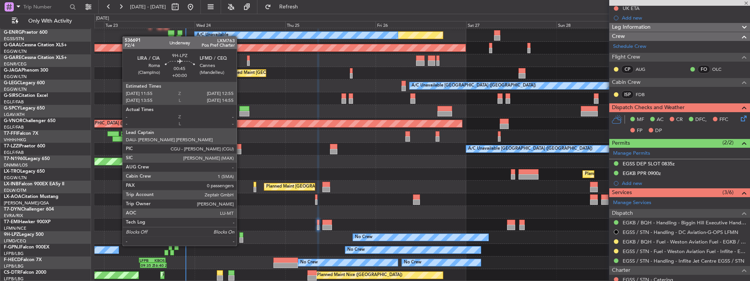
type input "2"
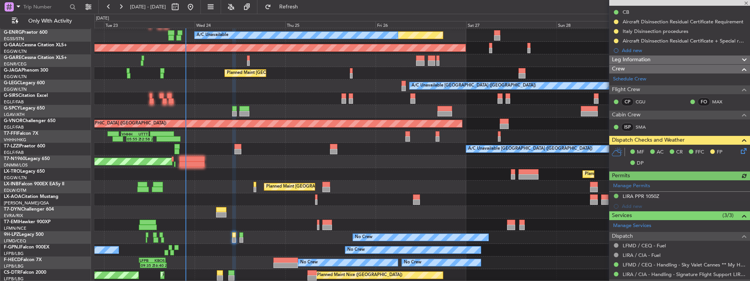
scroll to position [87, 0]
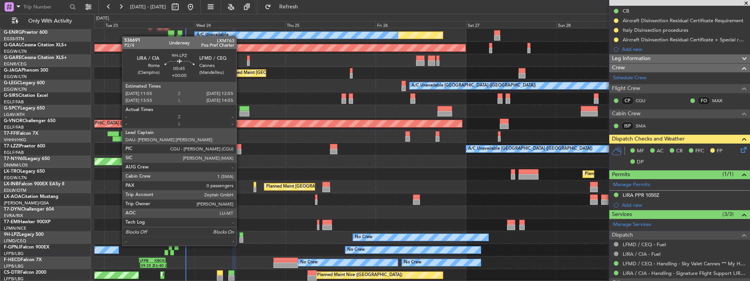
click at [240, 238] on div at bounding box center [242, 239] width 4 height 5
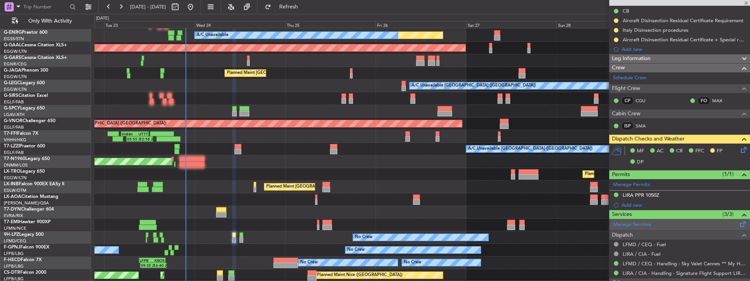
type input "0"
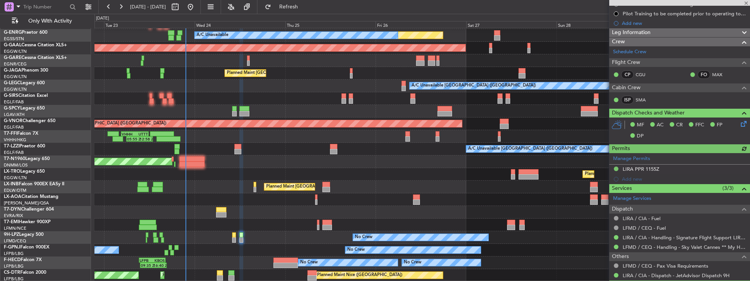
scroll to position [132, 0]
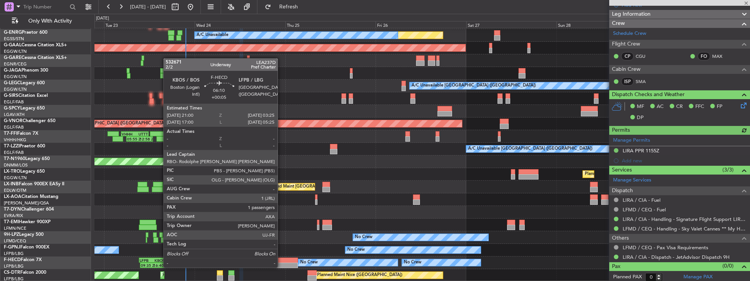
click at [282, 260] on div at bounding box center [286, 259] width 24 height 5
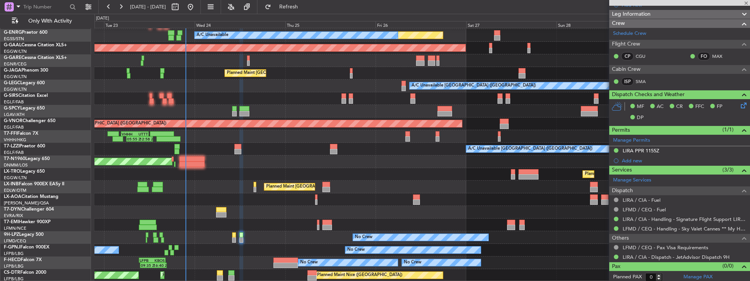
type input "+00:05"
type input "1"
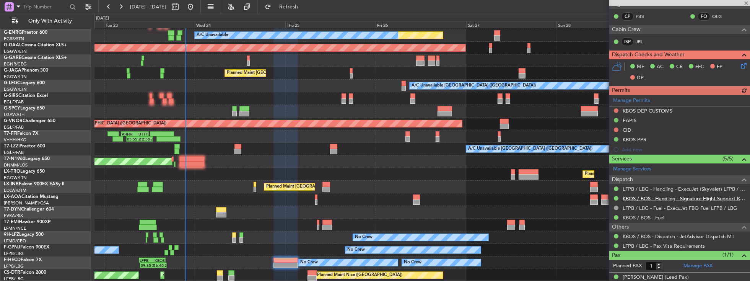
scroll to position [216, 0]
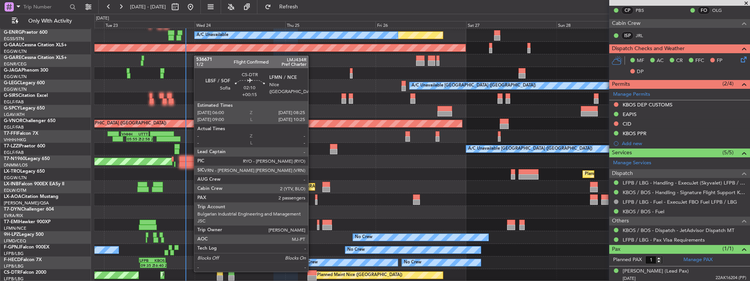
click at [312, 271] on div at bounding box center [312, 272] width 9 height 5
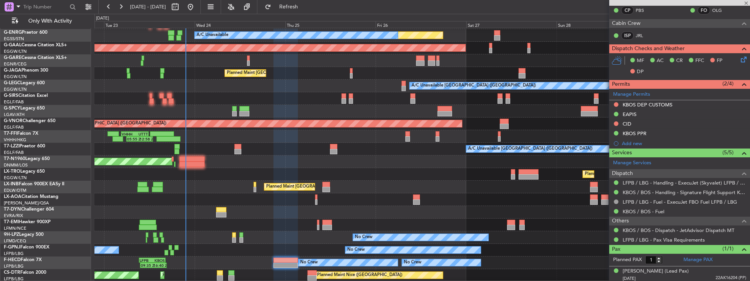
type input "+00:15"
type input "2"
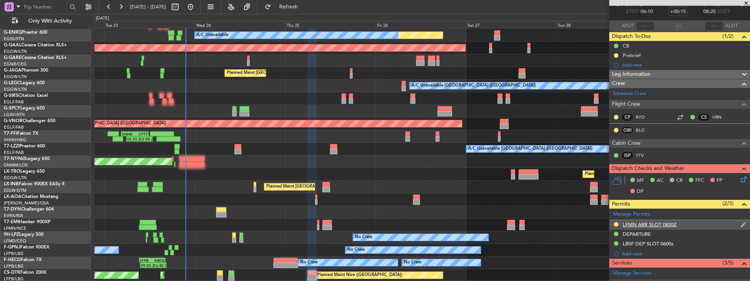
scroll to position [0, 0]
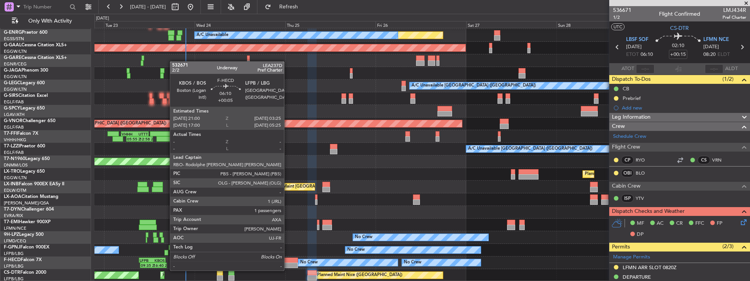
click at [288, 263] on div at bounding box center [286, 264] width 24 height 5
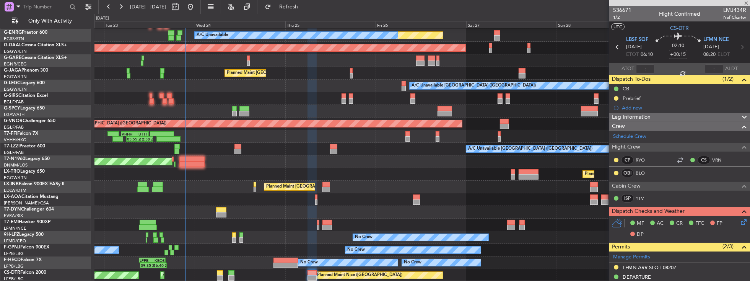
type input "+00:05"
type input "1"
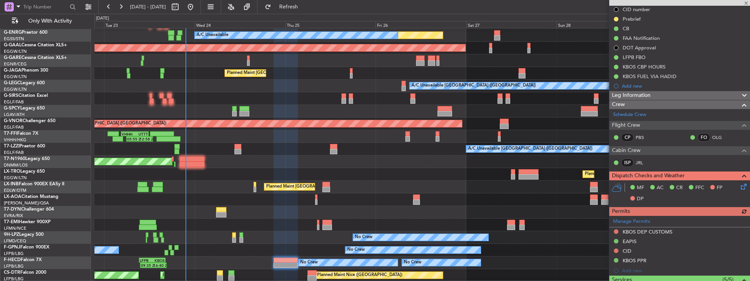
scroll to position [109, 0]
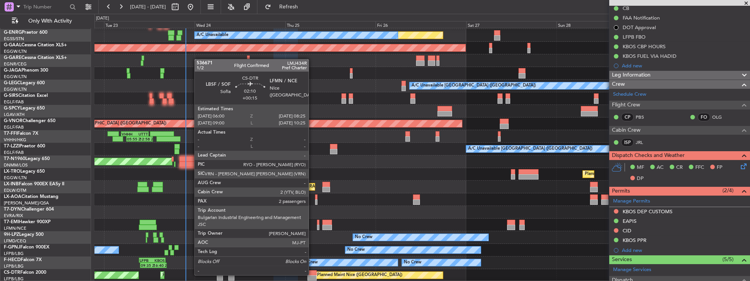
click at [313, 274] on div at bounding box center [312, 272] width 9 height 5
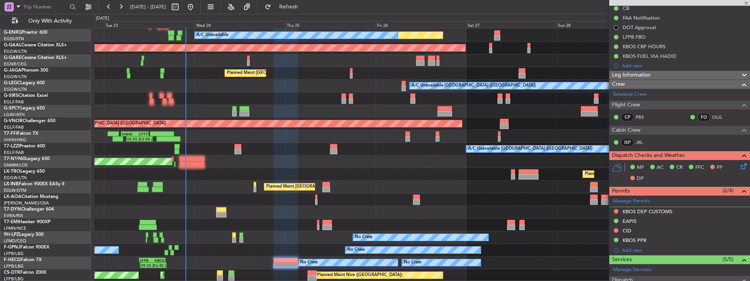
type input "+00:15"
type input "2"
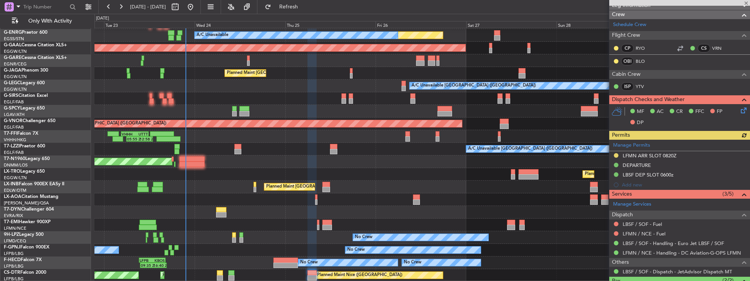
scroll to position [153, 0]
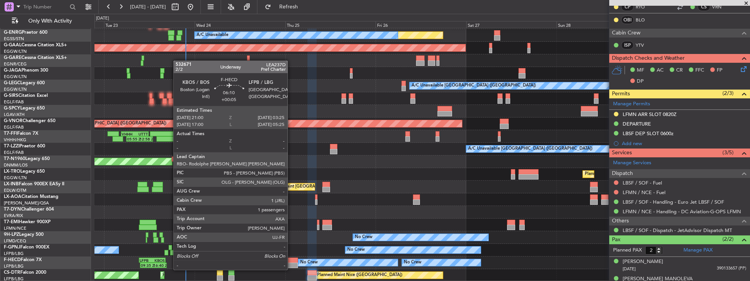
click at [292, 262] on div at bounding box center [286, 264] width 24 height 5
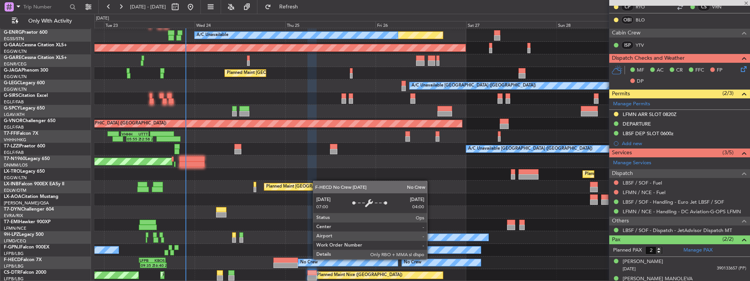
type input "+00:05"
type input "1"
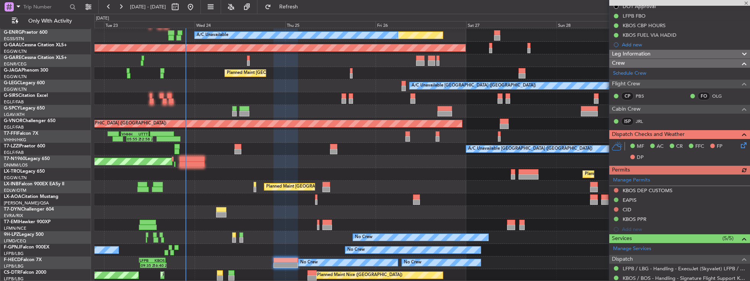
scroll to position [131, 0]
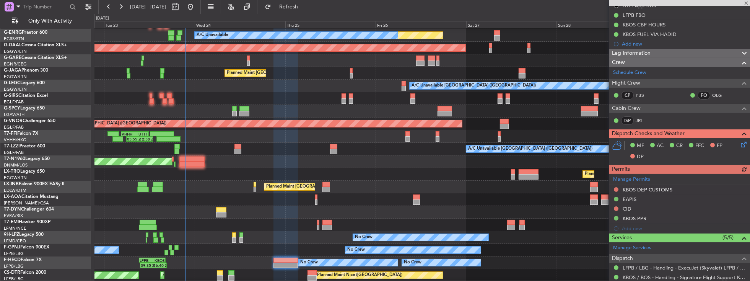
click at [644, 200] on div "Manage Permits KBOS DEP CUSTOMS EAPIS CID KBOS PPR Add new" at bounding box center [679, 204] width 141 height 60
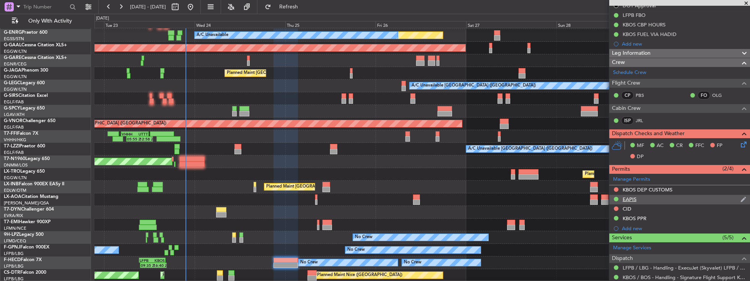
click at [642, 197] on div "EAPIS" at bounding box center [679, 200] width 141 height 10
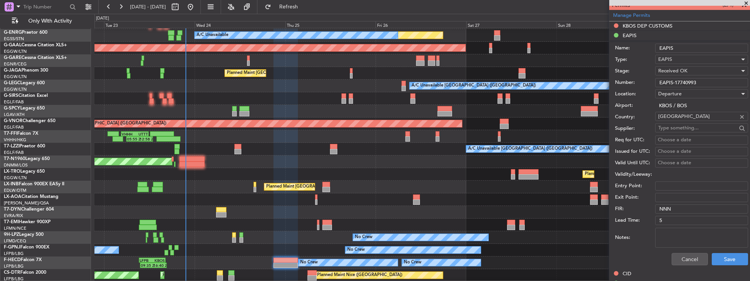
scroll to position [328, 0]
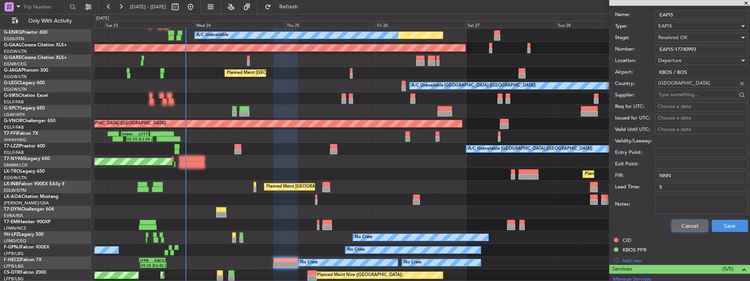
click at [685, 221] on button "Cancel" at bounding box center [690, 226] width 36 height 12
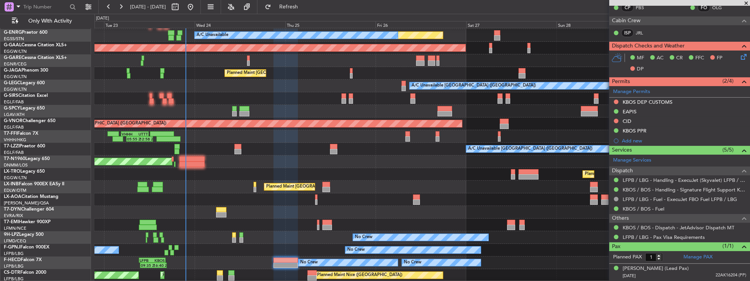
scroll to position [216, 0]
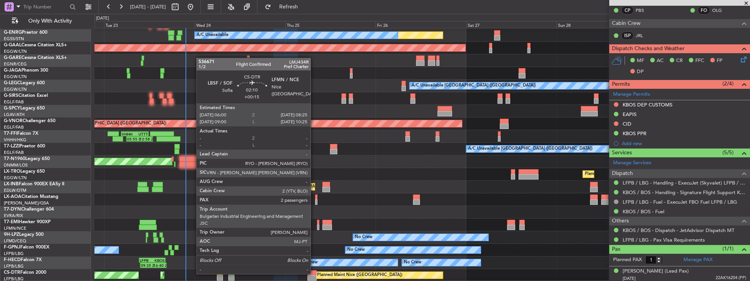
click at [315, 273] on div at bounding box center [312, 272] width 9 height 5
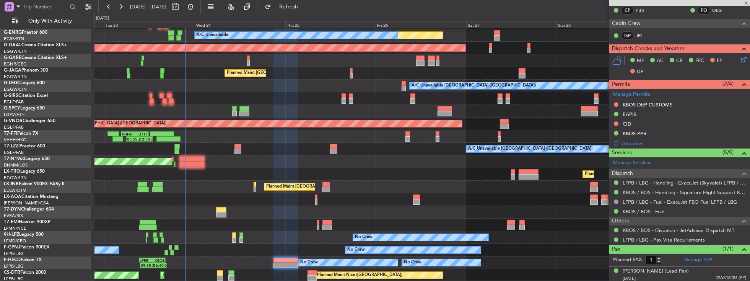
type input "+00:15"
type input "2"
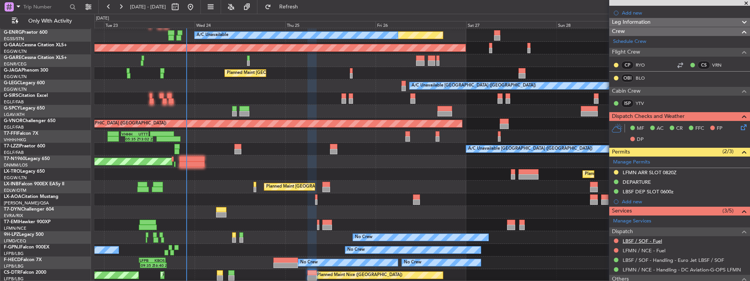
scroll to position [109, 0]
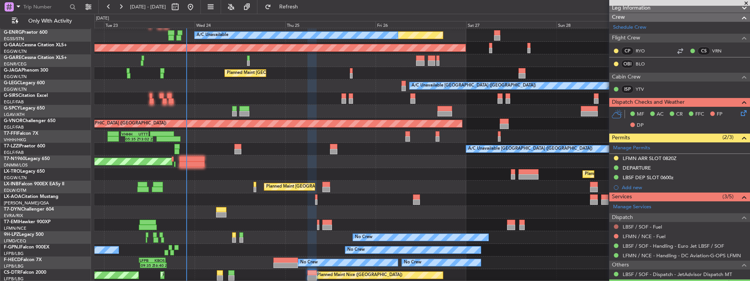
click at [616, 224] on button at bounding box center [616, 226] width 5 height 5
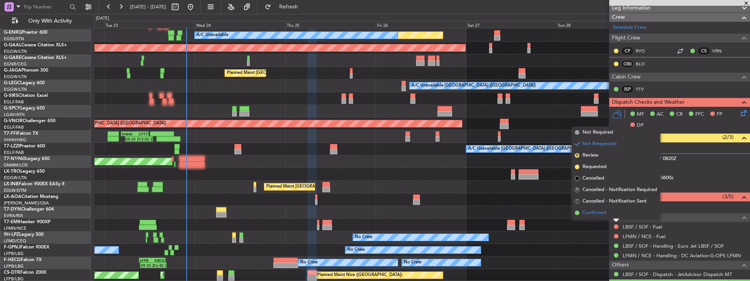
click at [593, 212] on span "Confirmed" at bounding box center [595, 213] width 24 height 8
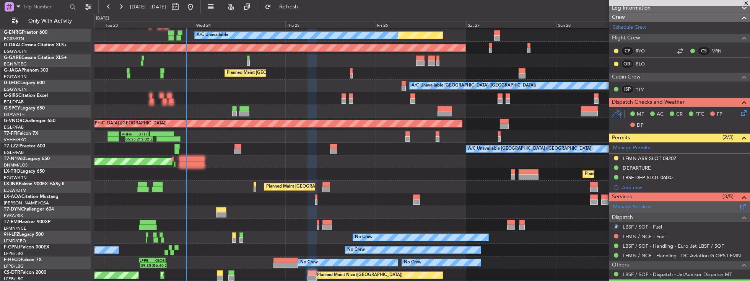
scroll to position [44, 0]
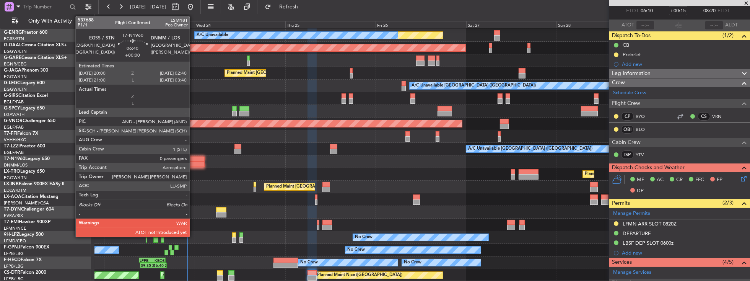
click at [194, 160] on div at bounding box center [191, 158] width 25 height 5
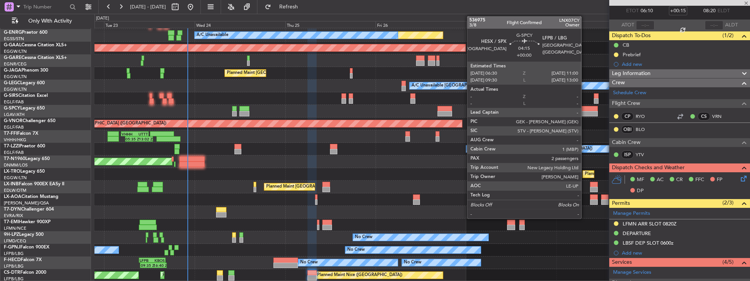
type input "0"
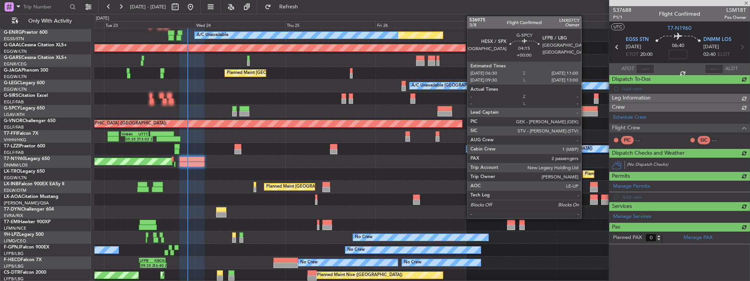
scroll to position [0, 0]
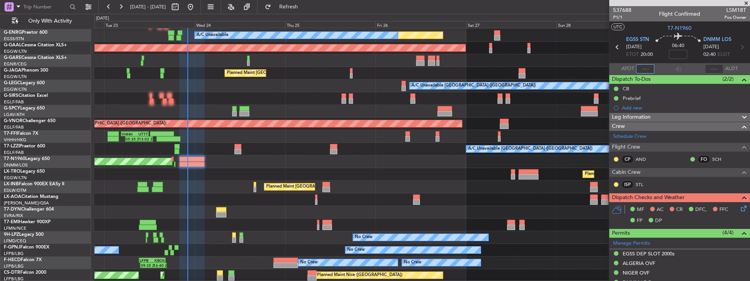
click at [646, 67] on input "text" at bounding box center [645, 68] width 18 height 9
click at [661, 66] on section "ATOT 2204 ALDT" at bounding box center [679, 68] width 141 height 11
type input "22:04"
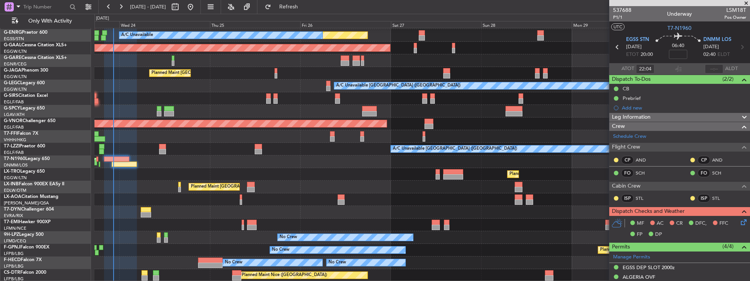
scroll to position [24, 0]
click at [161, 158] on div "Planned Maint London (Luton) - - EGGW 09:00 Z KTEB 16:20 Z Unplanned Maint Lond…" at bounding box center [423, 143] width 656 height 278
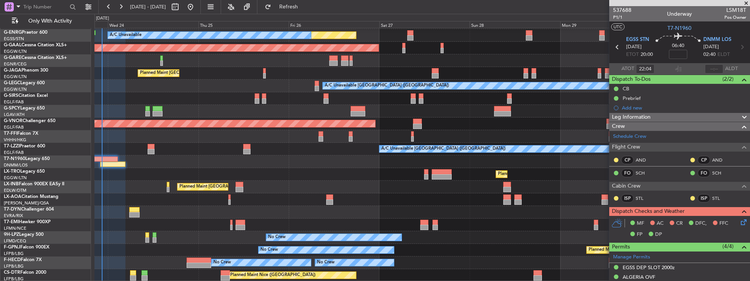
click at [166, 184] on div "Planned Maint [GEOGRAPHIC_DATA] ([GEOGRAPHIC_DATA])" at bounding box center [423, 187] width 656 height 13
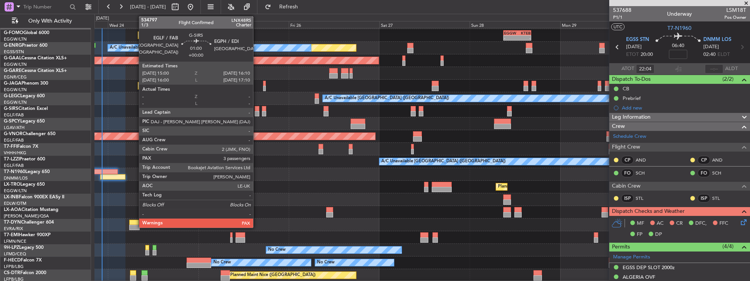
click at [257, 112] on div at bounding box center [257, 113] width 5 height 5
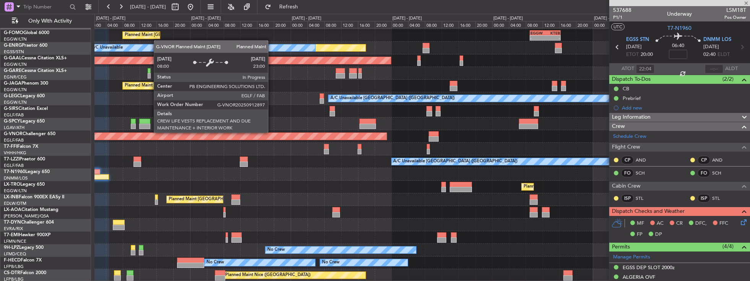
type input "5"
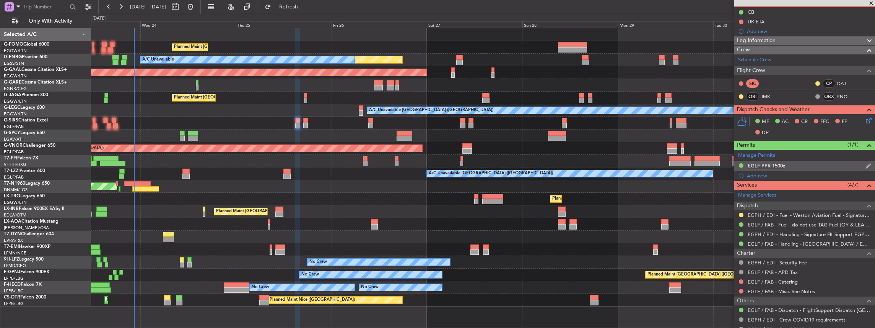
scroll to position [0, 0]
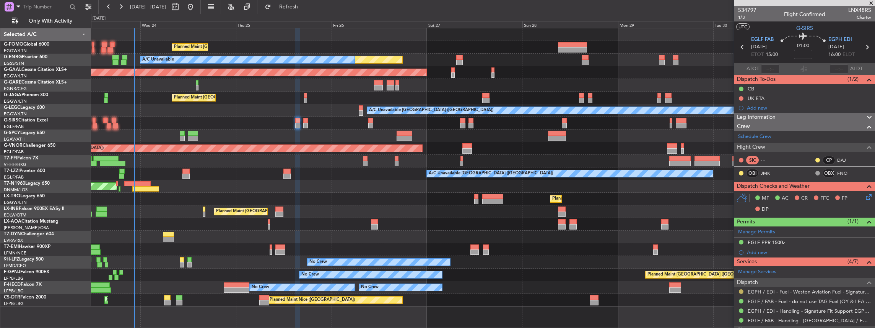
click at [742, 280] on button at bounding box center [741, 291] width 5 height 5
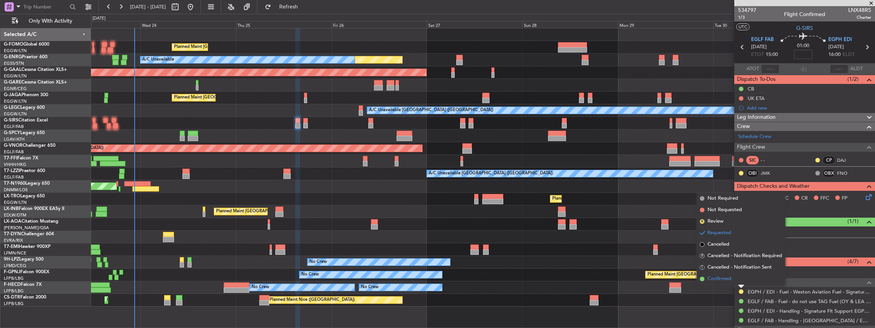
click at [732, 278] on li "Confirmed" at bounding box center [741, 278] width 88 height 11
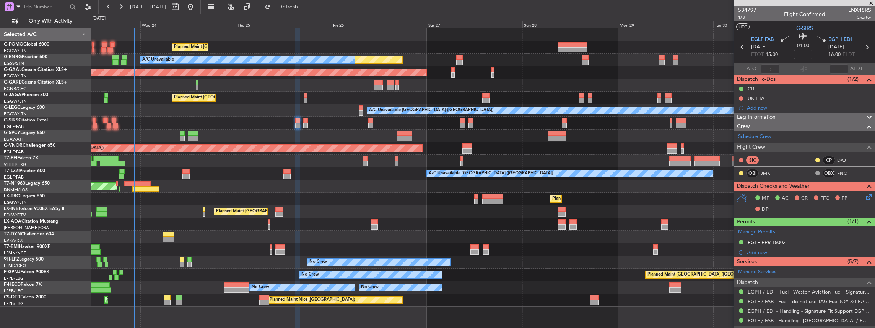
click at [750, 47] on icon at bounding box center [867, 47] width 10 height 10
type input "-00:05"
type input "0"
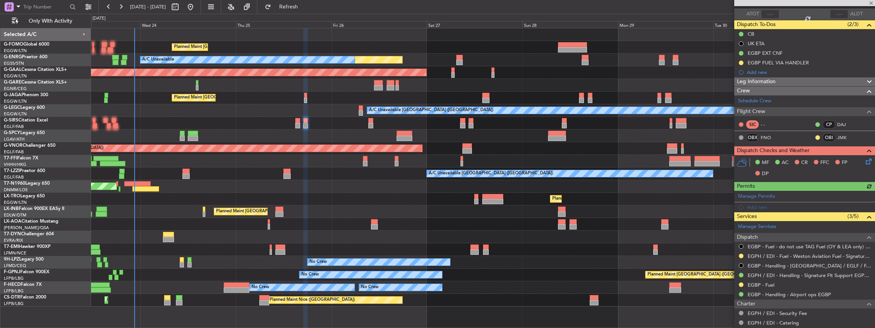
scroll to position [102, 0]
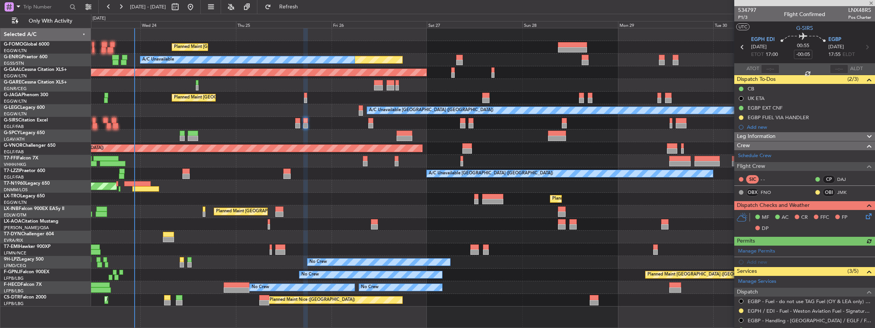
scroll to position [102, 0]
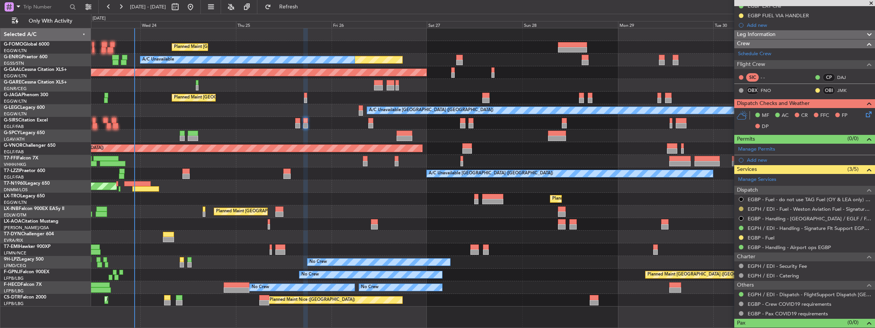
click at [742, 206] on button at bounding box center [741, 208] width 5 height 5
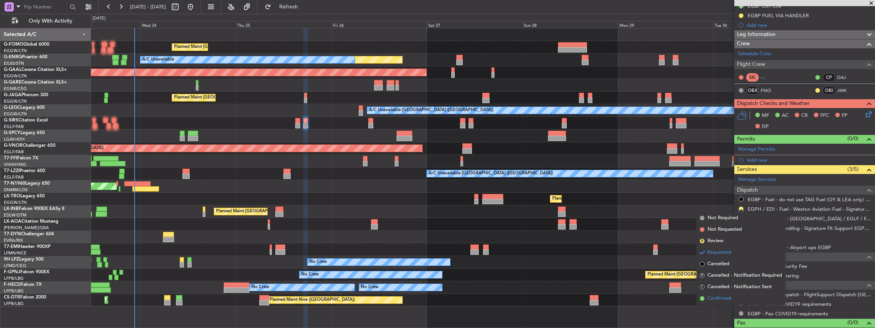
click at [722, 300] on span "Confirmed" at bounding box center [720, 298] width 24 height 8
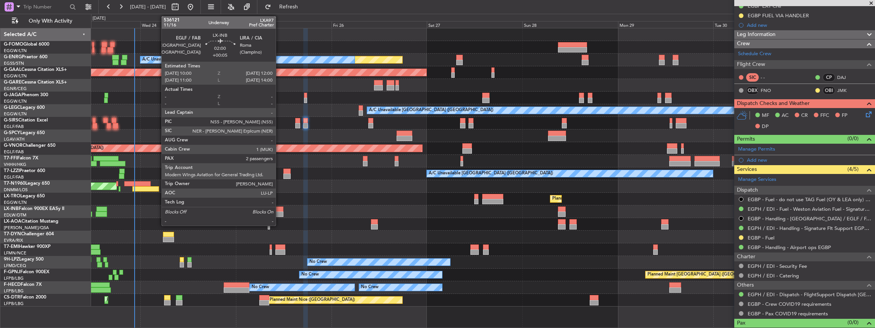
click at [280, 211] on div at bounding box center [279, 213] width 8 height 5
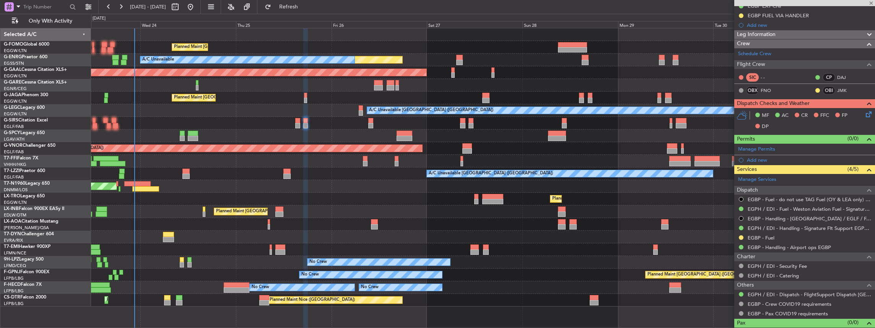
type input "+00:05"
type input "2"
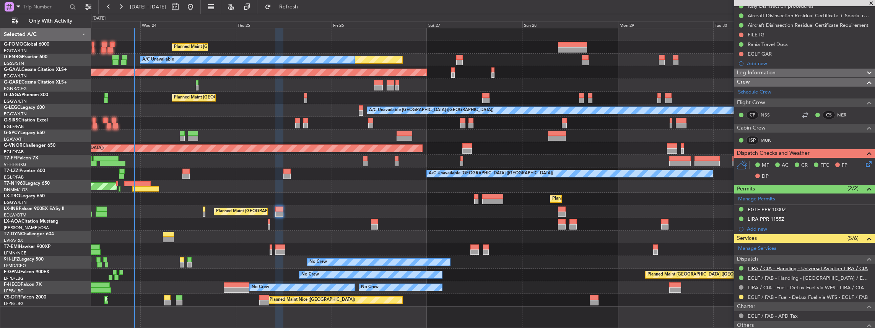
scroll to position [153, 0]
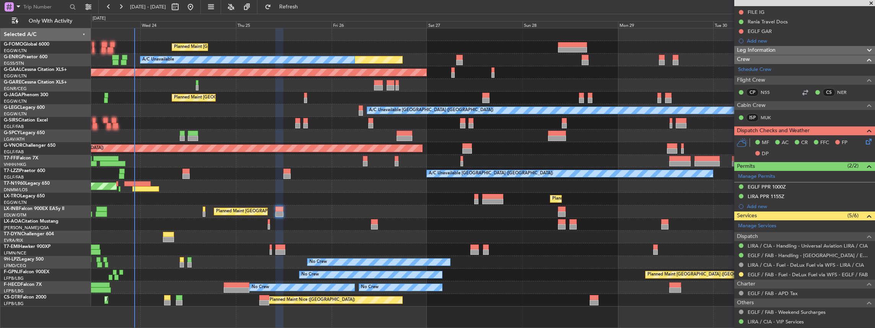
click at [740, 273] on button at bounding box center [741, 274] width 5 height 5
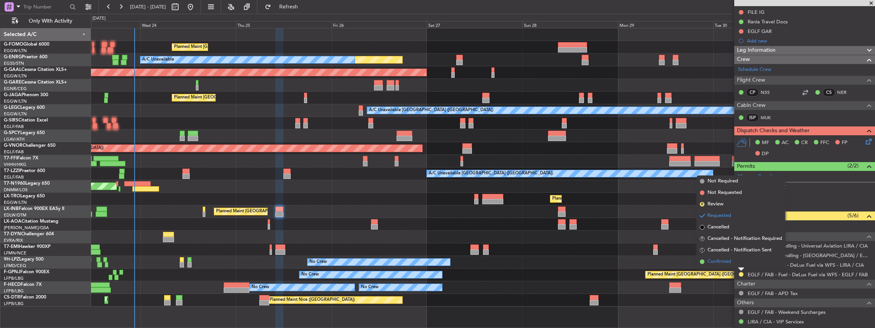
click at [725, 257] on span "Confirmed" at bounding box center [720, 261] width 24 height 8
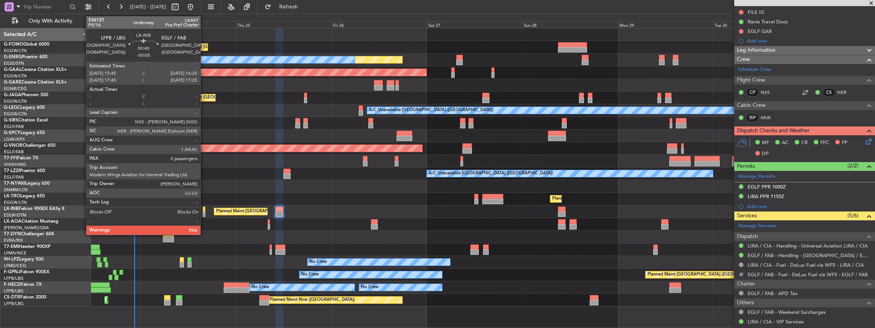
click at [204, 212] on div at bounding box center [204, 213] width 3 height 5
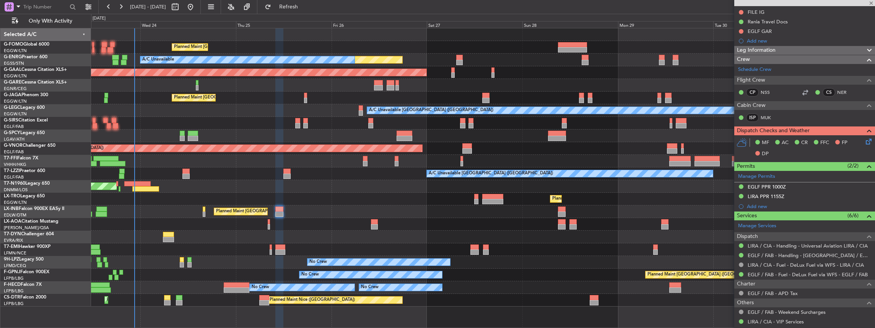
type input "-00:05"
type input "0"
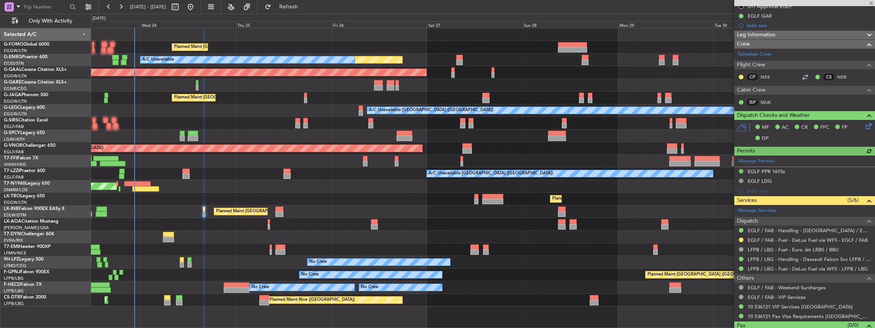
scroll to position [143, 0]
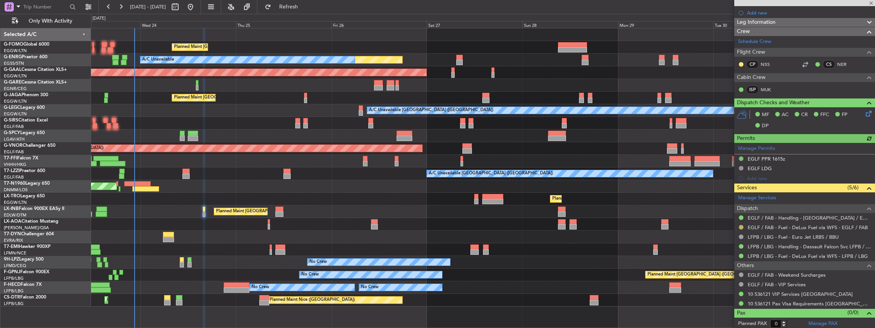
click at [741, 225] on button at bounding box center [741, 227] width 5 height 5
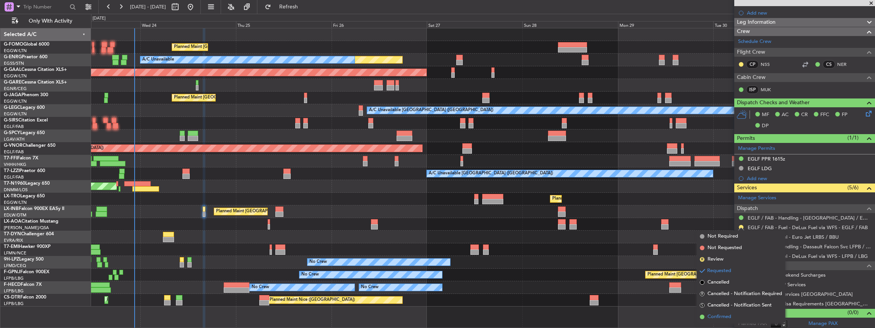
click at [729, 316] on span "Confirmed" at bounding box center [720, 317] width 24 height 8
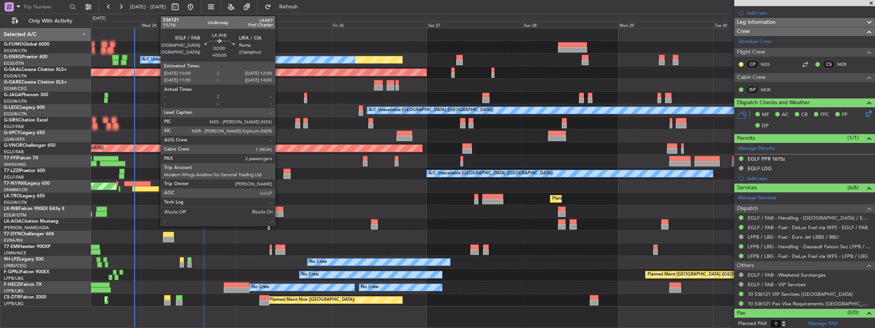
click at [279, 212] on div at bounding box center [279, 213] width 8 height 5
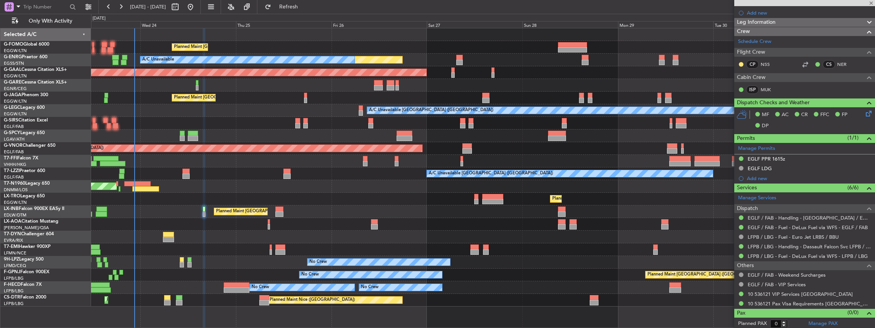
type input "+00:05"
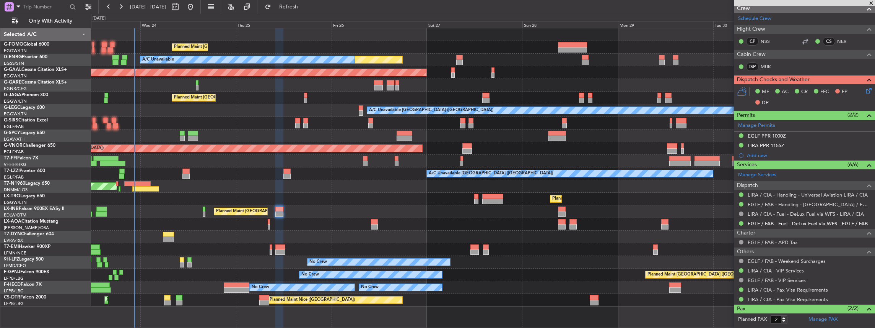
scroll to position [234, 0]
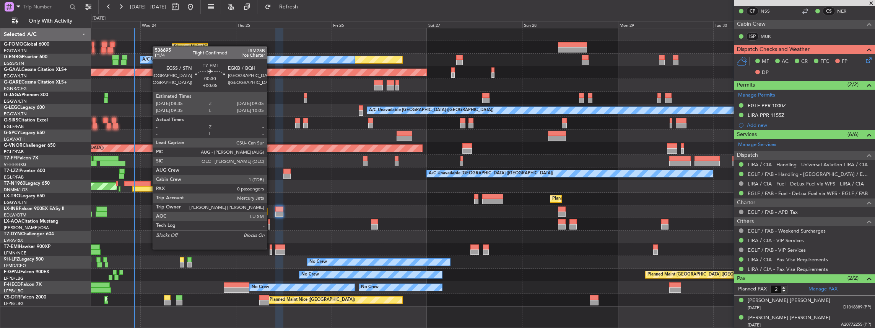
click at [271, 248] on div at bounding box center [271, 246] width 2 height 5
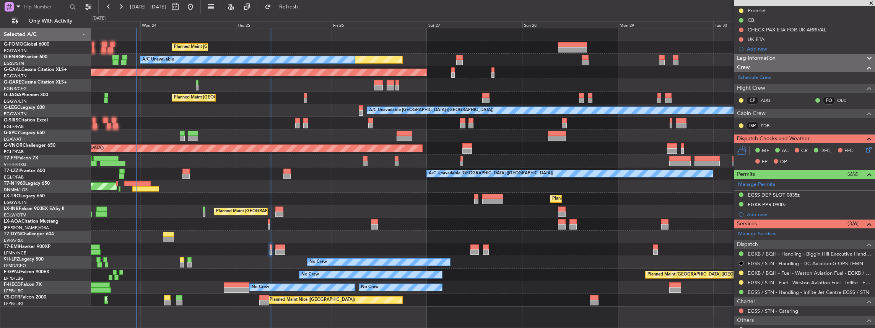
scroll to position [113, 0]
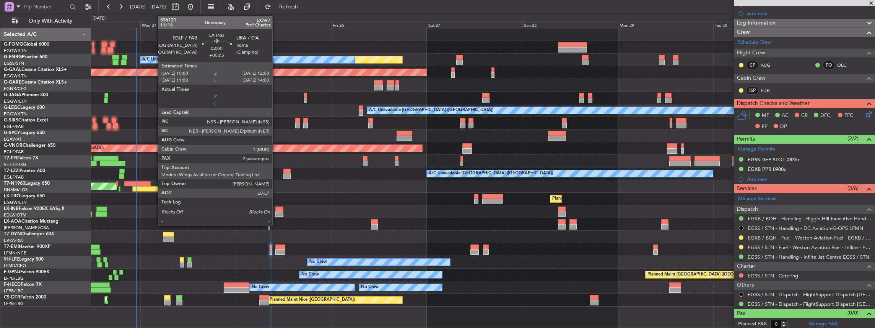
click at [276, 213] on div at bounding box center [279, 213] width 8 height 5
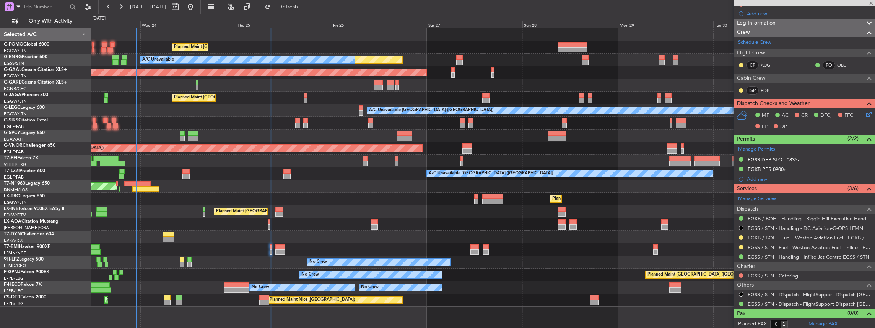
type input "2"
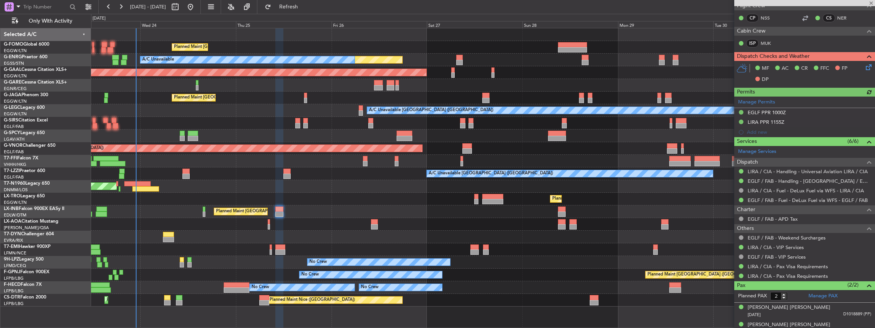
scroll to position [230, 0]
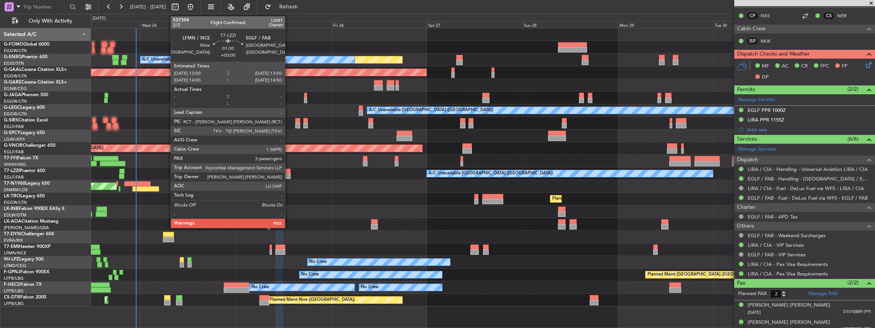
click at [288, 173] on div at bounding box center [288, 175] width 8 height 5
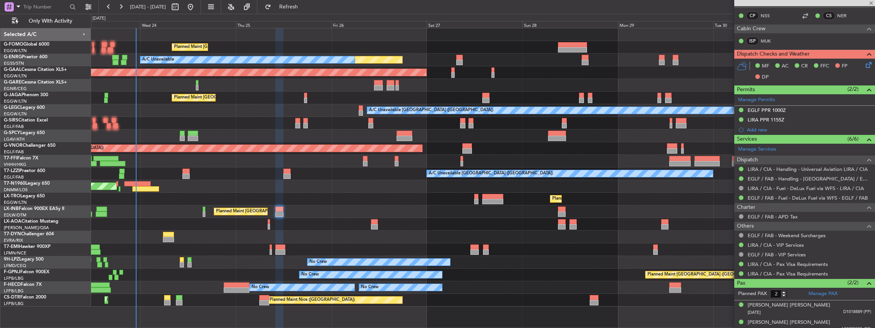
type input "3"
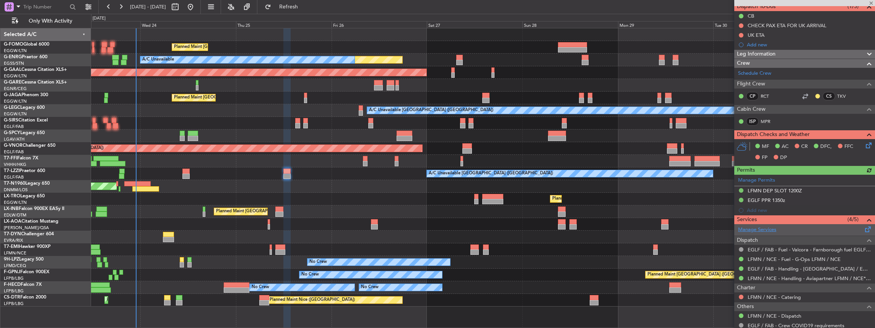
scroll to position [127, 0]
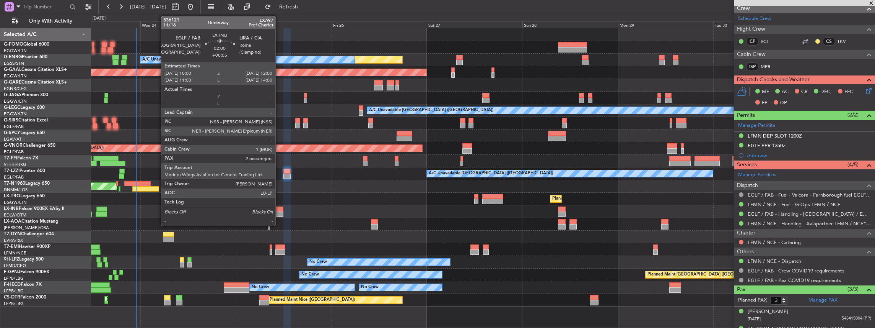
click at [279, 213] on div at bounding box center [279, 213] width 8 height 5
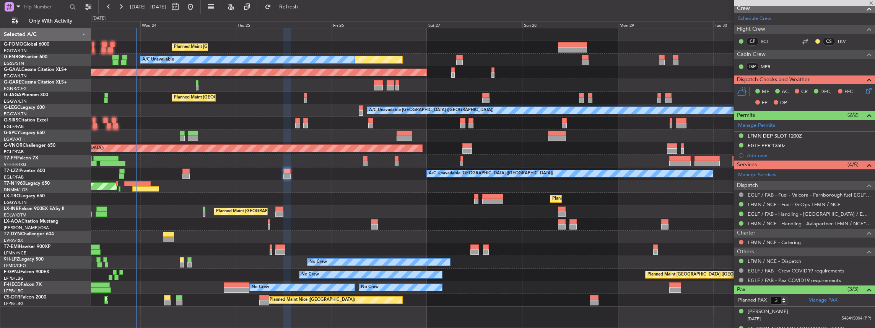
type input "+00:05"
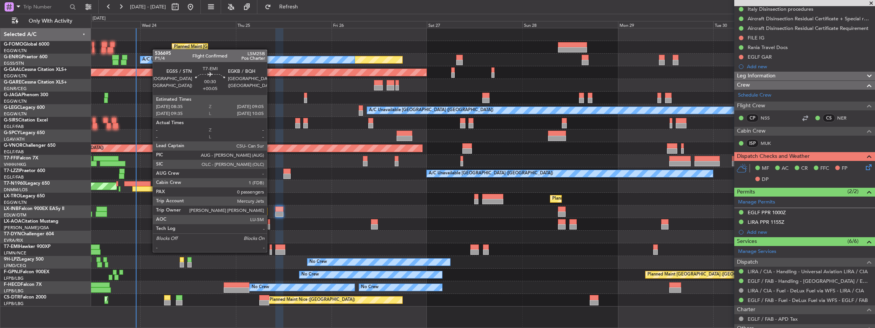
click at [271, 251] on div at bounding box center [271, 251] width 2 height 5
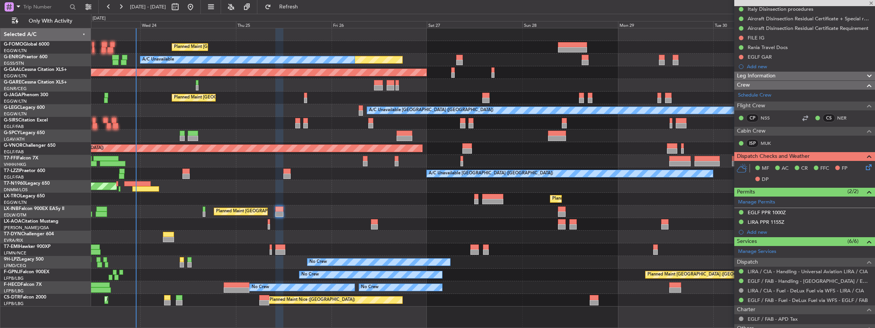
type input "0"
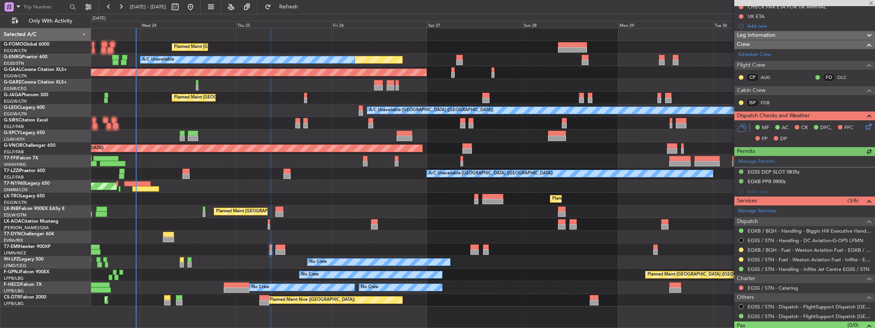
scroll to position [102, 0]
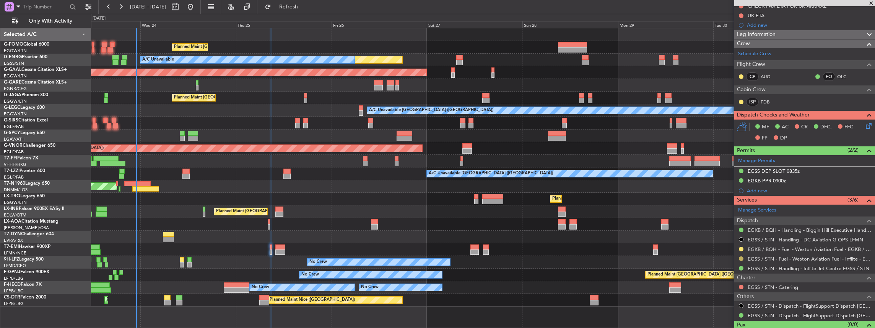
click at [743, 257] on div at bounding box center [741, 258] width 6 height 6
click at [742, 257] on button at bounding box center [741, 258] width 5 height 5
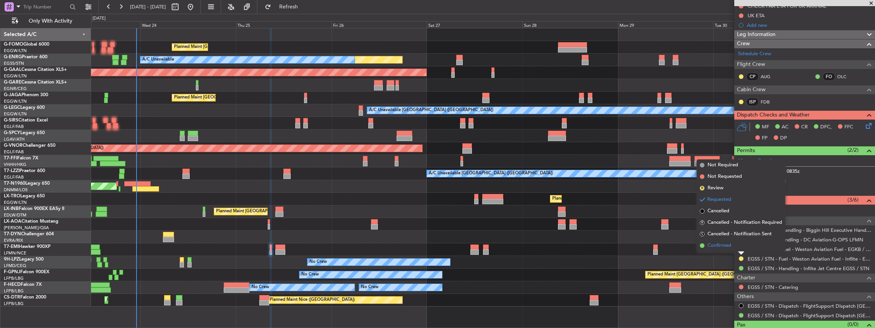
click at [724, 247] on span "Confirmed" at bounding box center [720, 245] width 24 height 8
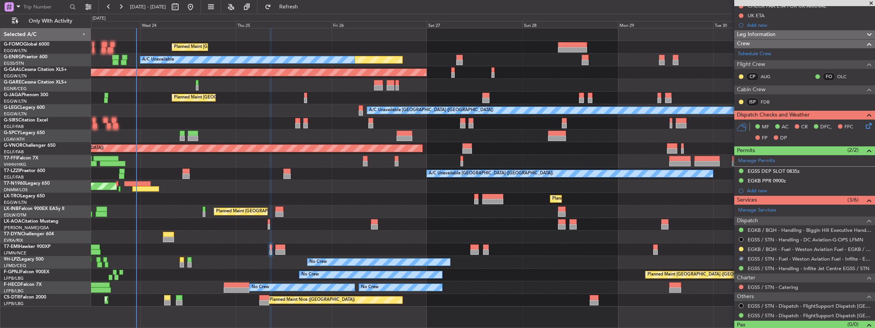
click at [739, 249] on div at bounding box center [741, 249] width 6 height 6
click at [741, 247] on button at bounding box center [741, 248] width 5 height 5
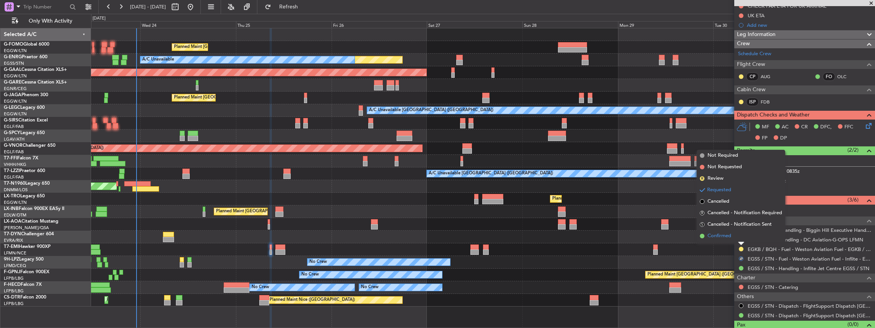
click at [731, 240] on li "Confirmed" at bounding box center [741, 235] width 88 height 11
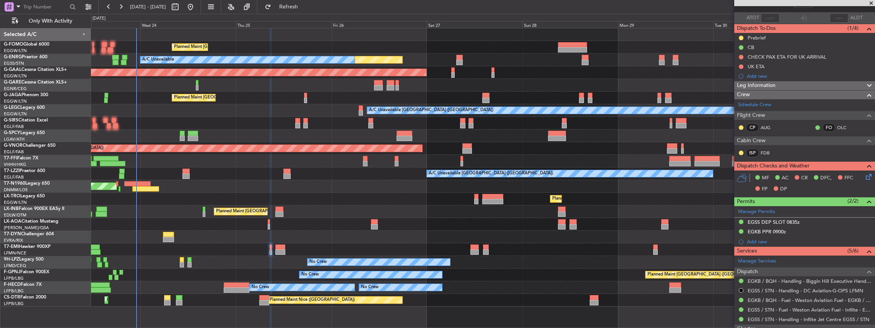
scroll to position [0, 0]
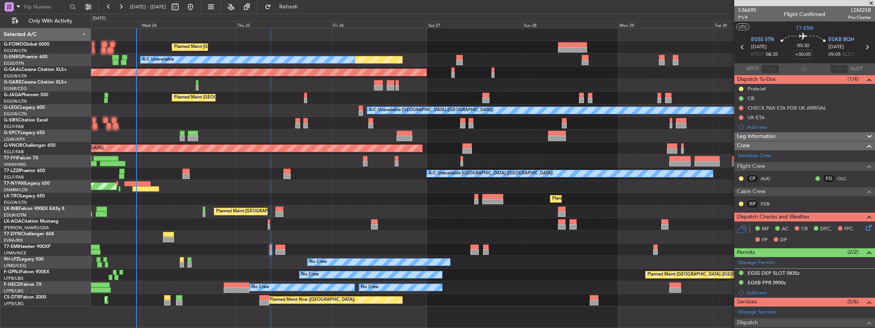
click at [865, 46] on icon at bounding box center [867, 47] width 10 height 10
type input "+00:15"
type input "6"
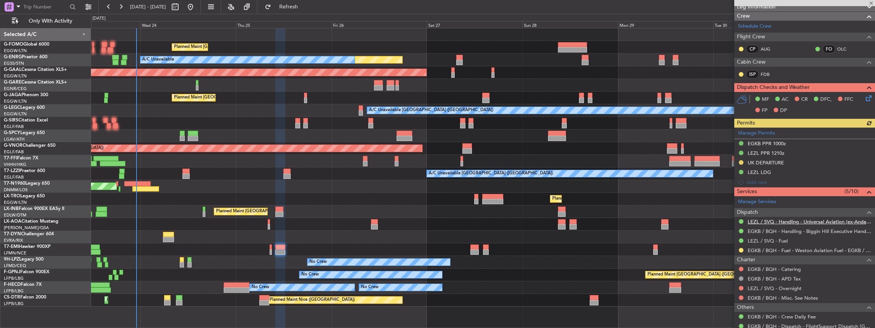
scroll to position [127, 0]
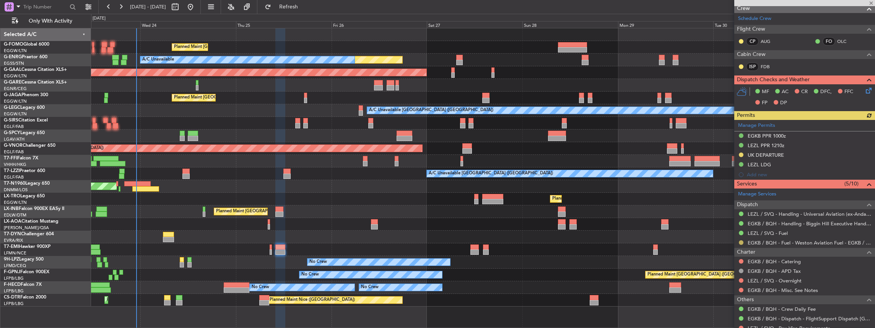
click at [742, 240] on button at bounding box center [741, 242] width 5 height 5
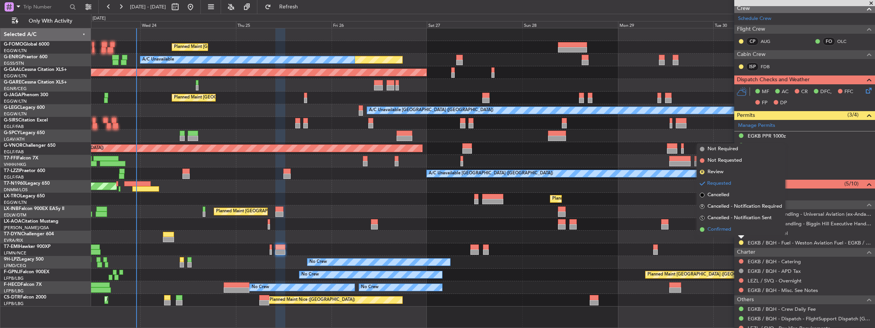
click at [719, 230] on span "Confirmed" at bounding box center [720, 229] width 24 height 8
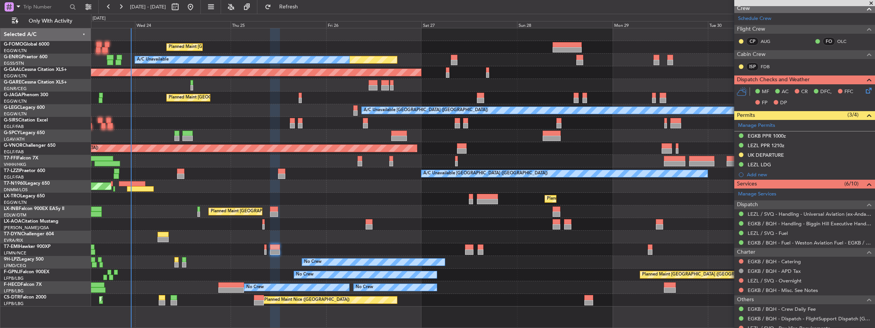
click at [386, 245] on div "Planned Maint London (Luton) Unplanned Maint London (Stansted) A/C Unavailable …" at bounding box center [483, 167] width 784 height 278
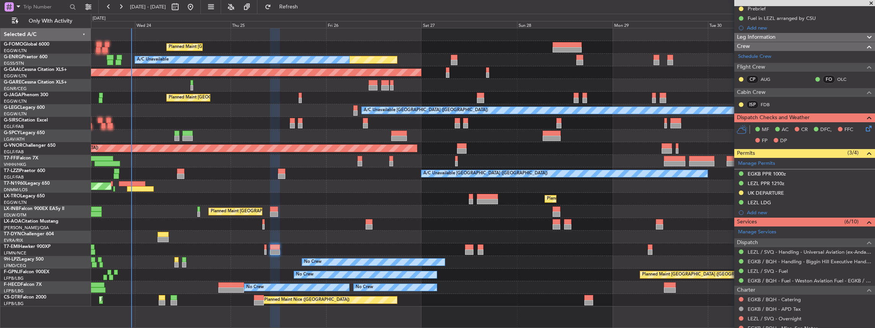
scroll to position [102, 0]
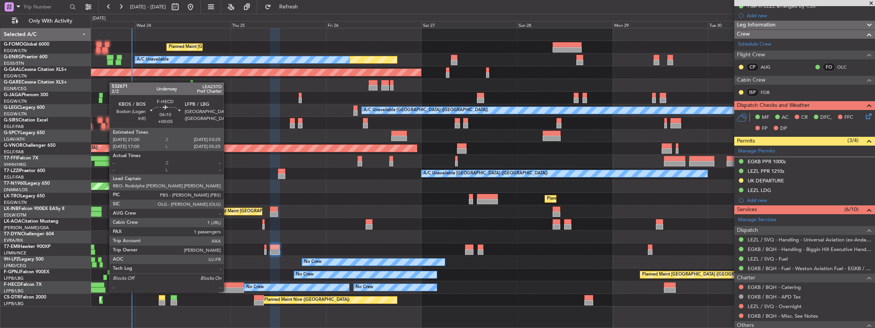
click at [228, 284] on div at bounding box center [231, 284] width 26 height 5
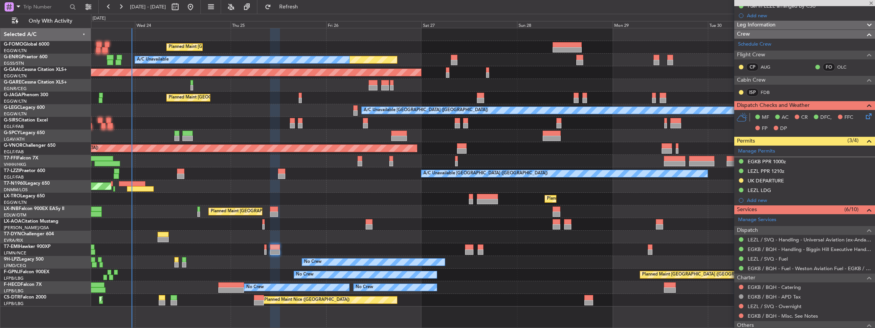
type input "+00:05"
type input "1"
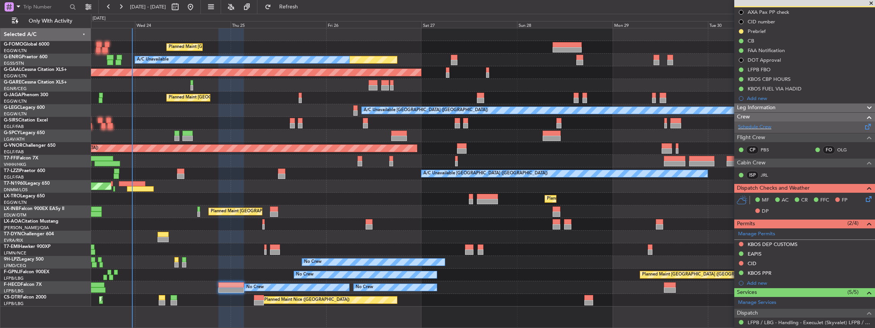
scroll to position [0, 0]
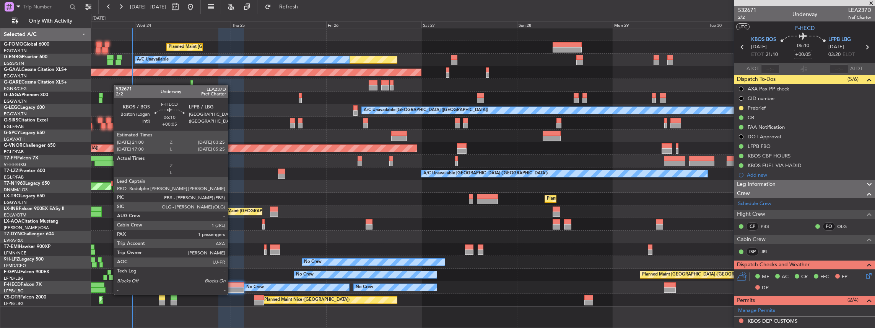
click at [232, 287] on div at bounding box center [231, 289] width 26 height 5
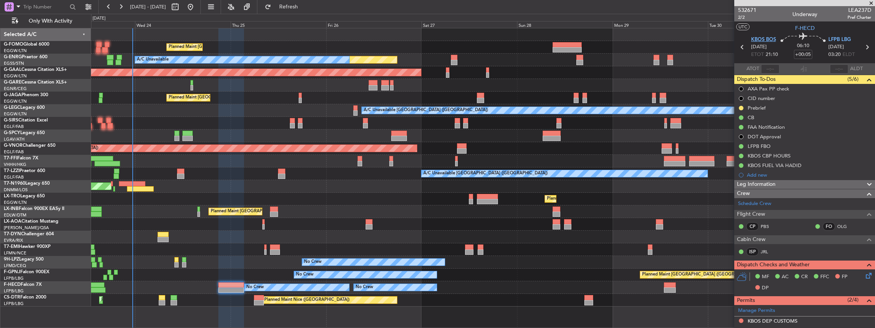
click at [762, 37] on span "KBOS BOS" at bounding box center [763, 40] width 25 height 8
click at [860, 10] on span "LEA237D" at bounding box center [860, 10] width 24 height 8
copy span "LEA237D"
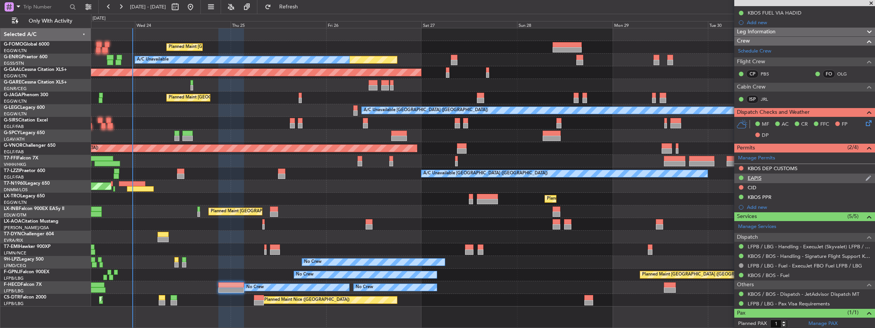
scroll to position [153, 0]
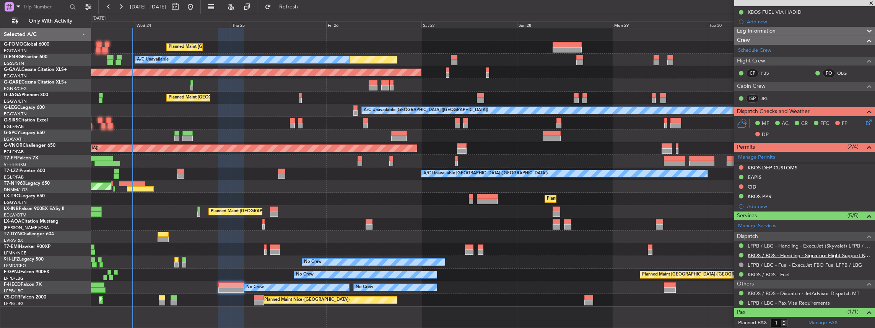
click at [803, 252] on link "KBOS / BOS - Handling - Signature Flight Support KBOS / BOS" at bounding box center [810, 255] width 124 height 7
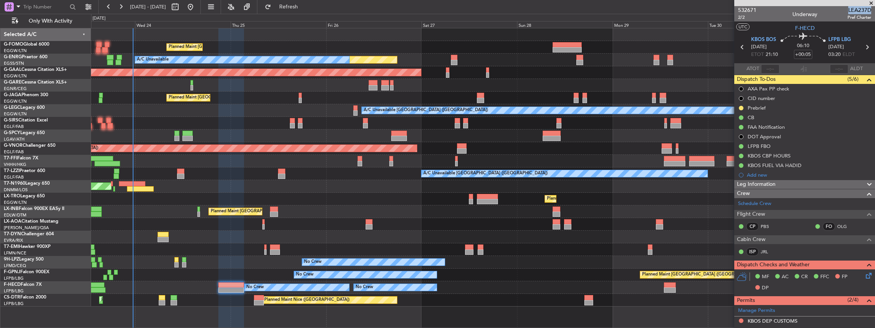
scroll to position [127, 0]
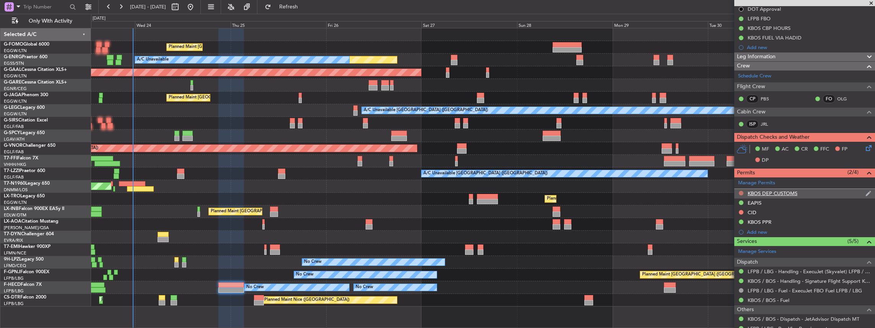
click at [740, 191] on button at bounding box center [741, 193] width 5 height 5
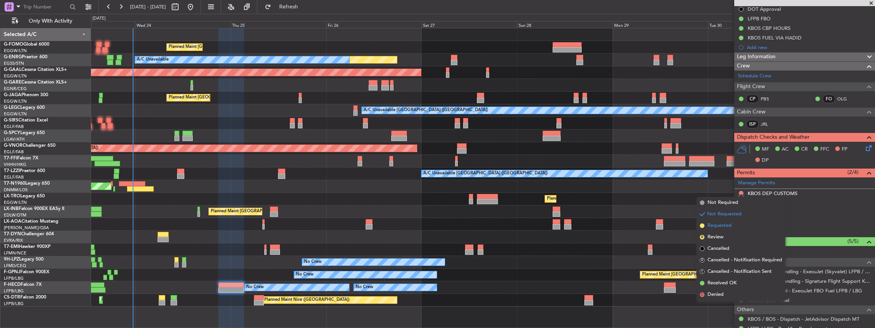
click at [716, 228] on span "Requested" at bounding box center [720, 226] width 24 height 8
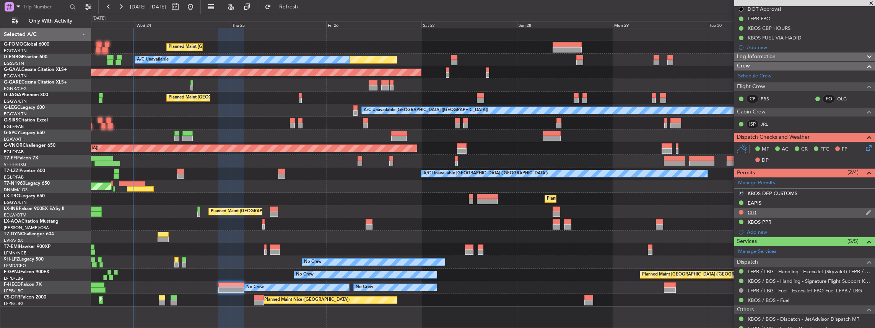
click at [781, 211] on div "CID" at bounding box center [805, 213] width 141 height 10
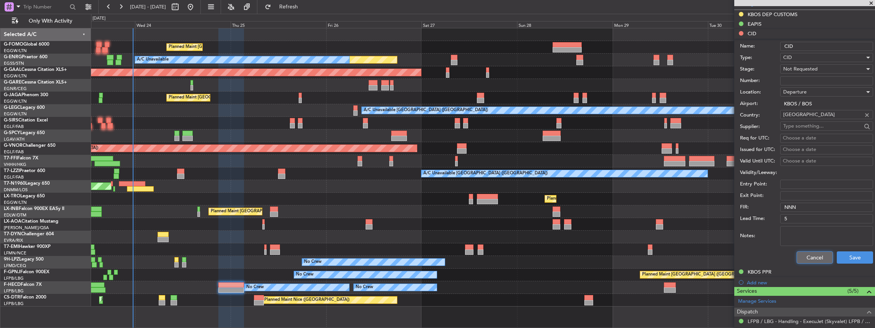
click at [813, 255] on button "Cancel" at bounding box center [815, 257] width 36 height 12
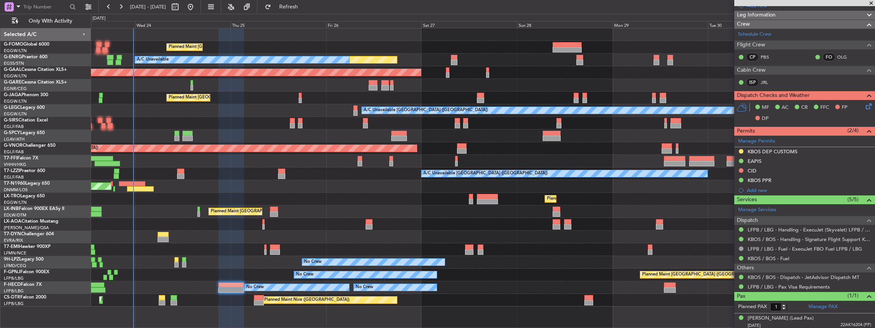
scroll to position [169, 0]
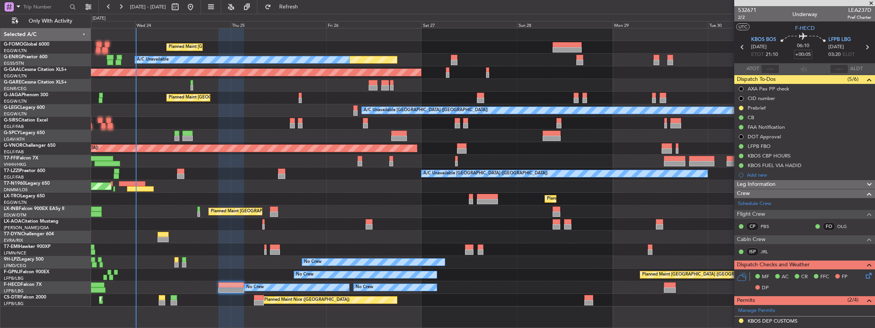
scroll to position [169, 0]
